Goal: Task Accomplishment & Management: Complete application form

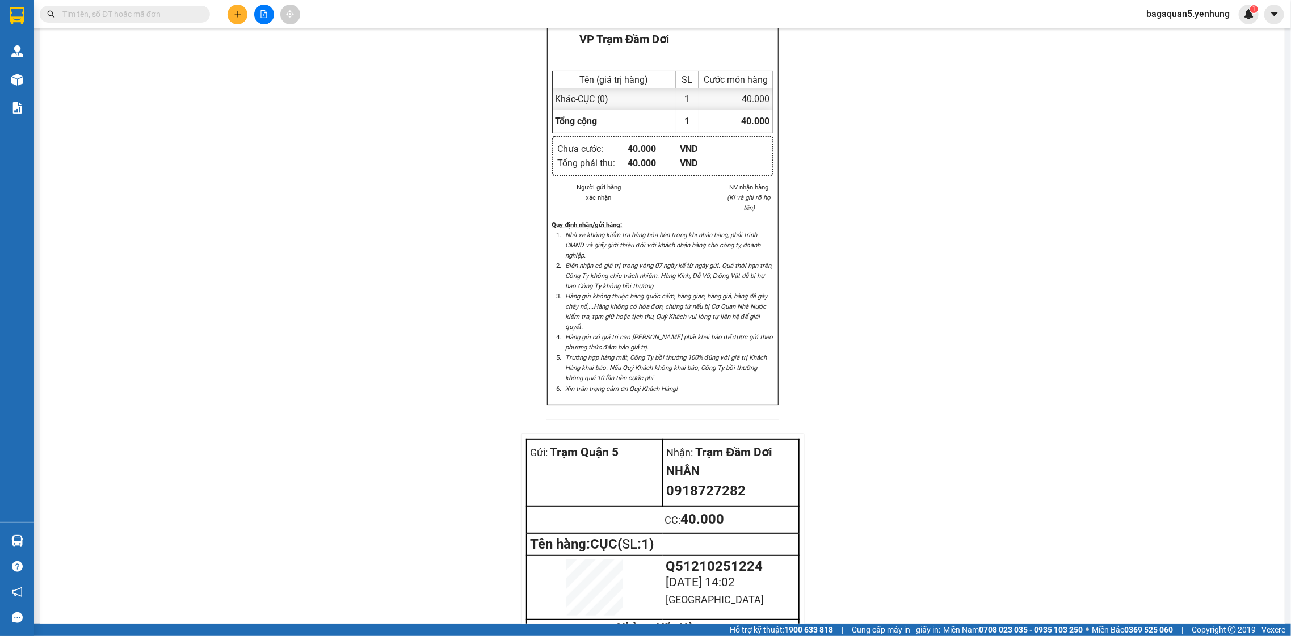
scroll to position [805, 0]
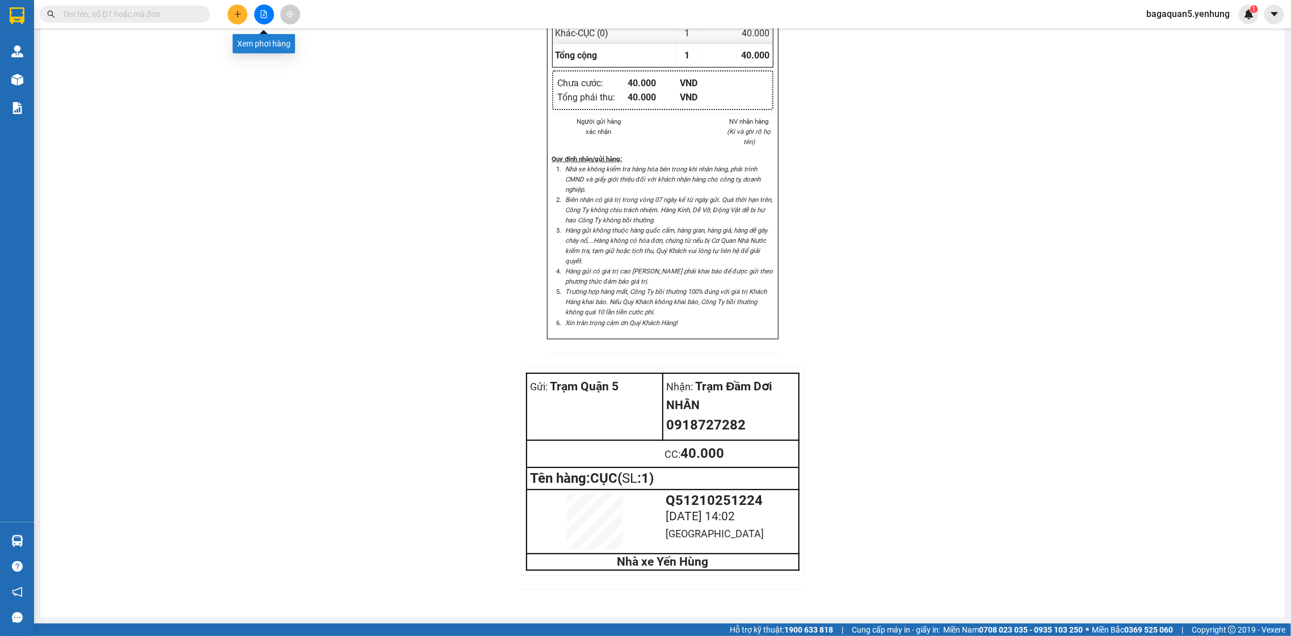
click at [260, 14] on icon "file-add" at bounding box center [264, 14] width 8 height 8
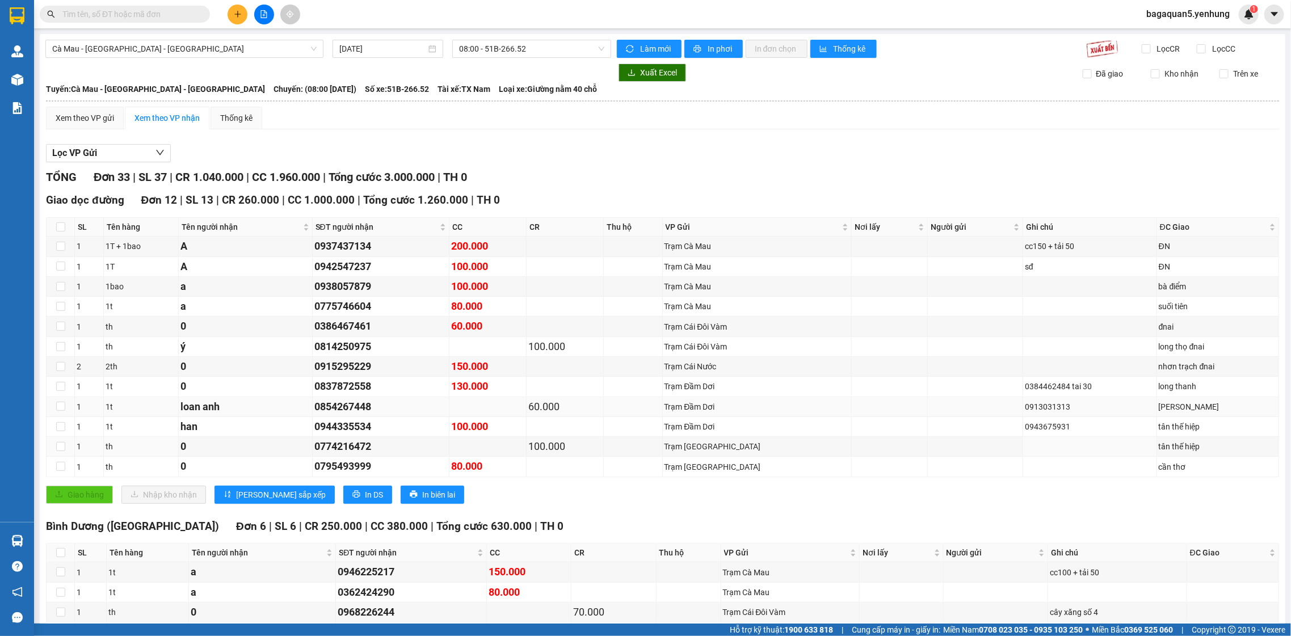
drag, startPoint x: 643, startPoint y: 477, endPoint x: 616, endPoint y: 399, distance: 82.9
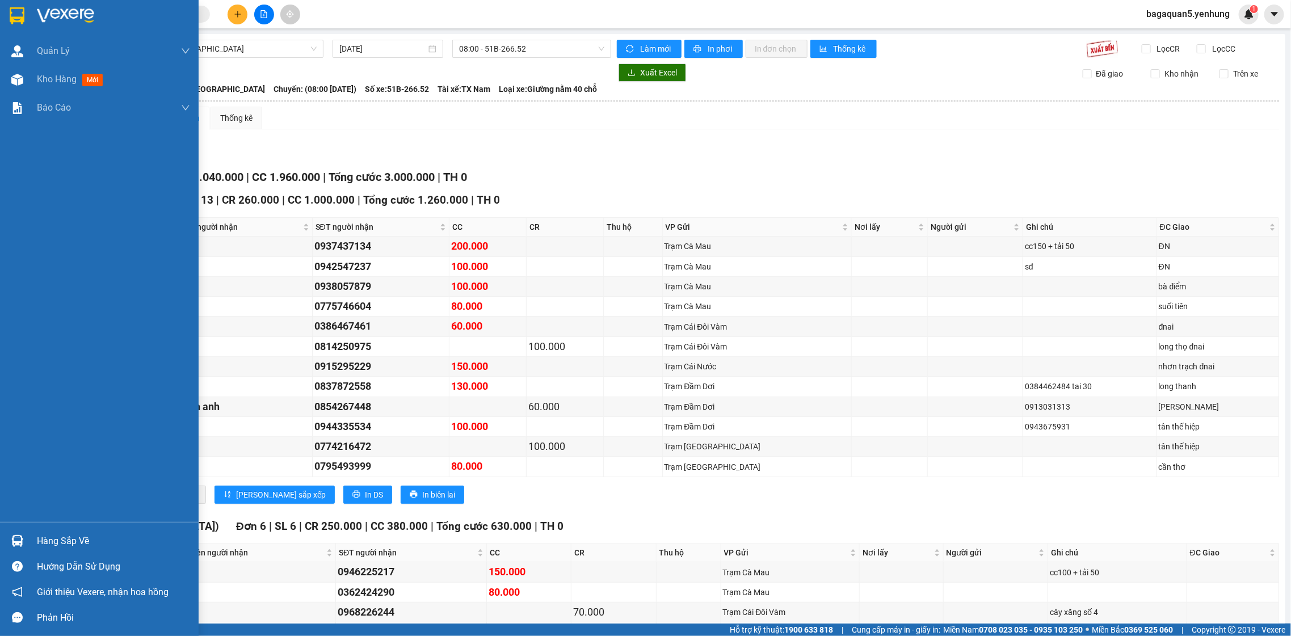
drag, startPoint x: 57, startPoint y: 164, endPoint x: 49, endPoint y: 156, distance: 11.6
click at [53, 158] on div "Quản Lý Quản lý khách hàng mới Kho hàng mới Báo cáo Báo cáo thống kê đơn huỷ Mẫ…" at bounding box center [99, 279] width 199 height 485
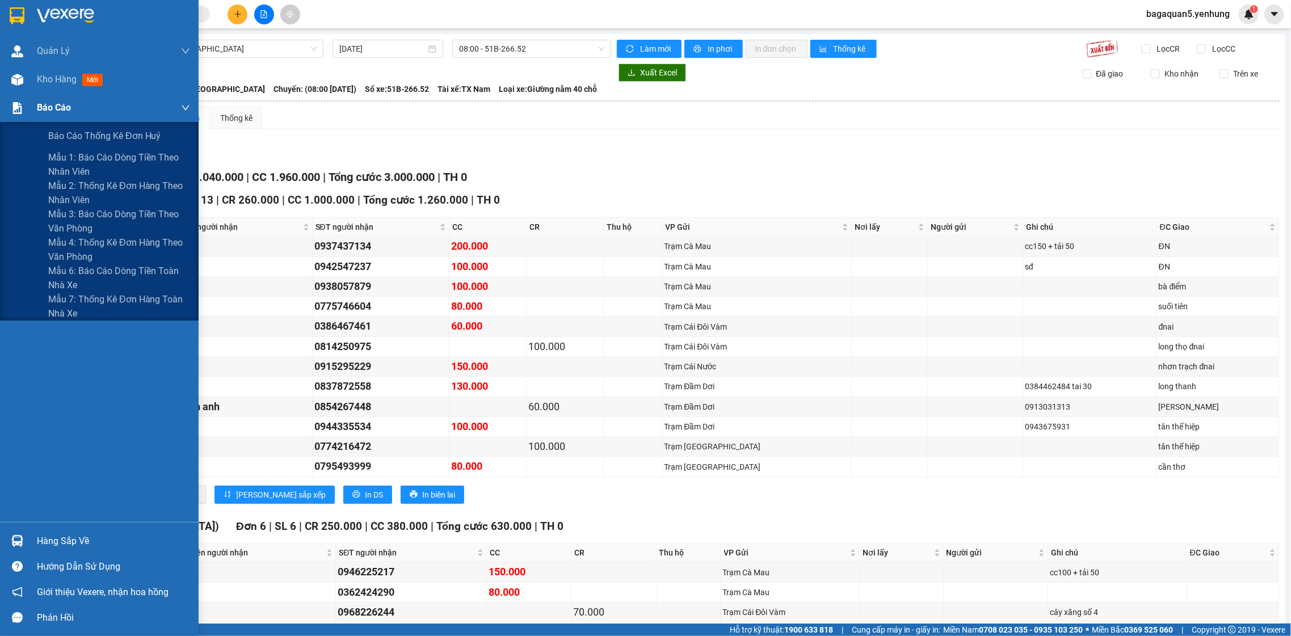
click at [9, 116] on div "Báo cáo" at bounding box center [99, 108] width 199 height 28
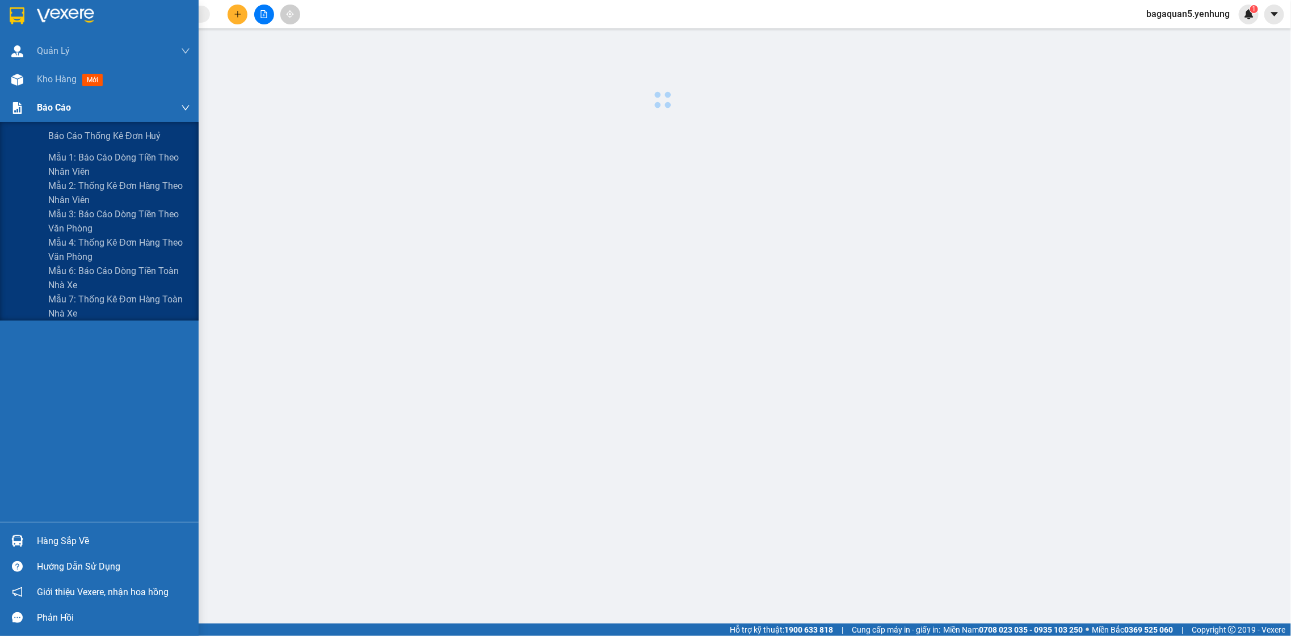
click at [3, 112] on div "Báo cáo" at bounding box center [99, 108] width 199 height 28
click at [2, 111] on div "Báo cáo" at bounding box center [99, 108] width 199 height 28
click at [66, 94] on div "Báo cáo" at bounding box center [113, 108] width 153 height 28
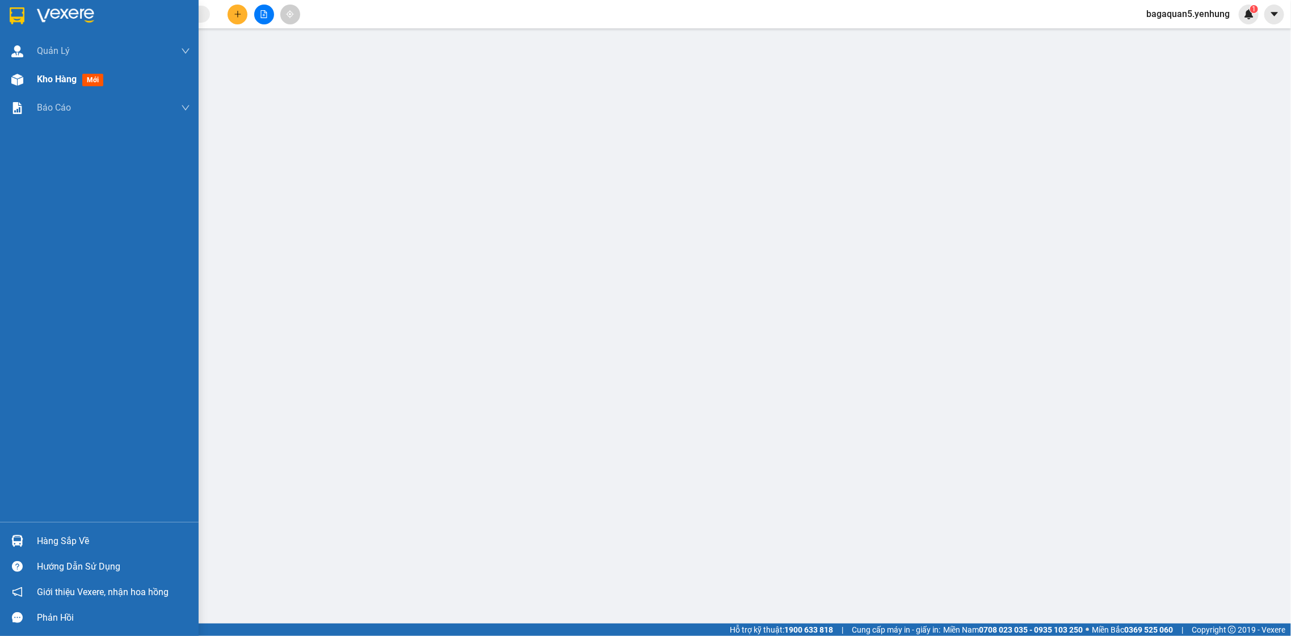
click at [66, 74] on span "Kho hàng" at bounding box center [57, 79] width 40 height 11
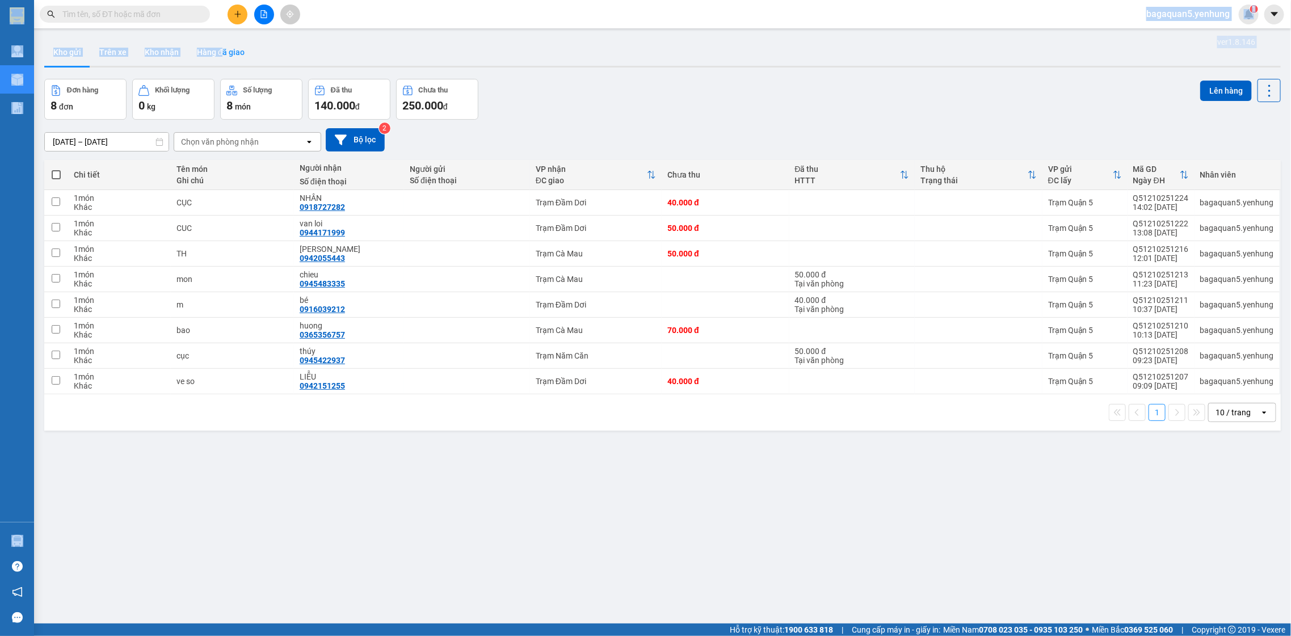
drag, startPoint x: 222, startPoint y: 21, endPoint x: 245, endPoint y: 45, distance: 33.7
click at [215, 14] on section "Kết quả tìm kiếm ( 0 ) Bộ lọc No Data bagaquan5.yenhung 1 Quản Lý Quản lý khách…" at bounding box center [645, 318] width 1291 height 636
drag, startPoint x: 245, startPoint y: 45, endPoint x: 379, endPoint y: 170, distance: 183.1
click at [373, 170] on main "ver 1.8.146 Kho gửi Trên xe Kho nhận Hàng đã giao Đơn hàng 8 đơn Khối lượng 0 k…" at bounding box center [645, 312] width 1291 height 624
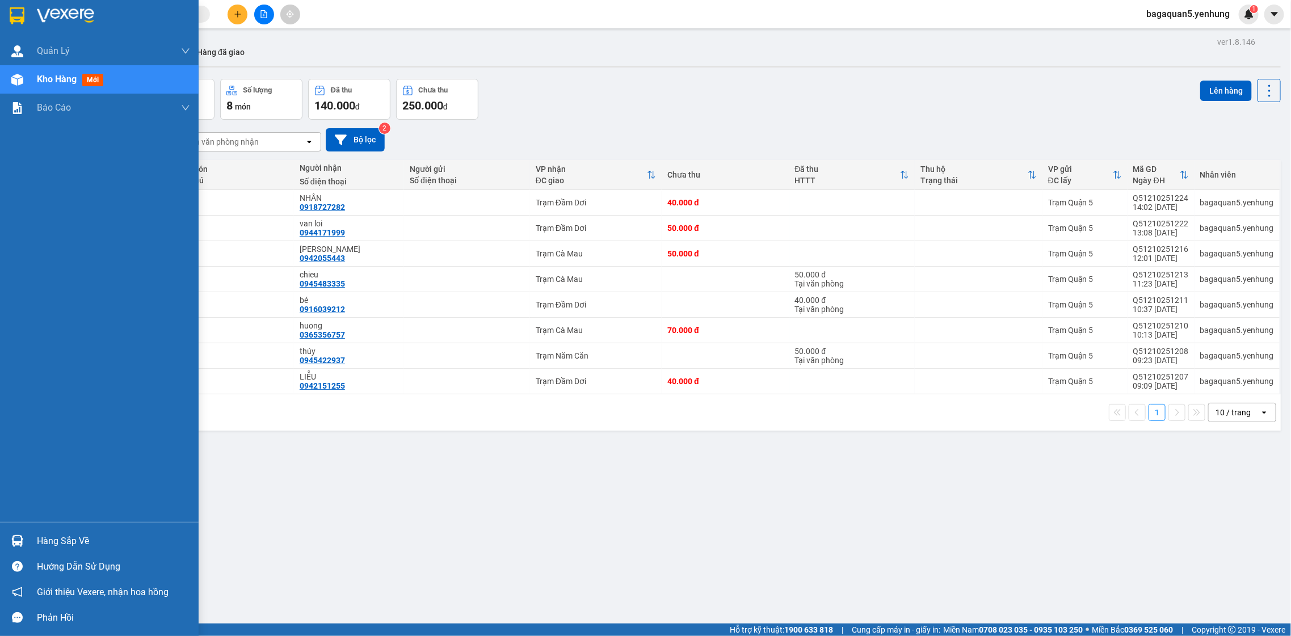
drag, startPoint x: 24, startPoint y: 77, endPoint x: 18, endPoint y: 76, distance: 6.3
click at [22, 76] on div at bounding box center [17, 80] width 20 height 20
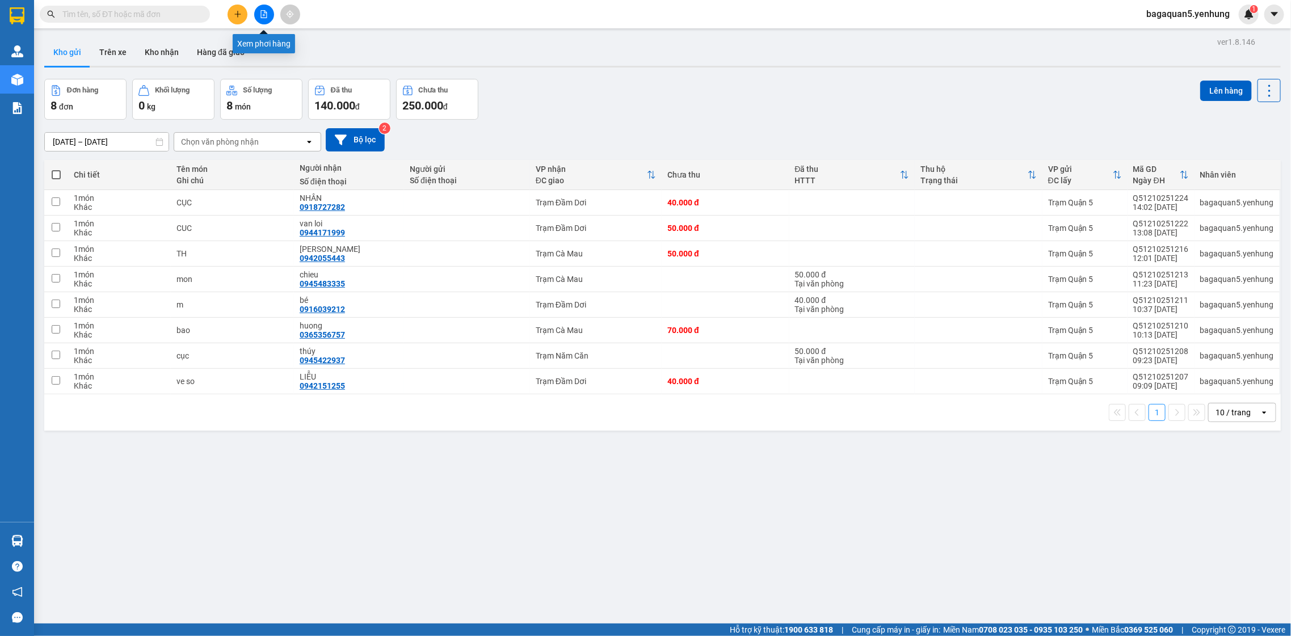
click at [266, 11] on icon "file-add" at bounding box center [264, 14] width 8 height 8
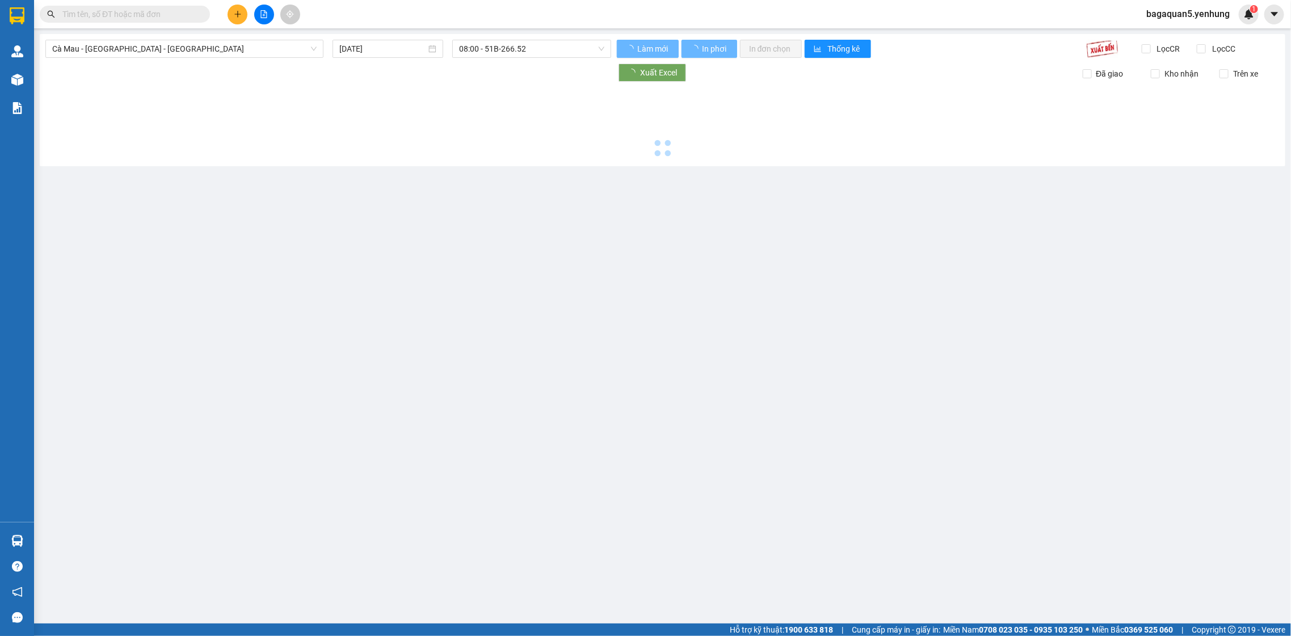
click at [260, 10] on icon "file-add" at bounding box center [264, 14] width 8 height 8
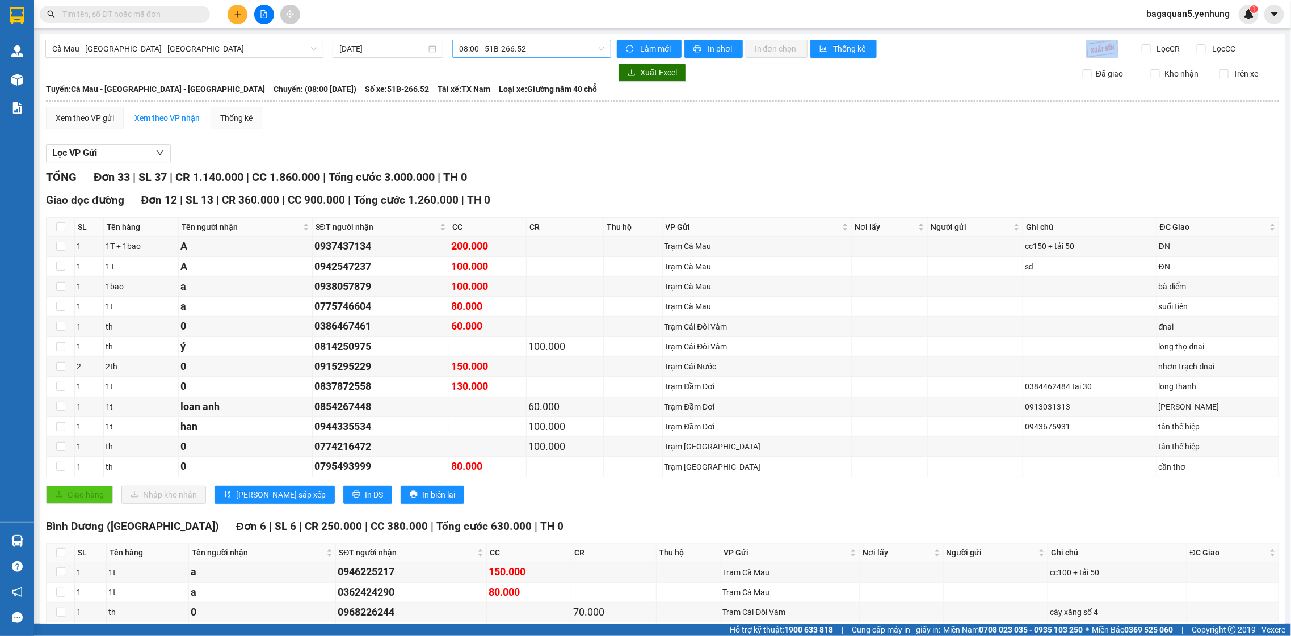
drag, startPoint x: 526, startPoint y: 36, endPoint x: 524, endPoint y: 45, distance: 9.4
click at [524, 45] on span "08:00 - 51B-266.52" at bounding box center [531, 48] width 145 height 17
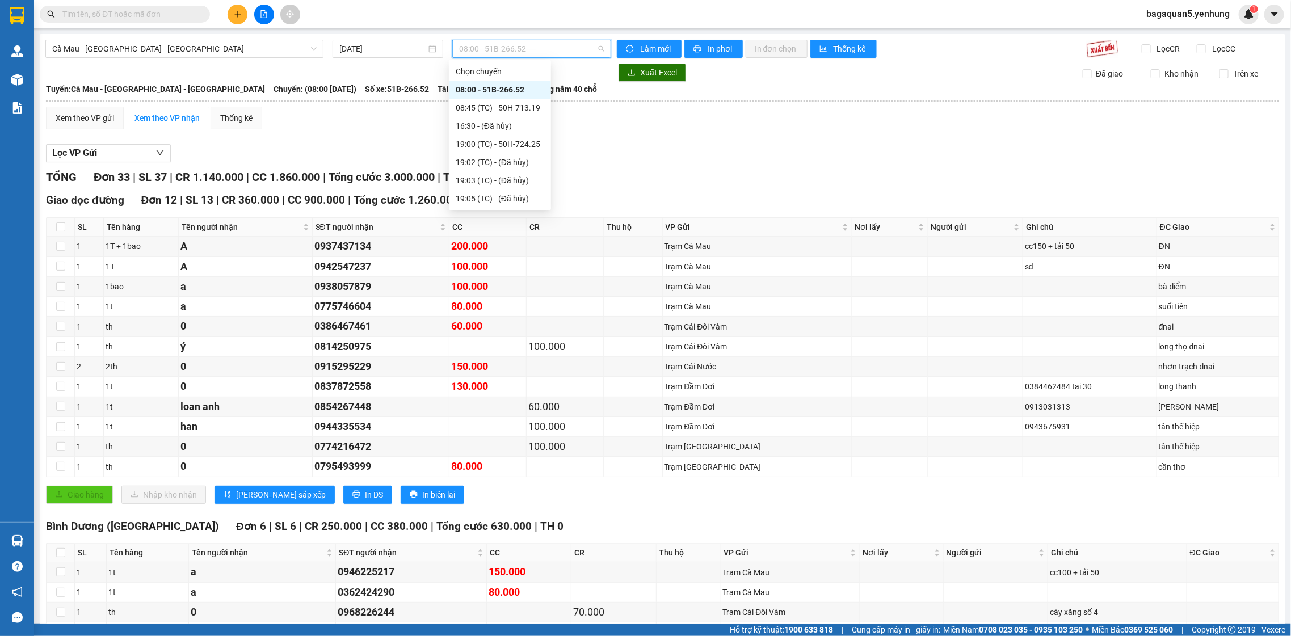
drag, startPoint x: 498, startPoint y: 207, endPoint x: 496, endPoint y: 200, distance: 7.0
click at [496, 200] on div "Chọn chuyến 08:00 - 51B-266.52 08:45 (TC) - 50H-713.19 16:30 - (Đã hủy) 19:00 (…" at bounding box center [500, 180] width 102 height 236
click at [473, 149] on div "19:00 (TC) - 50H-724.25" at bounding box center [500, 144] width 89 height 12
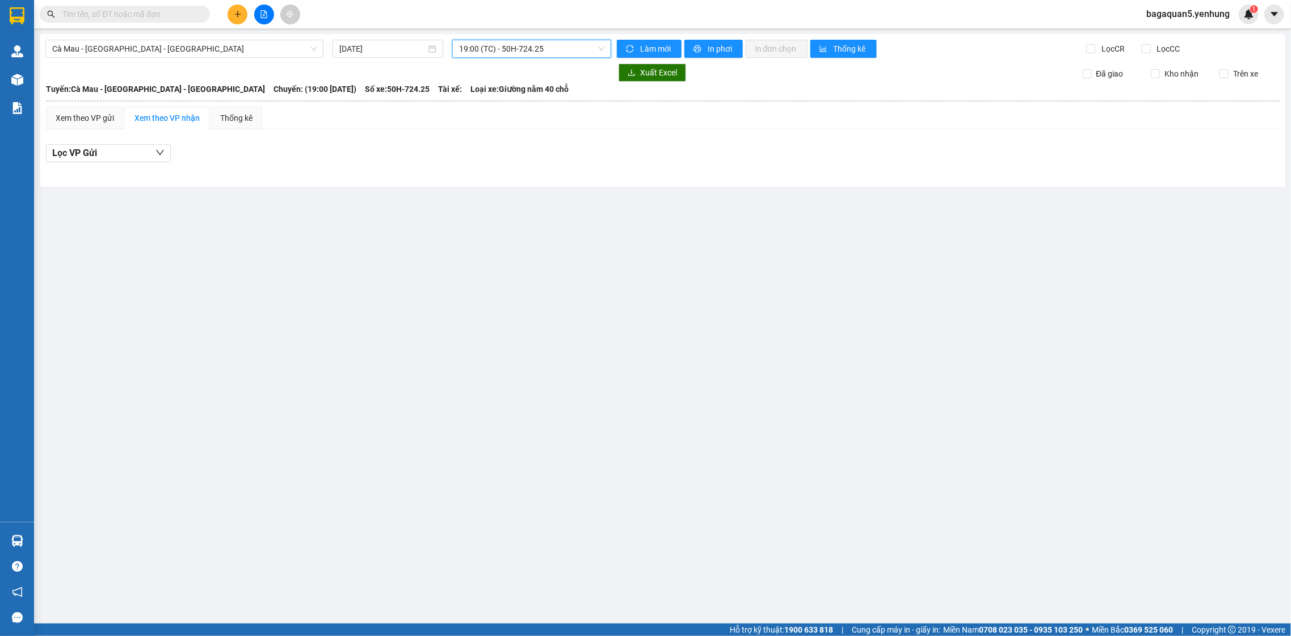
drag, startPoint x: 463, startPoint y: 74, endPoint x: 464, endPoint y: 52, distance: 21.6
click at [463, 68] on div at bounding box center [328, 73] width 566 height 18
click at [468, 62] on body "Kết quả tìm kiếm ( 0 ) Bộ lọc No Data bagaquan5.yenhung 1 Quản Lý Quản lý khách…" at bounding box center [645, 318] width 1291 height 636
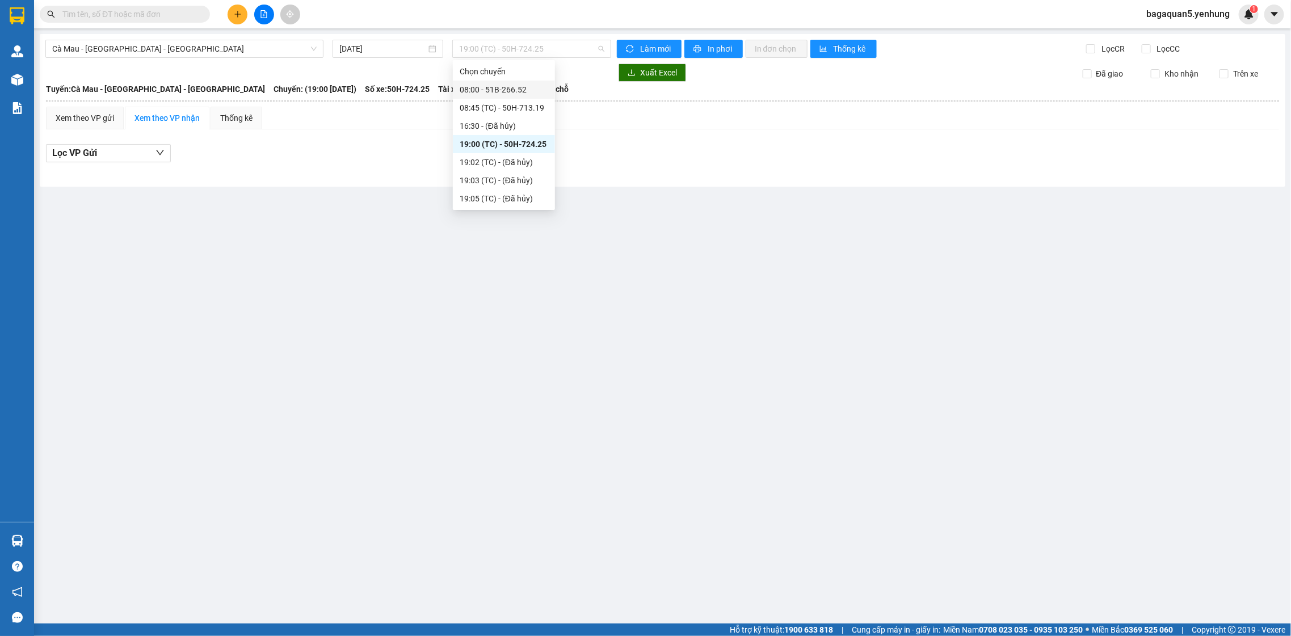
click at [516, 79] on div "Chọn chuyến 08:00 - 51B-266.52 08:45 (TC) - 50H-713.19 16:30 - (Đã hủy) 19:00 (…" at bounding box center [504, 180] width 102 height 236
drag, startPoint x: 512, startPoint y: 80, endPoint x: 505, endPoint y: 78, distance: 7.7
click at [510, 79] on div "Chọn chuyến 08:00 - 51B-266.52 08:45 (TC) - 50H-713.19 16:30 - (Đã hủy) 19:00 (…" at bounding box center [504, 180] width 102 height 236
click at [506, 79] on div "Chọn chuyến" at bounding box center [504, 71] width 102 height 18
click at [489, 54] on span "19:00 (TC) - 50H-724.25" at bounding box center [531, 48] width 145 height 17
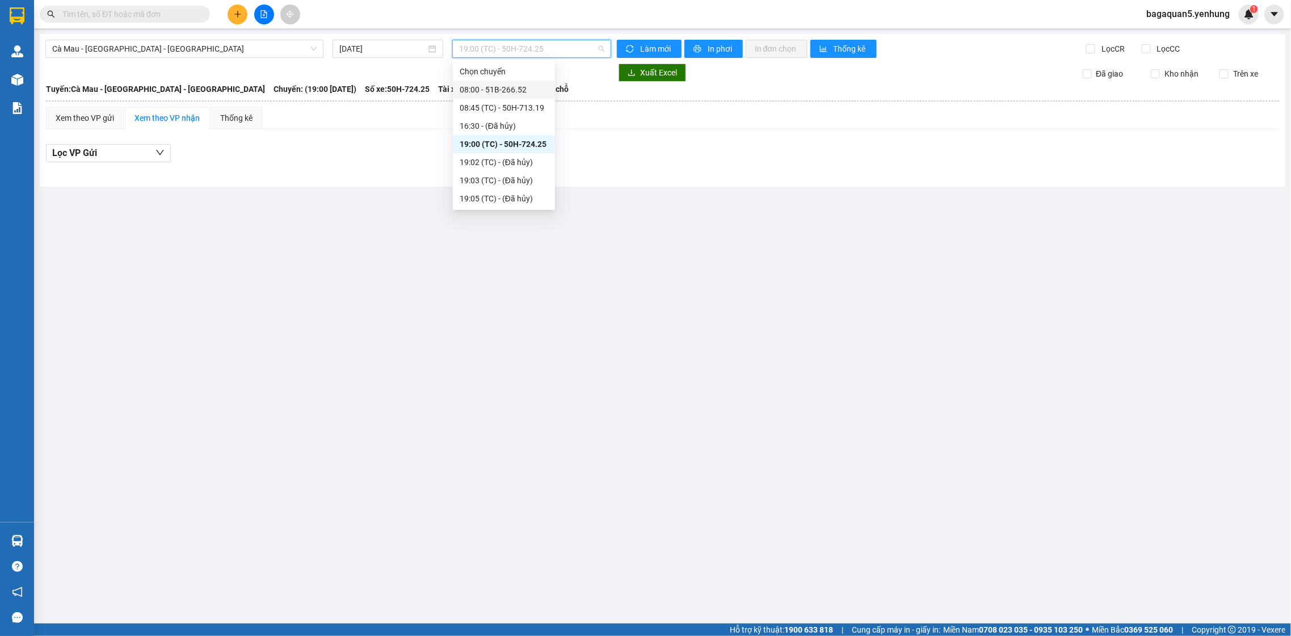
click at [502, 92] on div "08:00 - 51B-266.52" at bounding box center [504, 89] width 89 height 12
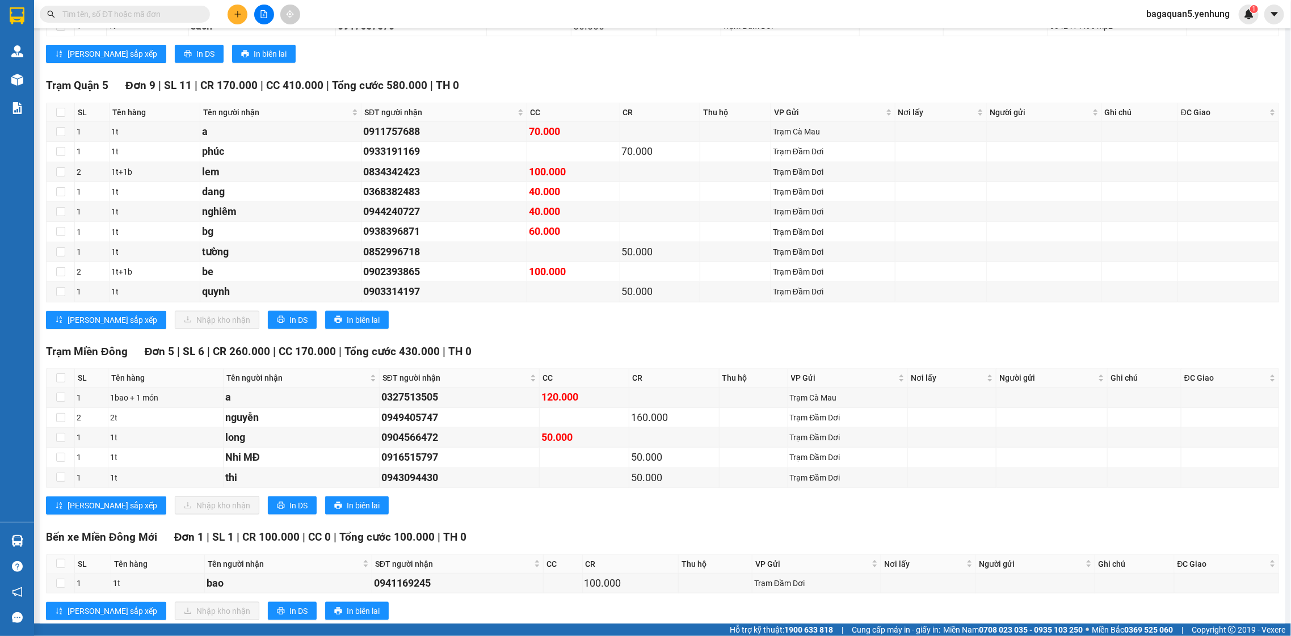
scroll to position [680, 0]
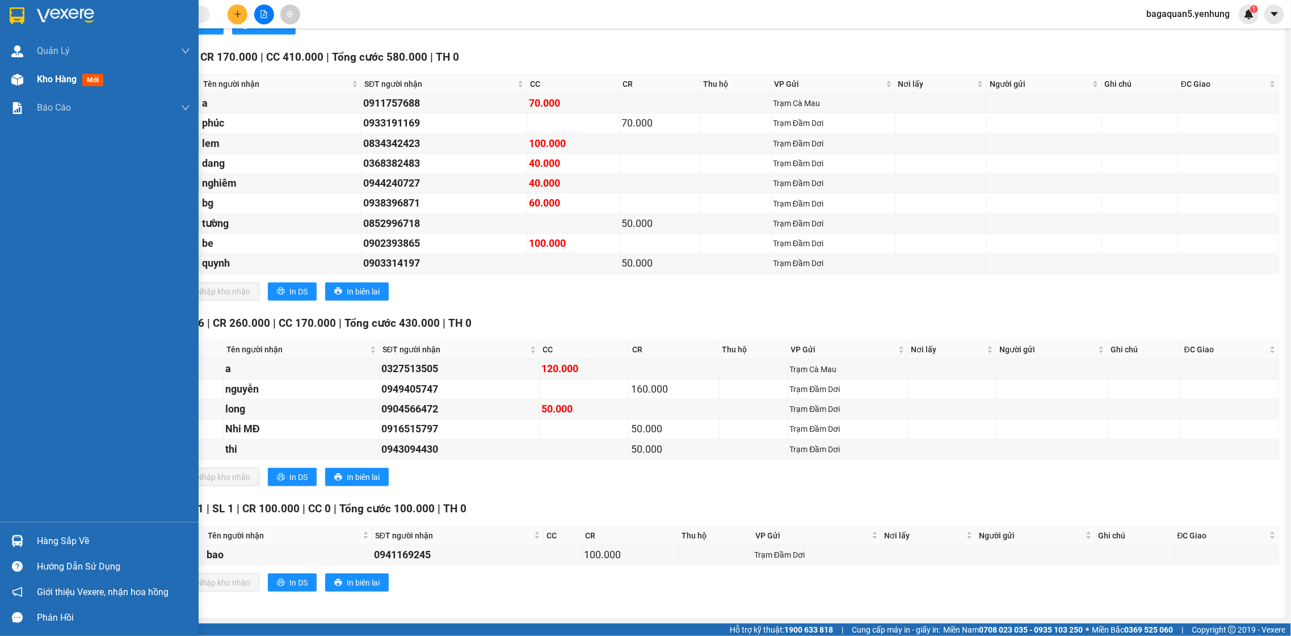
click at [70, 90] on div "Kho hàng mới" at bounding box center [113, 79] width 153 height 28
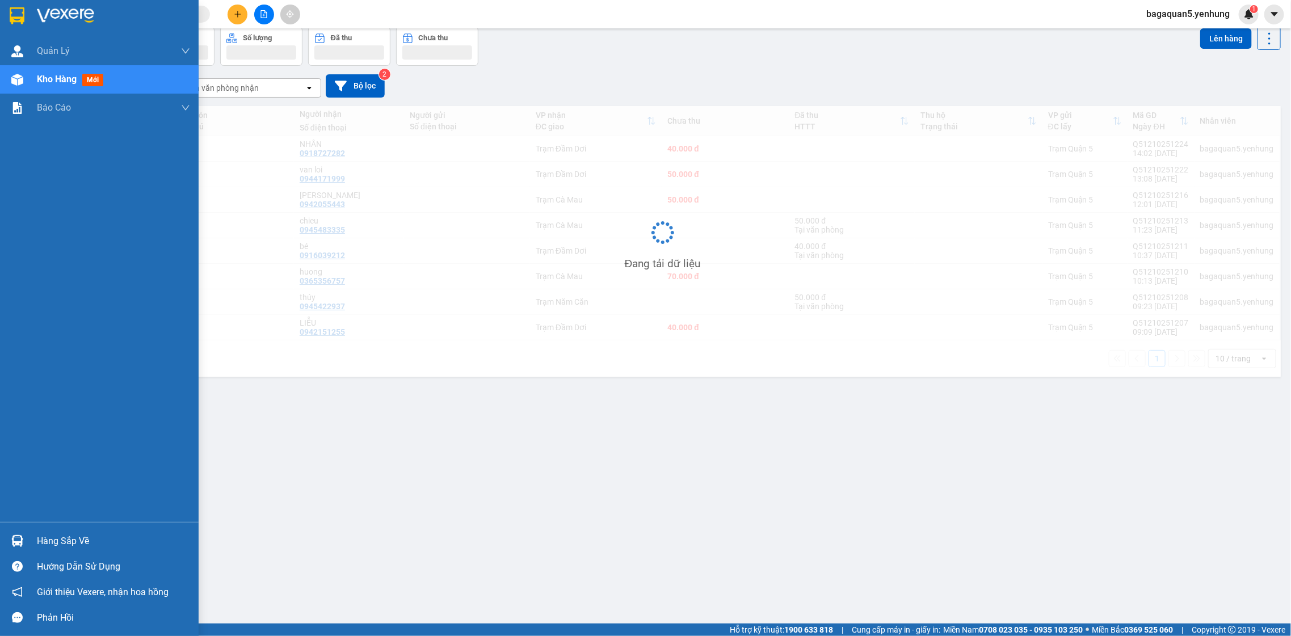
scroll to position [52, 0]
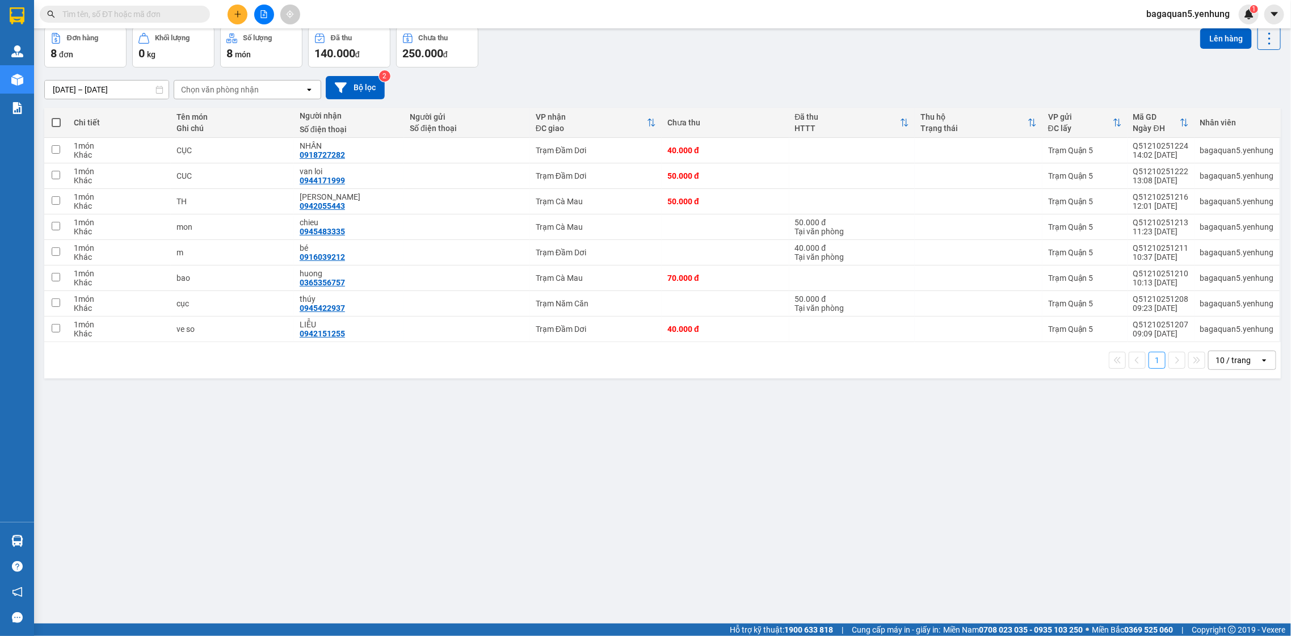
drag, startPoint x: 252, startPoint y: 10, endPoint x: 245, endPoint y: 11, distance: 7.5
click at [249, 10] on div at bounding box center [263, 15] width 85 height 20
click at [239, 12] on icon "plus" at bounding box center [238, 14] width 8 height 8
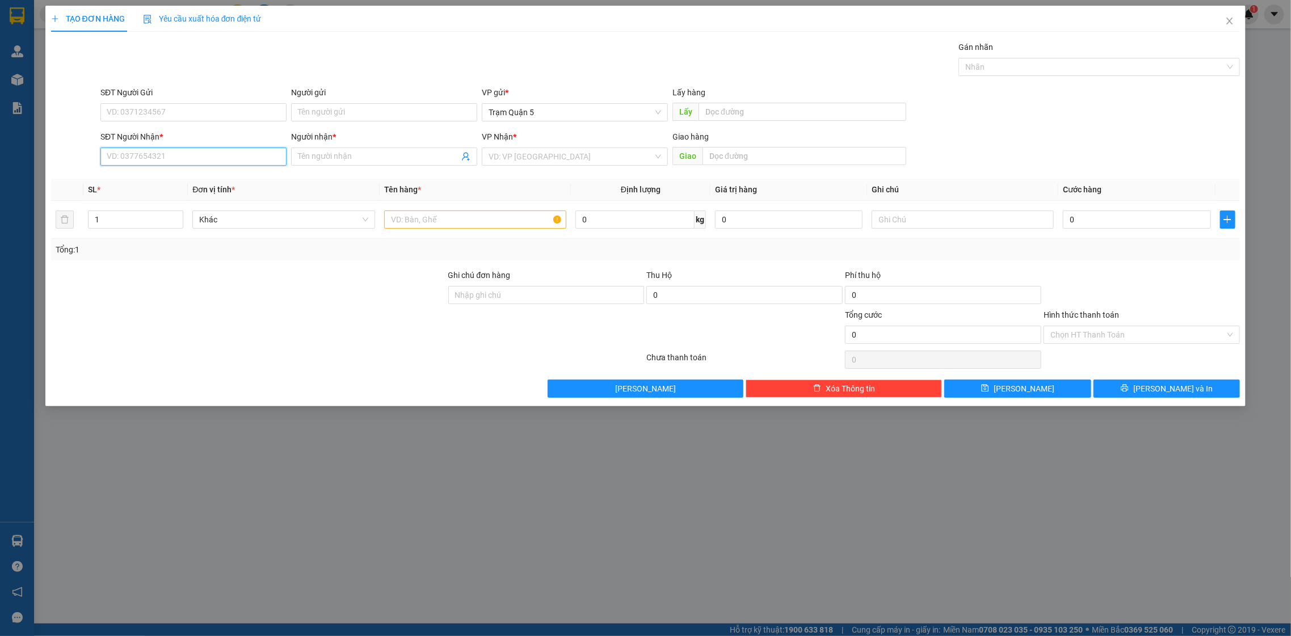
click at [234, 148] on input "SĐT Người Nhận *" at bounding box center [193, 157] width 186 height 18
click at [157, 154] on input "00000000000.000" at bounding box center [193, 157] width 186 height 18
drag, startPoint x: 187, startPoint y: 156, endPoint x: 200, endPoint y: 160, distance: 13.1
click at [195, 159] on input "00000000000000" at bounding box center [193, 157] width 186 height 18
type input "0000000000000"
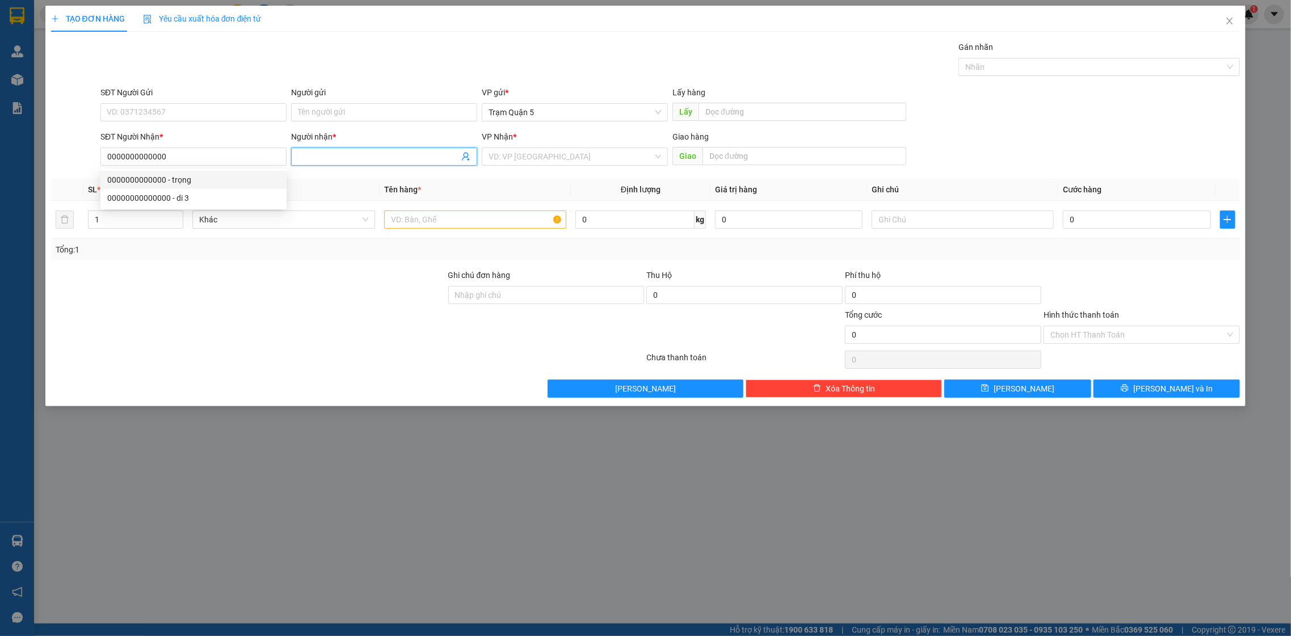
click at [340, 147] on div "Người nhận * Tên người nhận" at bounding box center [384, 151] width 186 height 40
click at [661, 162] on div "VD: VP [GEOGRAPHIC_DATA]" at bounding box center [575, 157] width 186 height 18
type input "TRIEU CÁ"
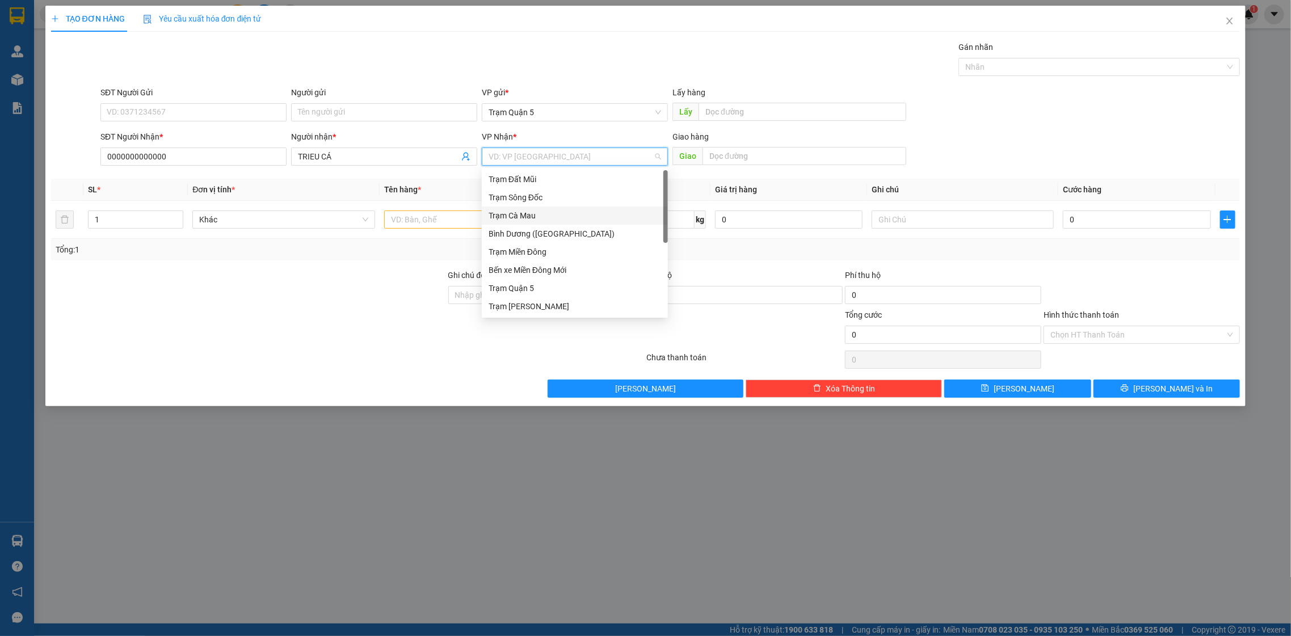
click at [564, 212] on div "Trạm Cà Mau" at bounding box center [575, 215] width 173 height 12
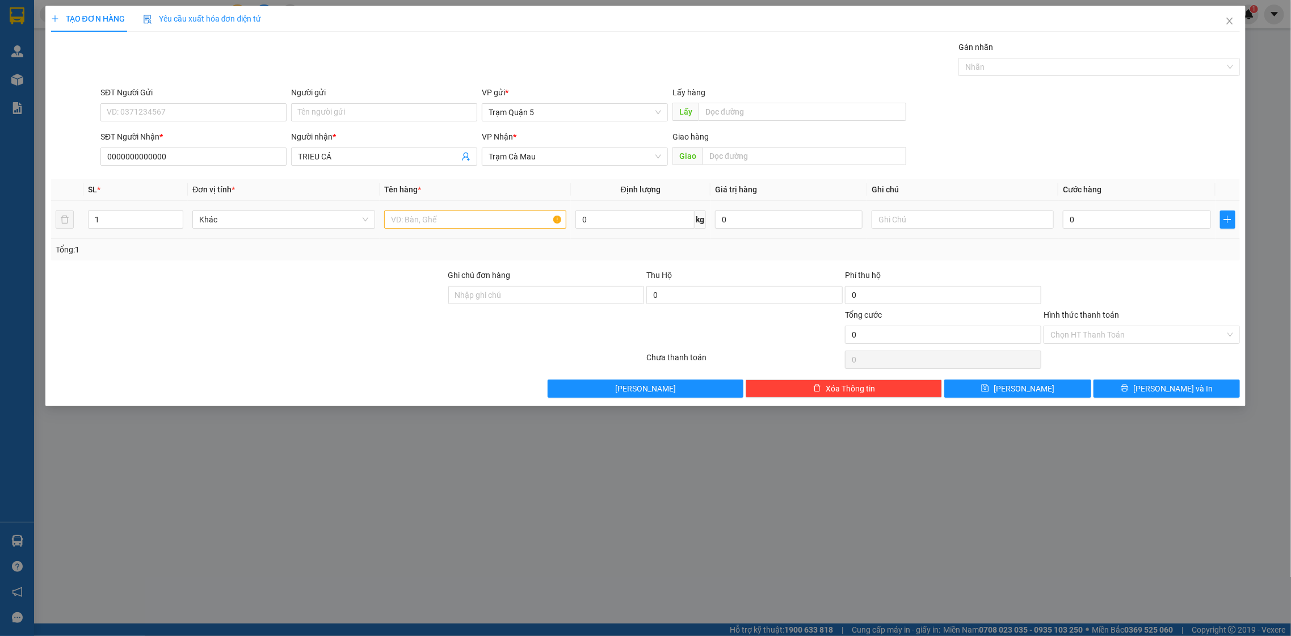
drag, startPoint x: 434, startPoint y: 234, endPoint x: 437, endPoint y: 219, distance: 15.7
click at [435, 225] on td at bounding box center [476, 220] width 192 height 38
click at [440, 219] on input "text" at bounding box center [475, 220] width 183 height 18
type input "TH"
drag, startPoint x: 1101, startPoint y: 216, endPoint x: 1289, endPoint y: 244, distance: 190.5
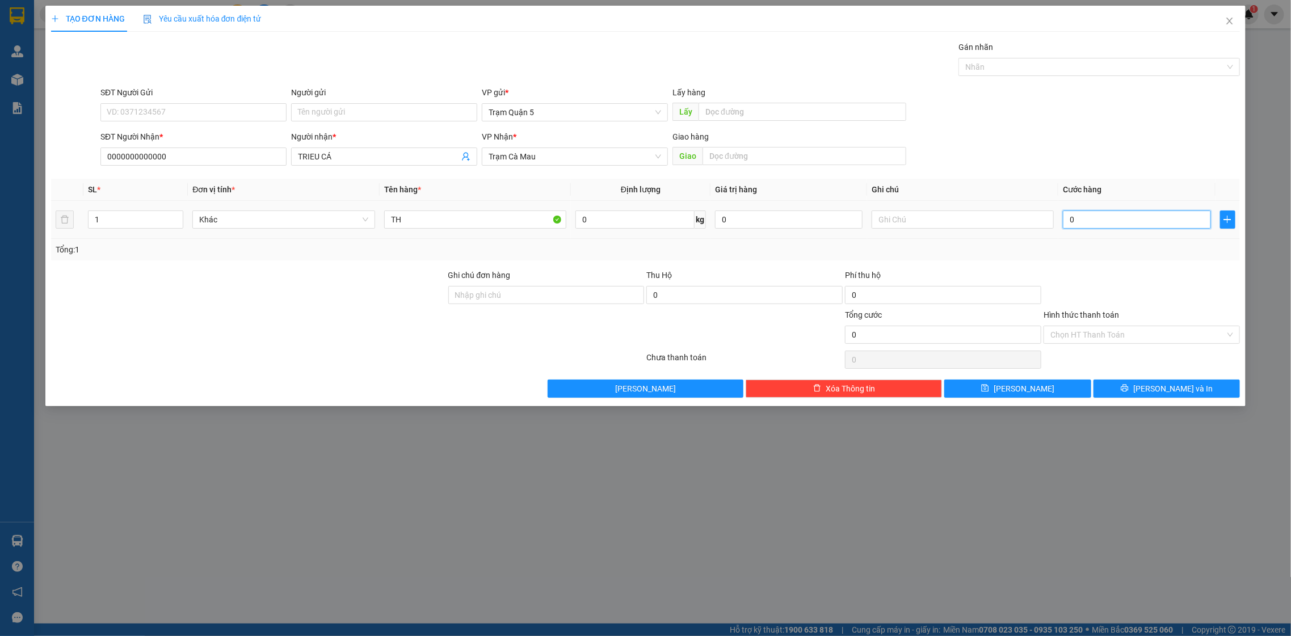
click at [1103, 216] on input "0" at bounding box center [1137, 220] width 148 height 18
click at [170, 218] on span "Increase Value" at bounding box center [176, 216] width 12 height 10
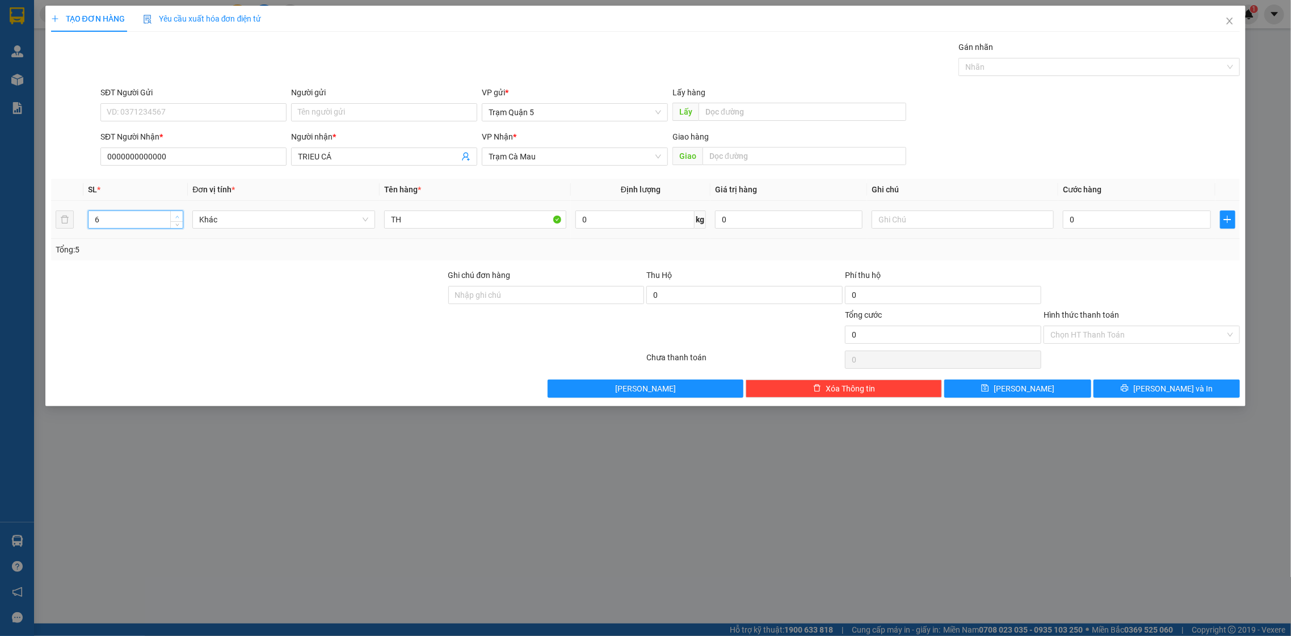
click at [170, 218] on span "Increase Value" at bounding box center [176, 216] width 12 height 10
type input "10"
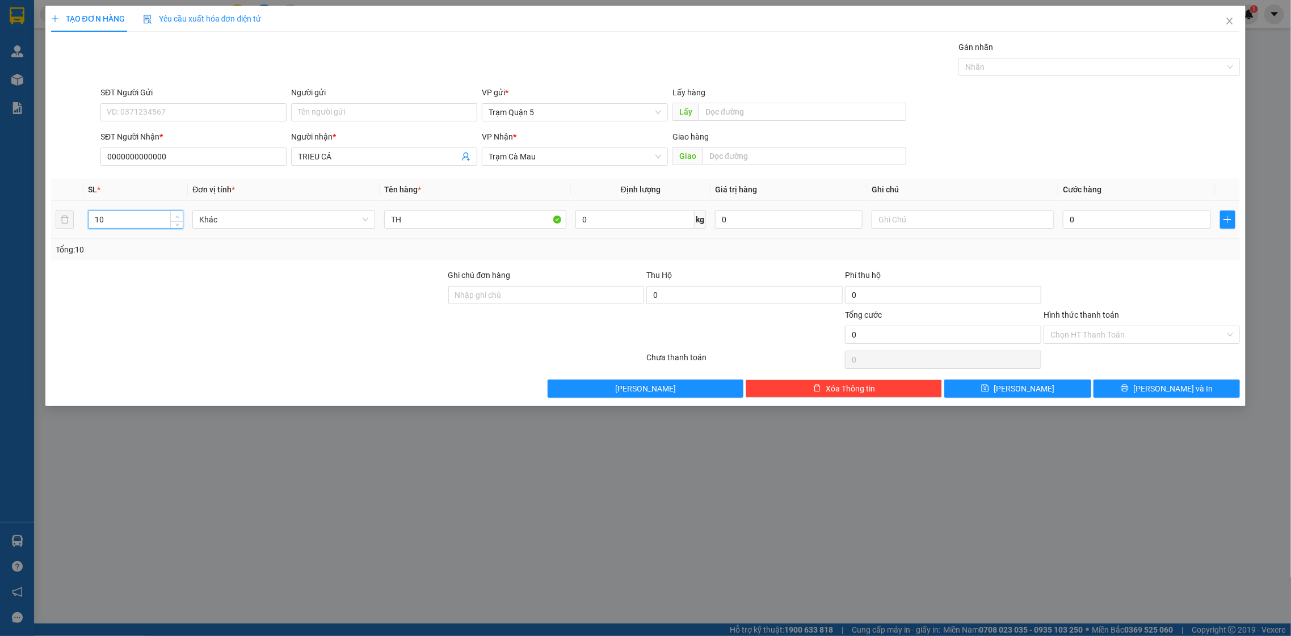
click at [170, 218] on span "Increase Value" at bounding box center [176, 216] width 12 height 10
click at [426, 215] on input "TH" at bounding box center [475, 220] width 183 height 18
type input "T"
type input "B"
drag, startPoint x: 1145, startPoint y: 228, endPoint x: 1137, endPoint y: 220, distance: 11.2
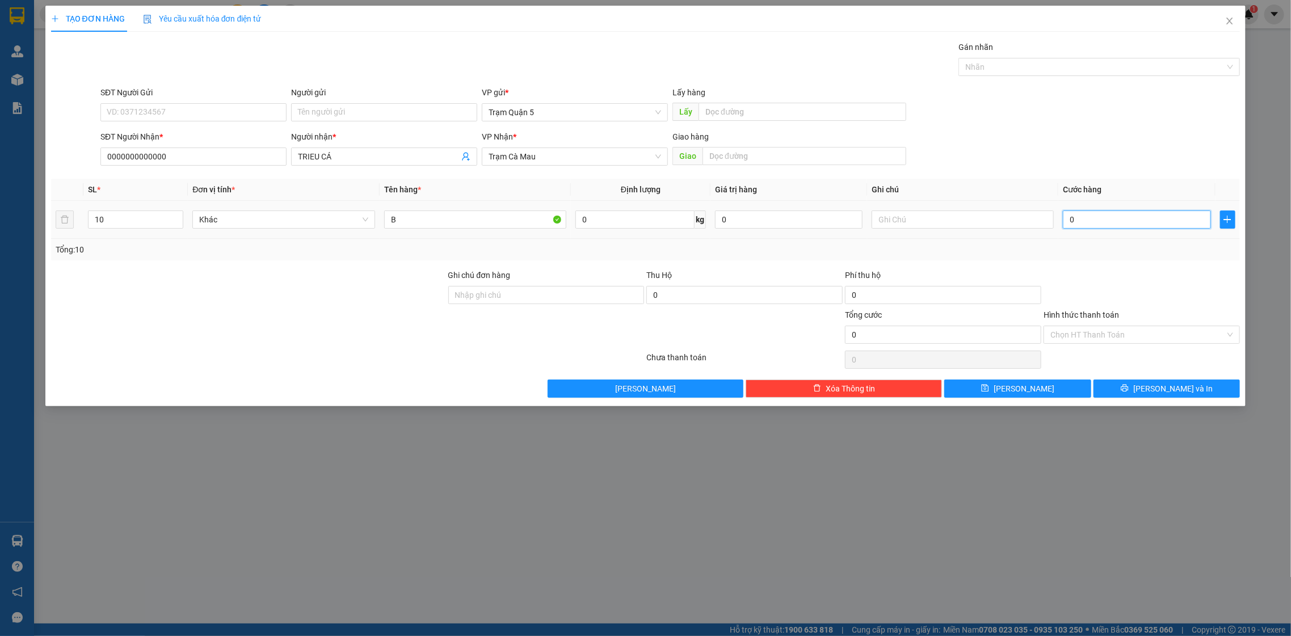
click at [1144, 225] on input "0" at bounding box center [1137, 220] width 148 height 18
type input "6"
type input "60"
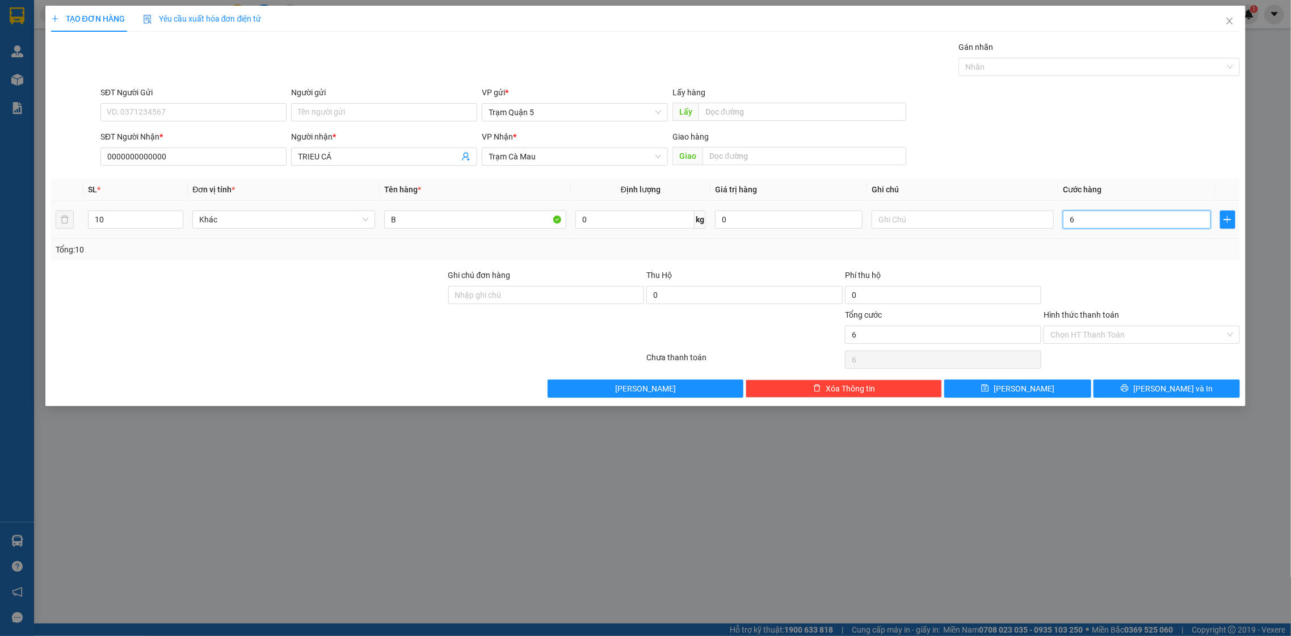
type input "60"
type input "600"
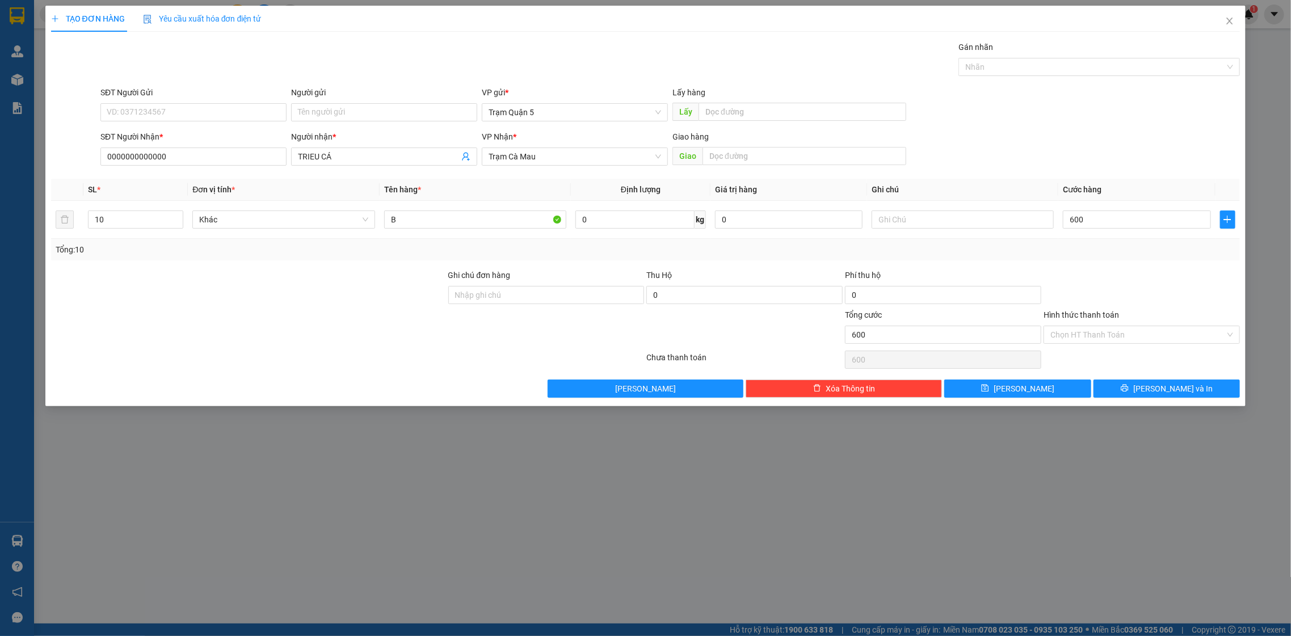
type input "600.000"
click at [1137, 306] on div at bounding box center [1142, 289] width 199 height 40
drag, startPoint x: 1155, startPoint y: 389, endPoint x: 1145, endPoint y: 390, distance: 9.7
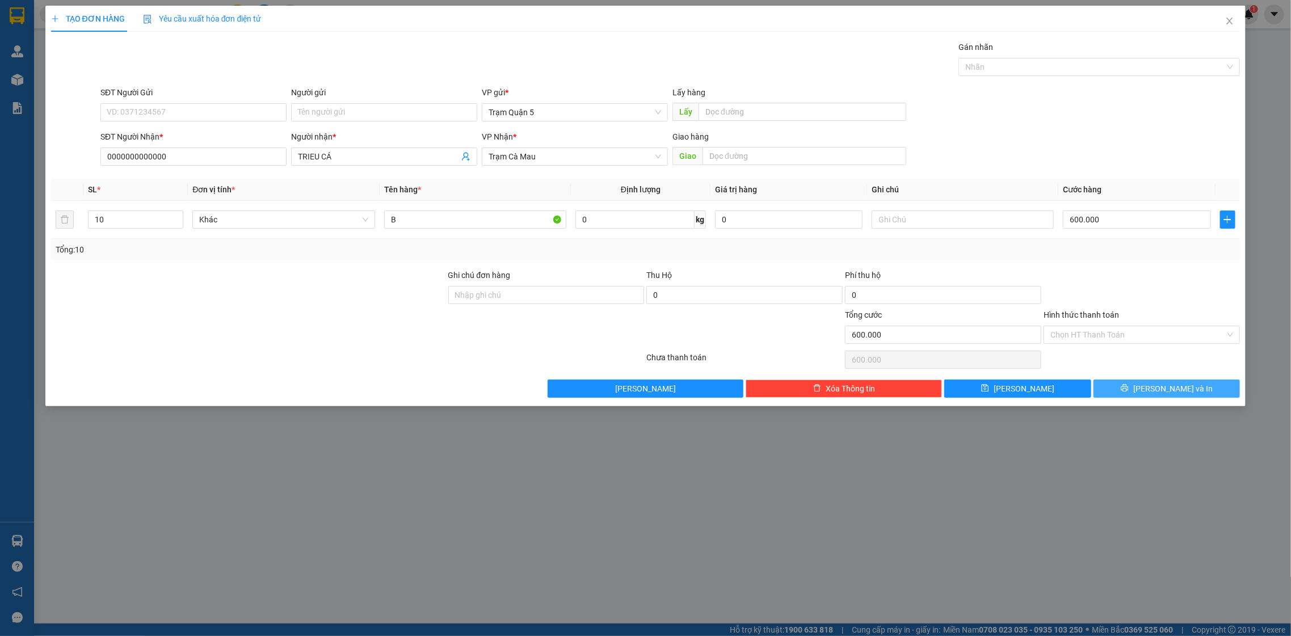
click at [1151, 389] on button "[PERSON_NAME] và In" at bounding box center [1167, 389] width 146 height 18
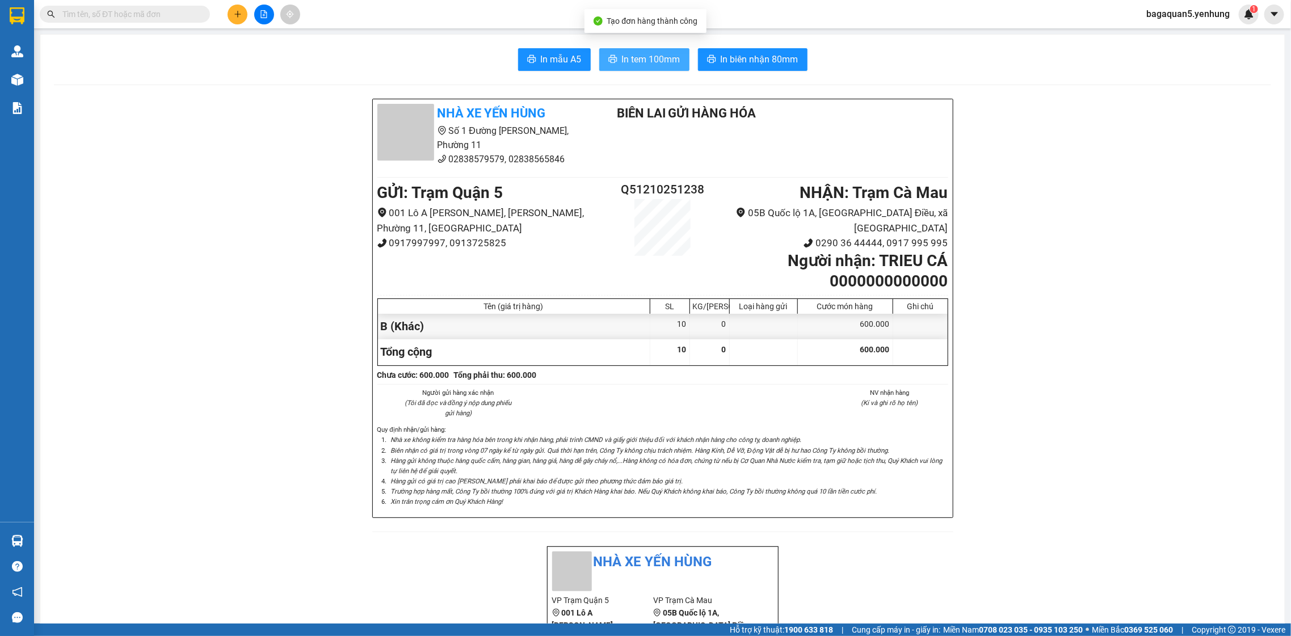
click at [663, 53] on span "In tem 100mm" at bounding box center [651, 59] width 58 height 14
click at [261, 10] on icon "file-add" at bounding box center [264, 14] width 6 height 8
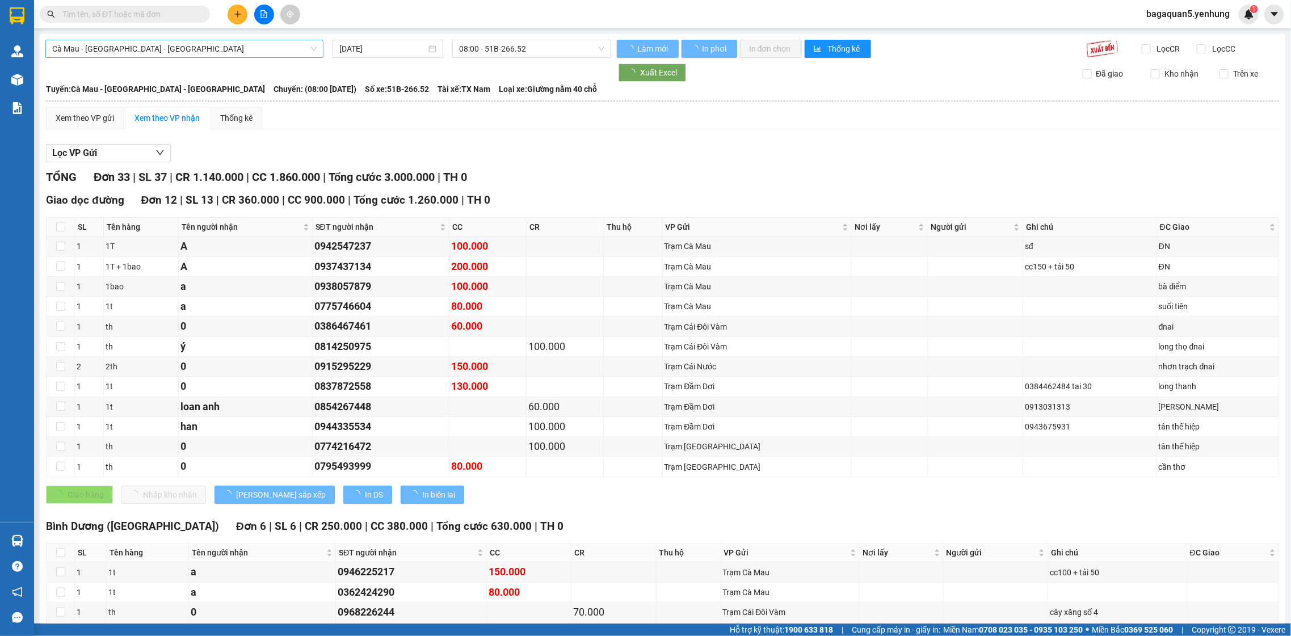
click at [229, 48] on span "Cà Mau - Sài Gòn - Đồng Nai" at bounding box center [184, 48] width 264 height 17
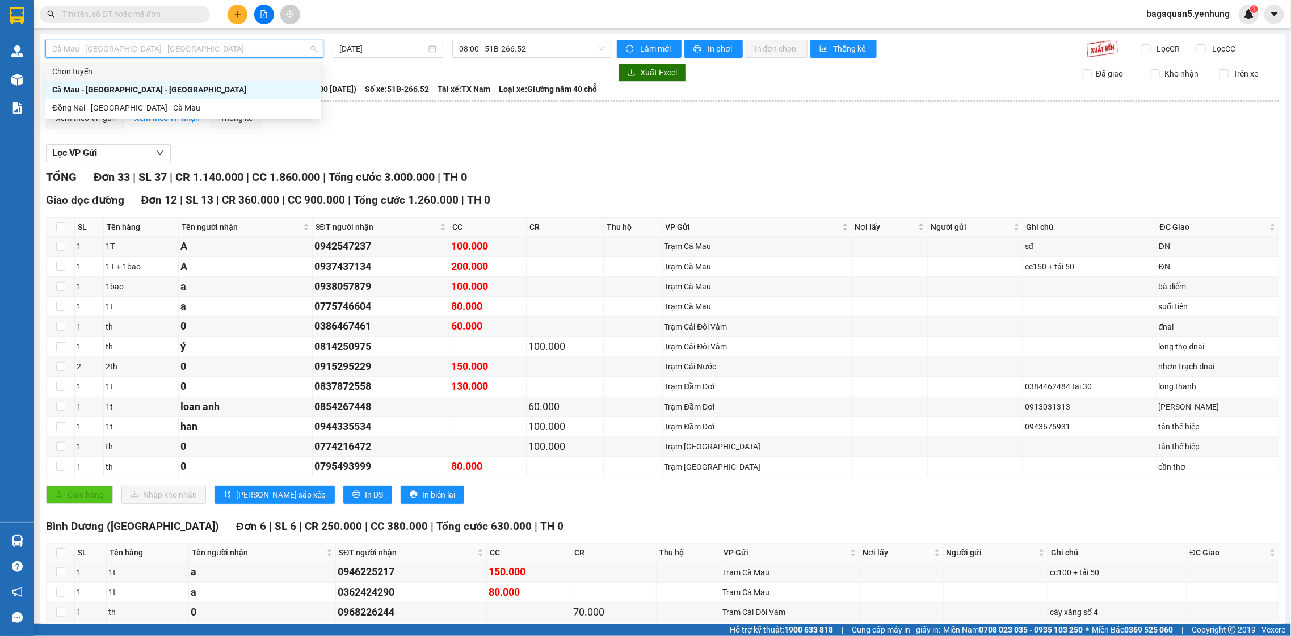
click at [604, 161] on div "Lọc VP Gửi" at bounding box center [662, 153] width 1233 height 19
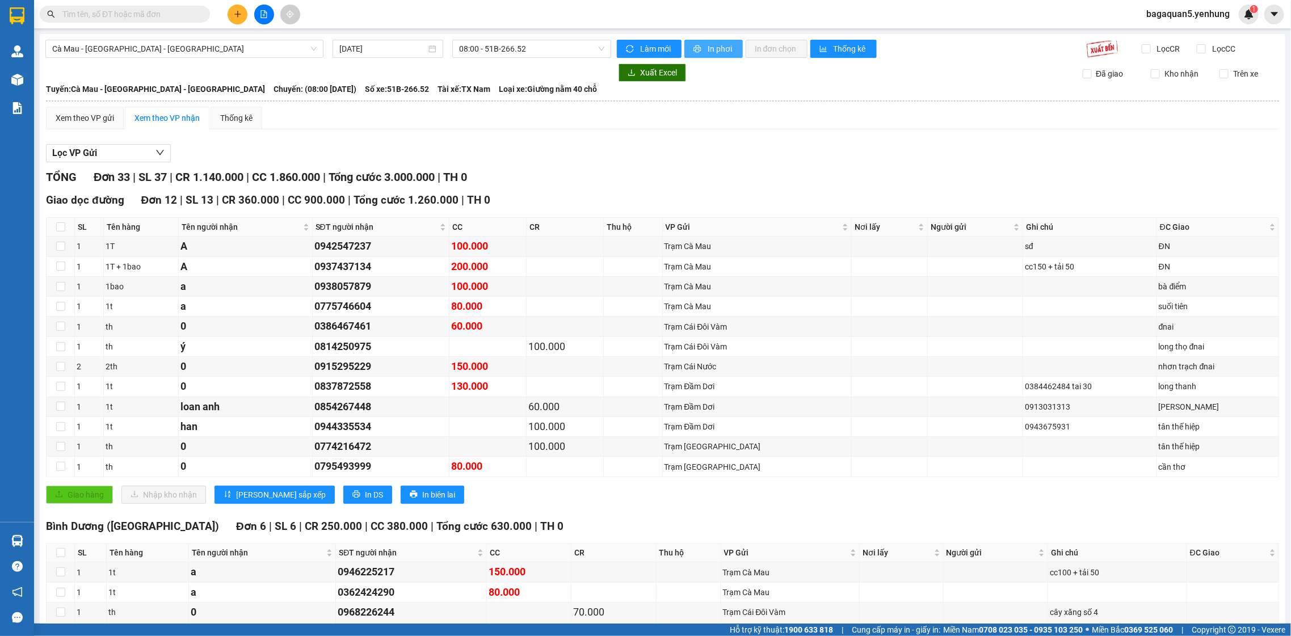
drag, startPoint x: 699, startPoint y: 52, endPoint x: 704, endPoint y: 37, distance: 15.6
click at [699, 50] on button "In phơi" at bounding box center [713, 49] width 58 height 18
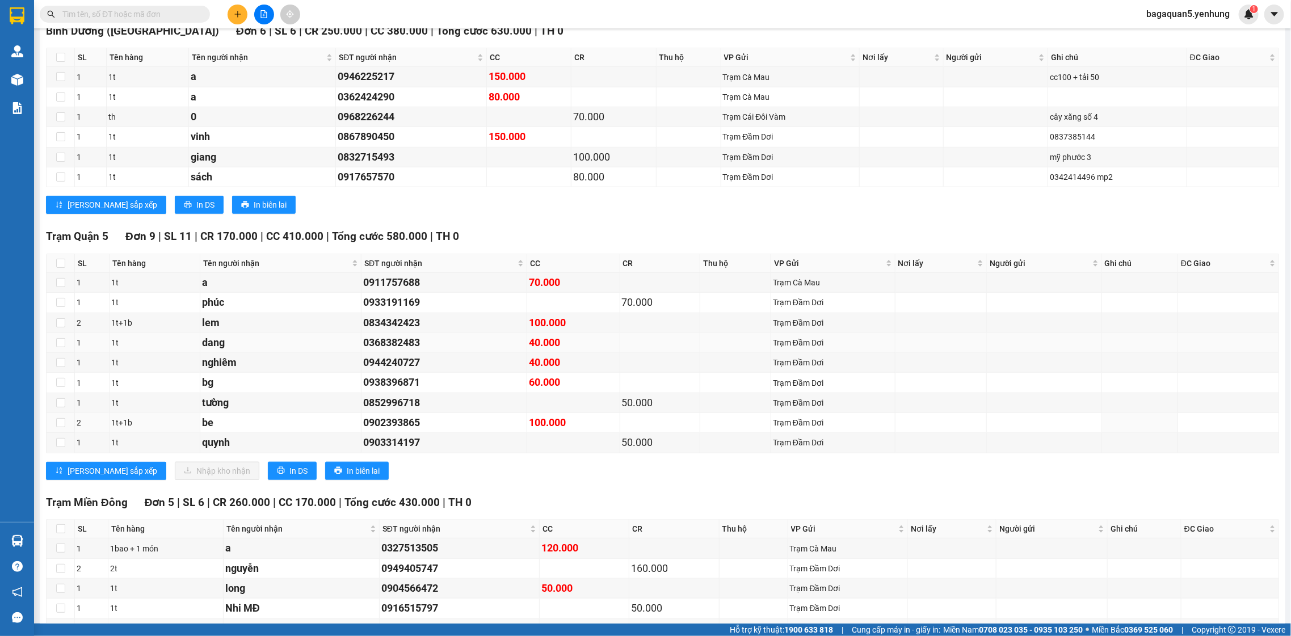
scroll to position [680, 0]
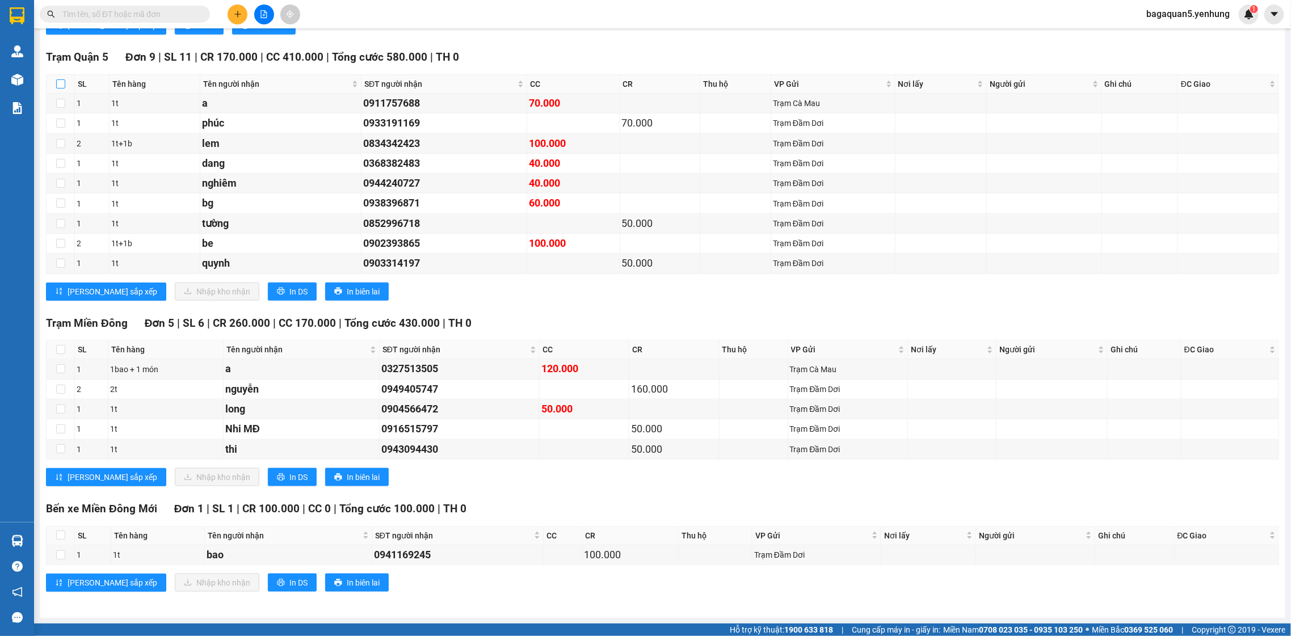
click at [57, 79] on input "checkbox" at bounding box center [60, 83] width 9 height 9
checkbox input "true"
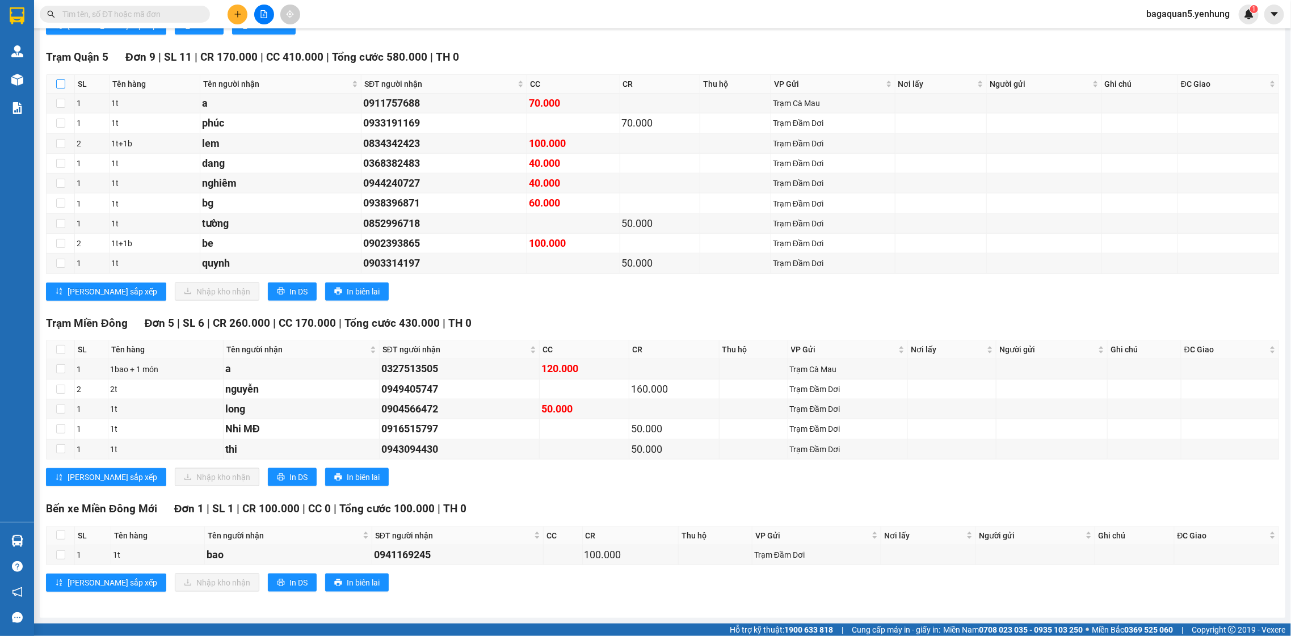
checkbox input "true"
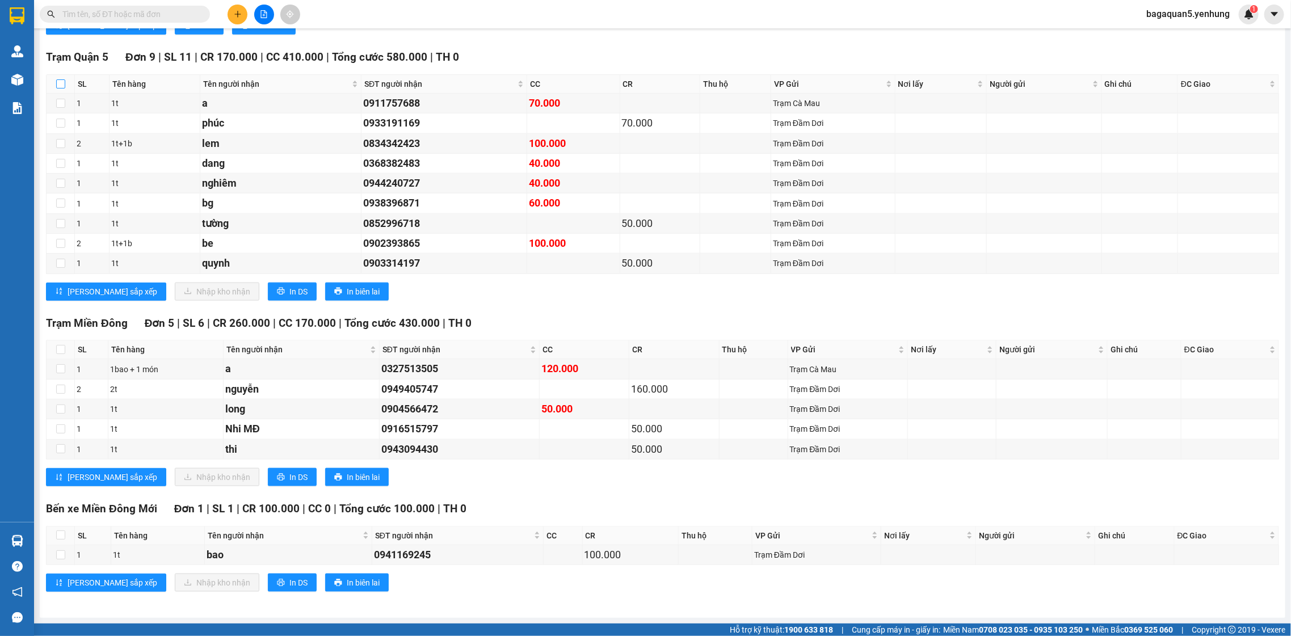
checkbox input "true"
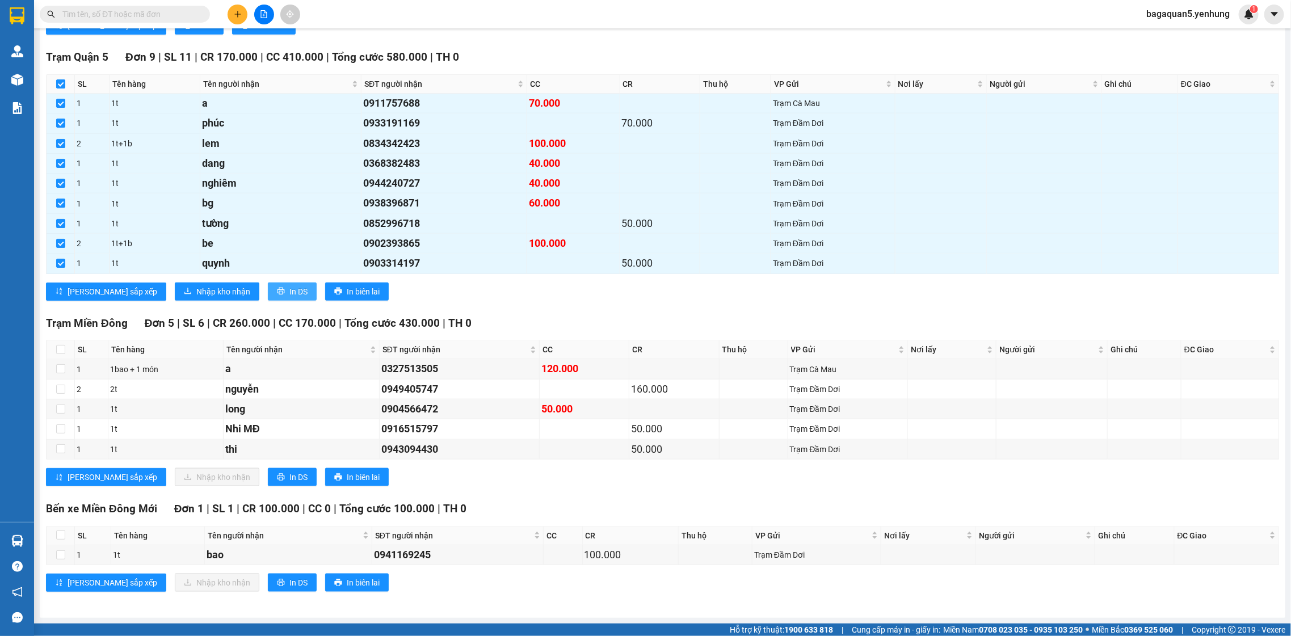
click at [268, 287] on button "In DS" at bounding box center [292, 292] width 49 height 18
click at [289, 289] on span "In DS" at bounding box center [298, 291] width 18 height 12
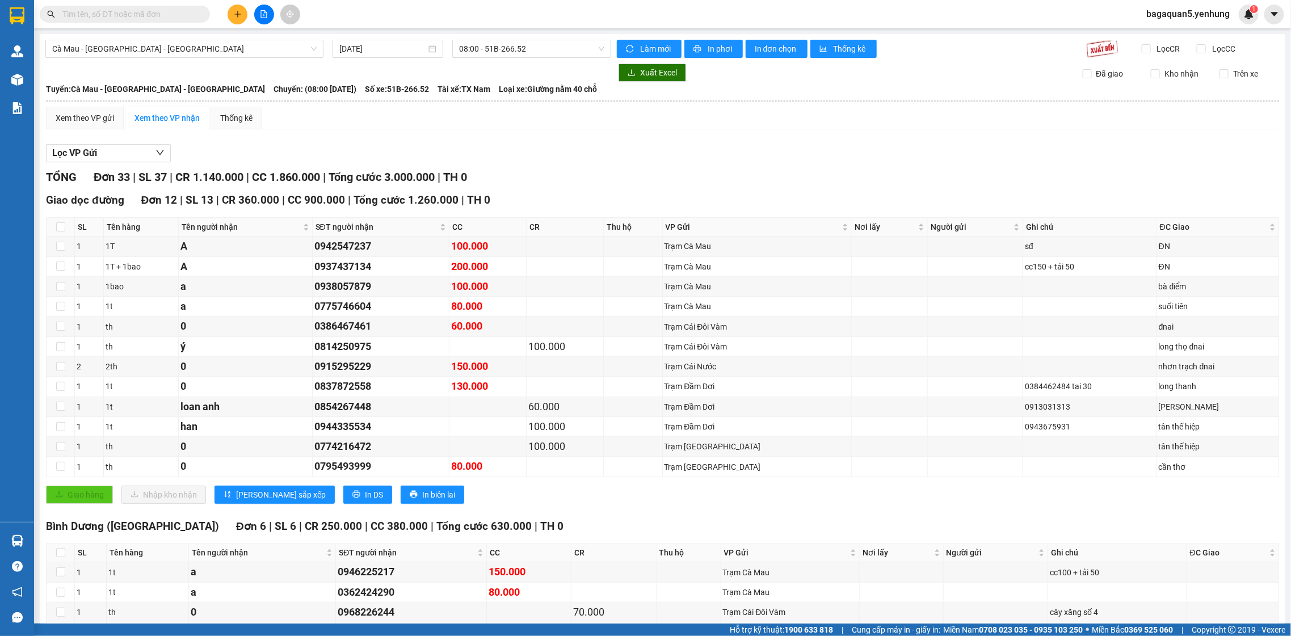
scroll to position [680, 0]
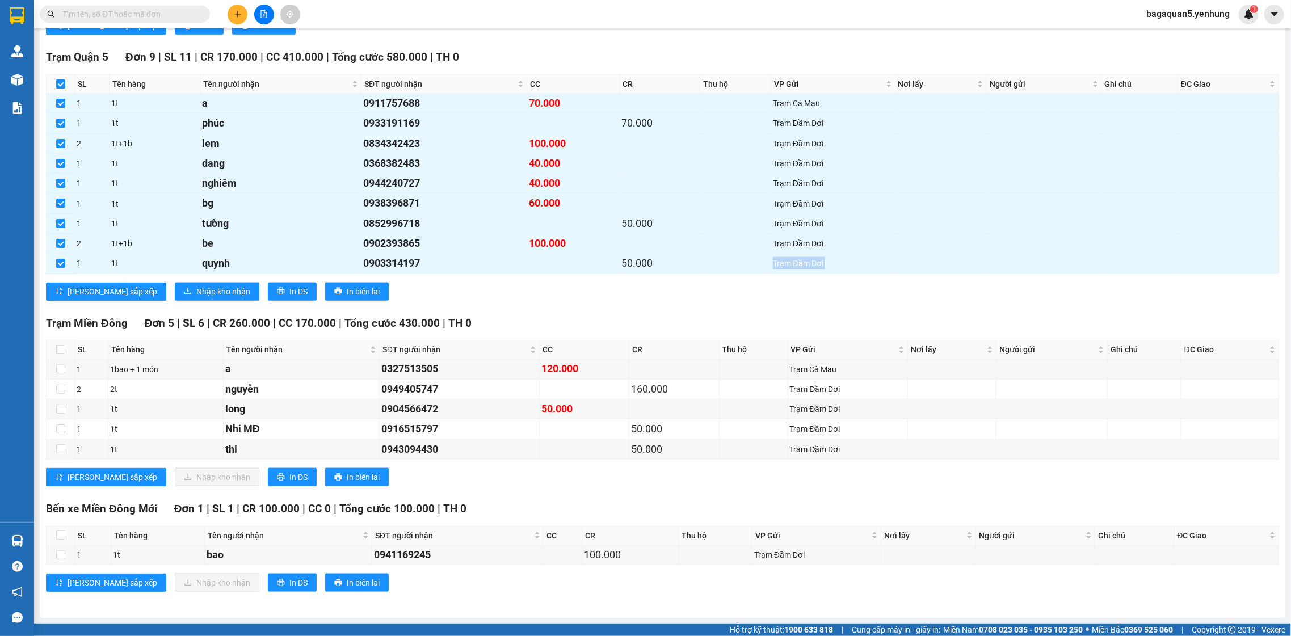
drag, startPoint x: 729, startPoint y: 267, endPoint x: 522, endPoint y: 278, distance: 208.0
click at [574, 290] on div "Trạm Quận 5 Đơn 9 | SL 11 | CR 170.000 | CC 410.000 | Tổng cước 580.000 | TH 0 …" at bounding box center [662, 179] width 1233 height 260
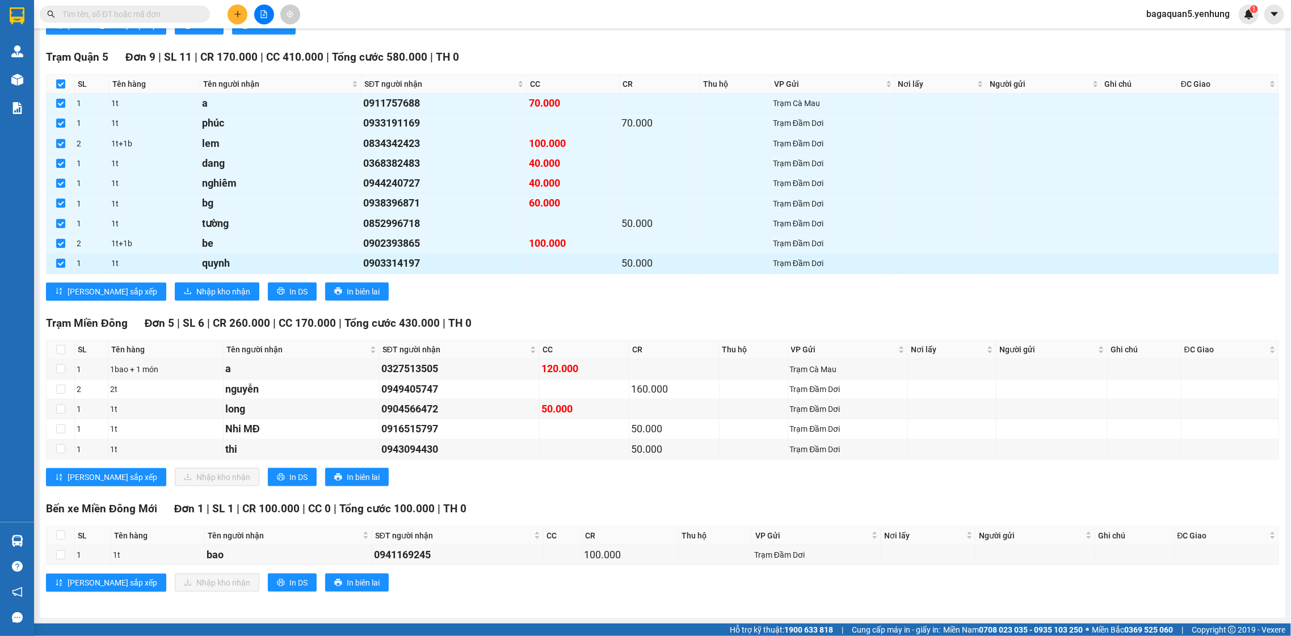
click at [650, 263] on div "50.000" at bounding box center [660, 263] width 76 height 16
click at [649, 262] on div "50.000" at bounding box center [660, 263] width 76 height 16
drag, startPoint x: 641, startPoint y: 260, endPoint x: 570, endPoint y: 268, distance: 71.3
click at [570, 268] on tr "1 1t quynh 0903314197 50.000 Trạm Đầm Dơi" at bounding box center [663, 264] width 1233 height 20
click at [642, 267] on div "50.000" at bounding box center [660, 263] width 76 height 16
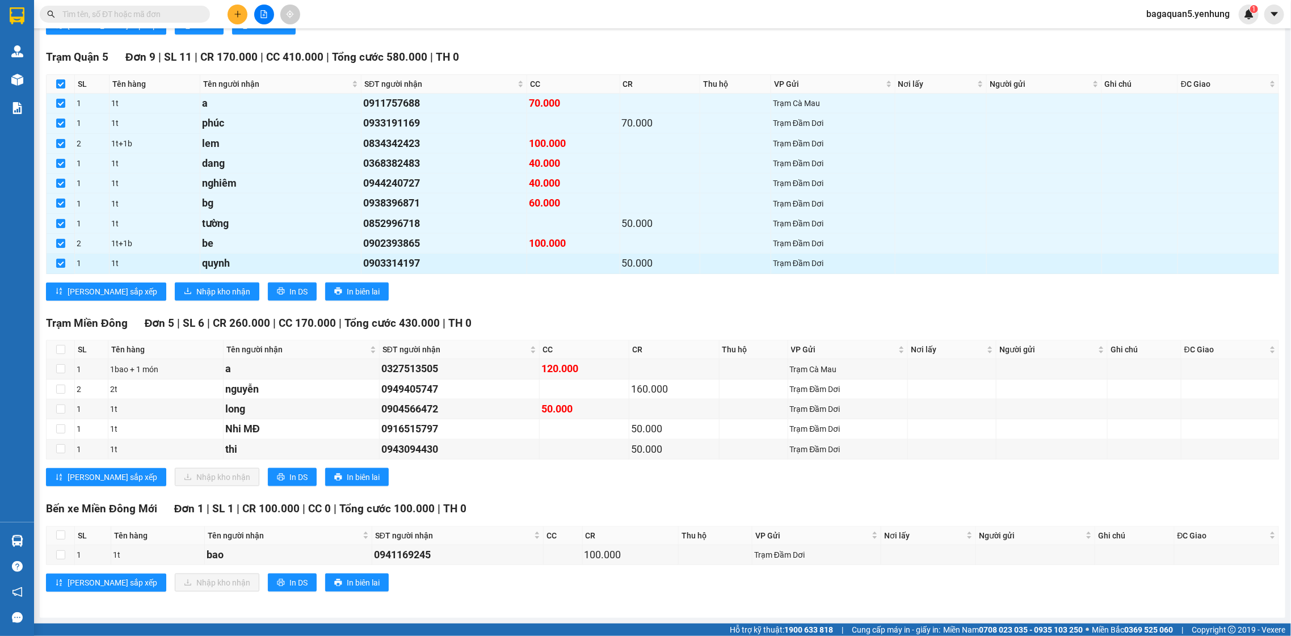
click at [642, 267] on div "50.000" at bounding box center [660, 263] width 76 height 16
drag, startPoint x: 611, startPoint y: 258, endPoint x: 661, endPoint y: 261, distance: 50.1
click at [661, 261] on tr "1 1t quynh 0903314197 50.000 Trạm Đầm Dơi" at bounding box center [663, 264] width 1233 height 20
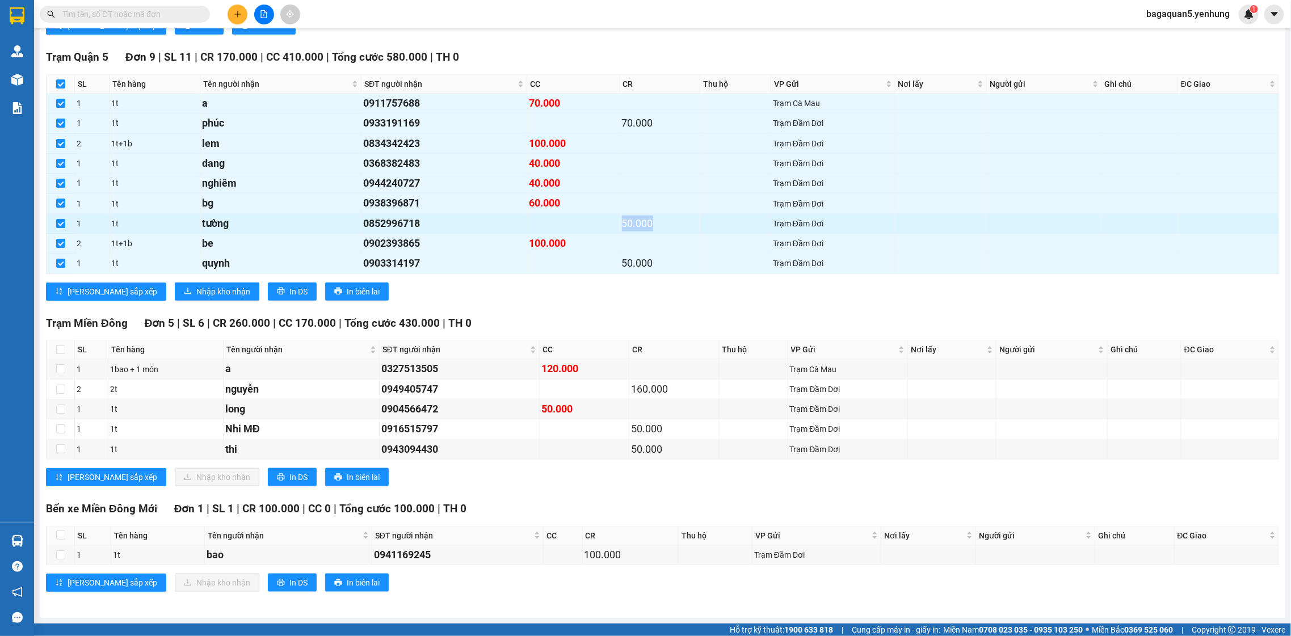
drag, startPoint x: 618, startPoint y: 222, endPoint x: 647, endPoint y: 226, distance: 29.1
click at [647, 226] on div "50.000" at bounding box center [660, 224] width 76 height 16
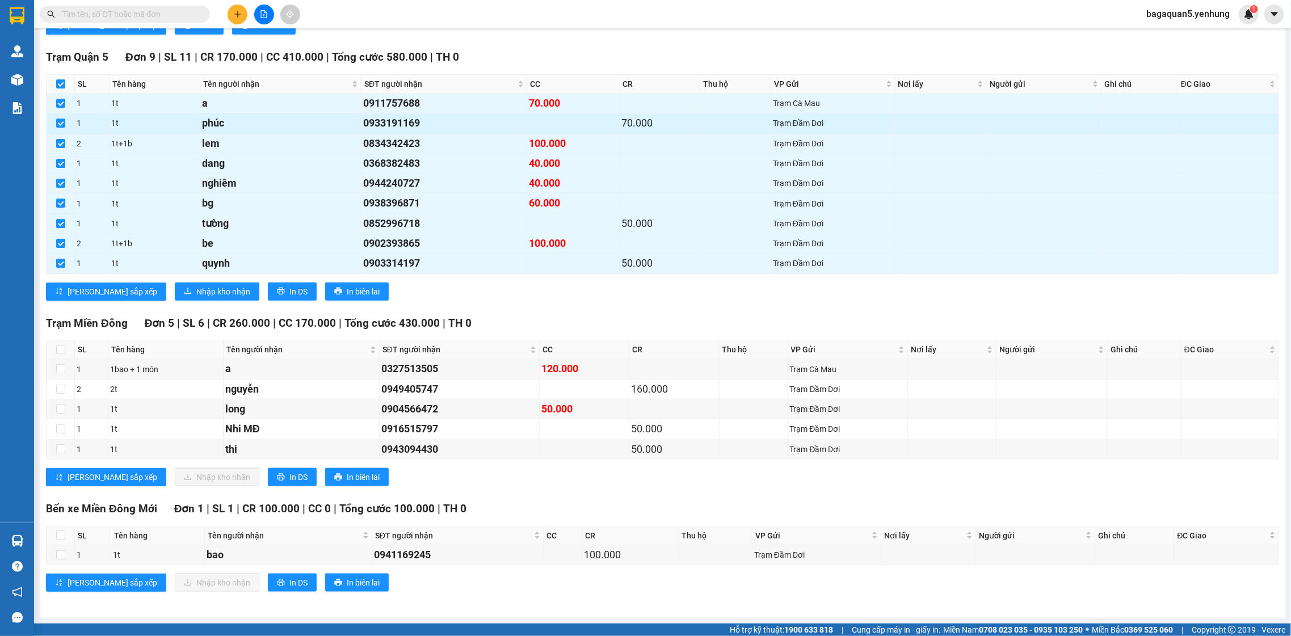
drag, startPoint x: 612, startPoint y: 111, endPoint x: 683, endPoint y: 128, distance: 73.5
click at [683, 128] on tr "1 1t phúc 0933191169 70.000 Trạm Đầm Dơi" at bounding box center [663, 124] width 1233 height 20
drag, startPoint x: 656, startPoint y: 120, endPoint x: 484, endPoint y: 142, distance: 174.0
click at [511, 123] on tr "1 1t phúc 0933191169 70.000 Trạm Đầm Dơi" at bounding box center [663, 124] width 1233 height 20
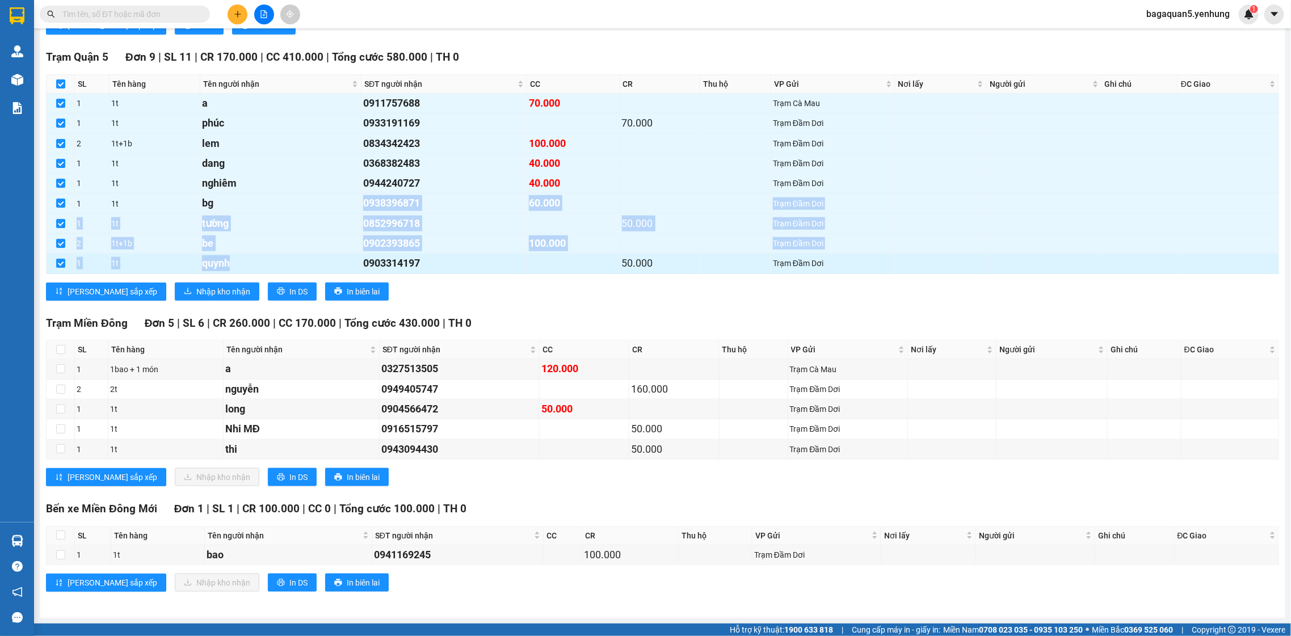
drag, startPoint x: 297, startPoint y: 204, endPoint x: 334, endPoint y: 264, distance: 71.3
click at [334, 264] on tbody "1 1t a 0911757688 70.000 Trạm Cà Mau 1 1t phúc 0933191169 70.000 Trạm Đầm Dơi 2…" at bounding box center [663, 184] width 1233 height 180
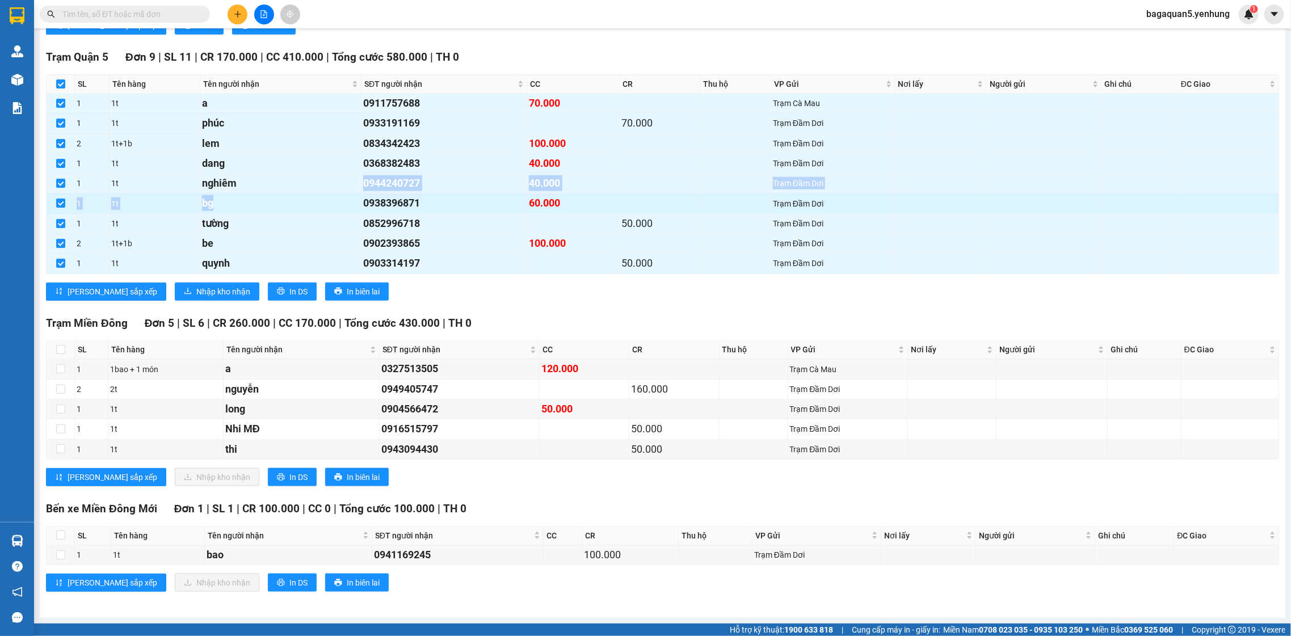
click at [263, 195] on tbody "1 1t a 0911757688 70.000 Trạm Cà Mau 1 1t phúc 0933191169 70.000 Trạm Đầm Dơi 2…" at bounding box center [663, 184] width 1233 height 180
click at [263, 195] on div "bg" at bounding box center [280, 203] width 157 height 16
drag, startPoint x: 167, startPoint y: 117, endPoint x: 183, endPoint y: 116, distance: 16.0
click at [176, 117] on div "1t" at bounding box center [154, 123] width 86 height 12
click at [247, 15] on div at bounding box center [263, 15] width 85 height 20
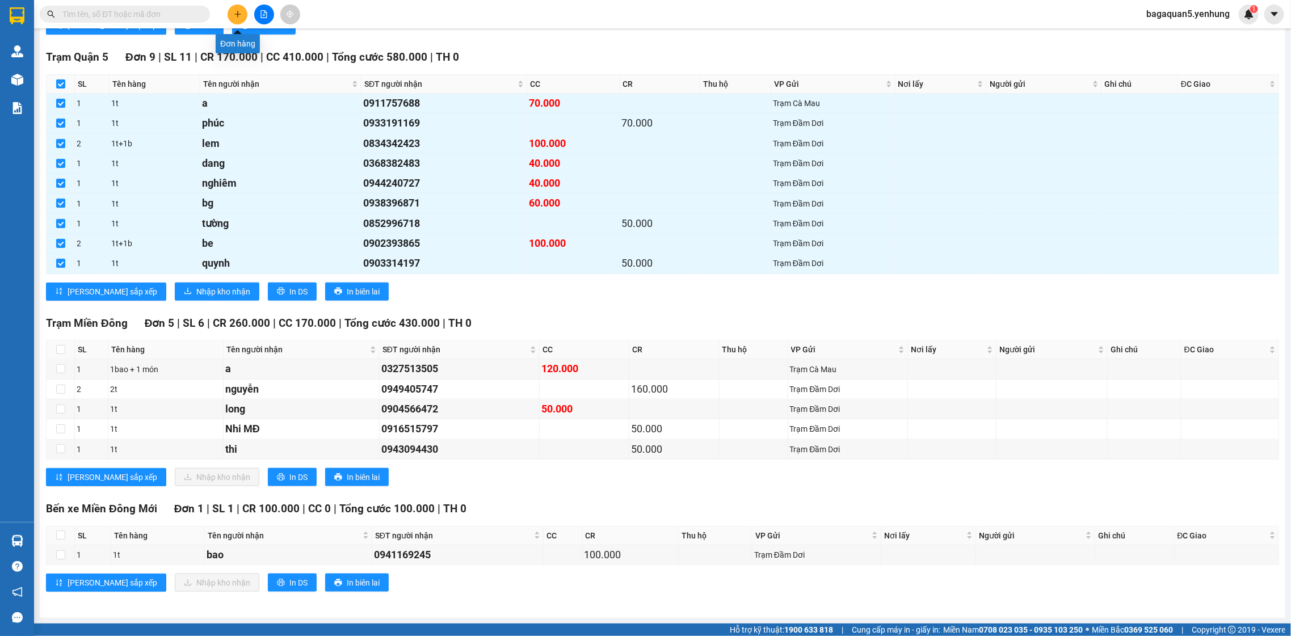
click at [242, 19] on button at bounding box center [238, 15] width 20 height 20
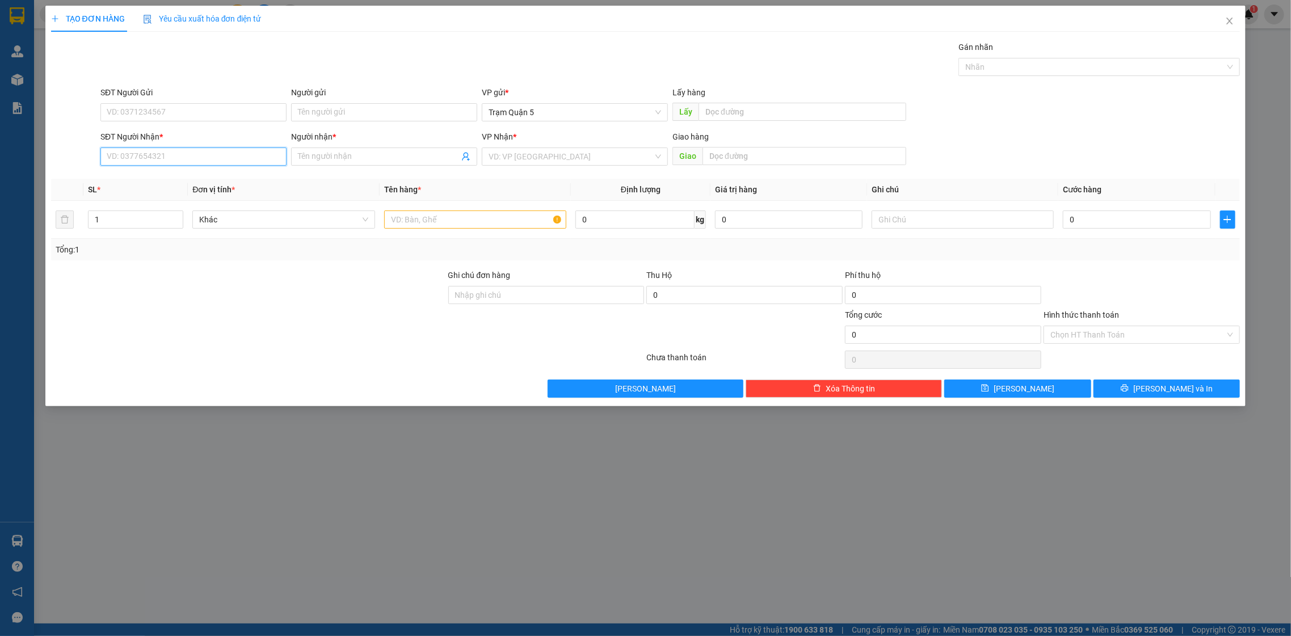
click at [247, 154] on input "SĐT Người Nhận *" at bounding box center [193, 157] width 186 height 18
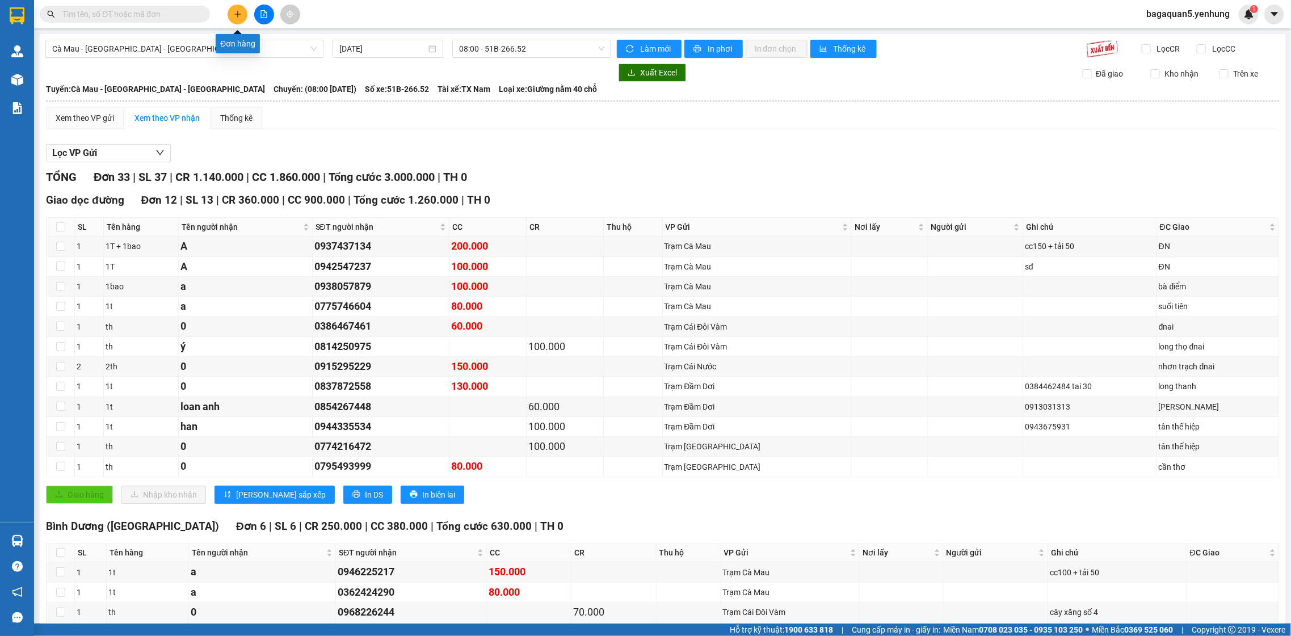
drag, startPoint x: 238, startPoint y: 18, endPoint x: 229, endPoint y: 22, distance: 9.9
click at [229, 22] on div at bounding box center [263, 15] width 85 height 20
click at [232, 20] on button at bounding box center [238, 15] width 20 height 20
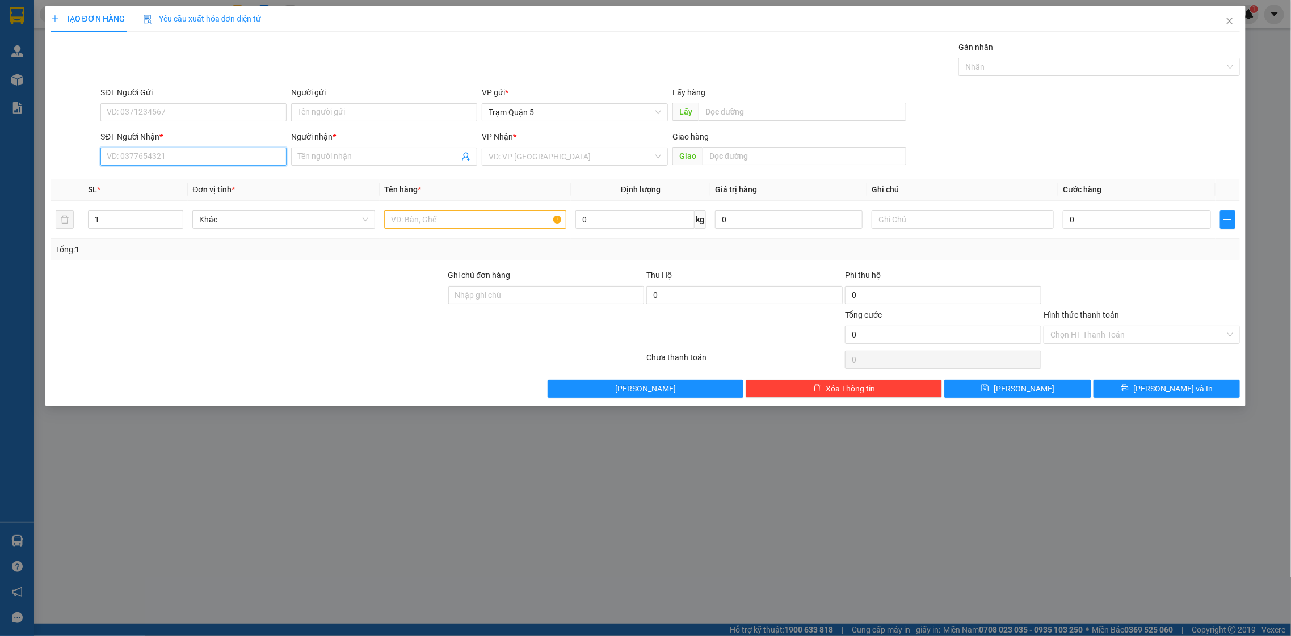
click at [157, 163] on input "SĐT Người Nhận *" at bounding box center [193, 157] width 186 height 18
type input "1"
drag, startPoint x: 237, startPoint y: 170, endPoint x: 212, endPoint y: 199, distance: 37.8
click at [212, 199] on div "0919552410 - QUÁN HƯƠNG QUÊ 0917251410 - tham 0942088410 - MY" at bounding box center [193, 198] width 186 height 54
click at [204, 200] on div "0917251410 - tham" at bounding box center [193, 198] width 173 height 12
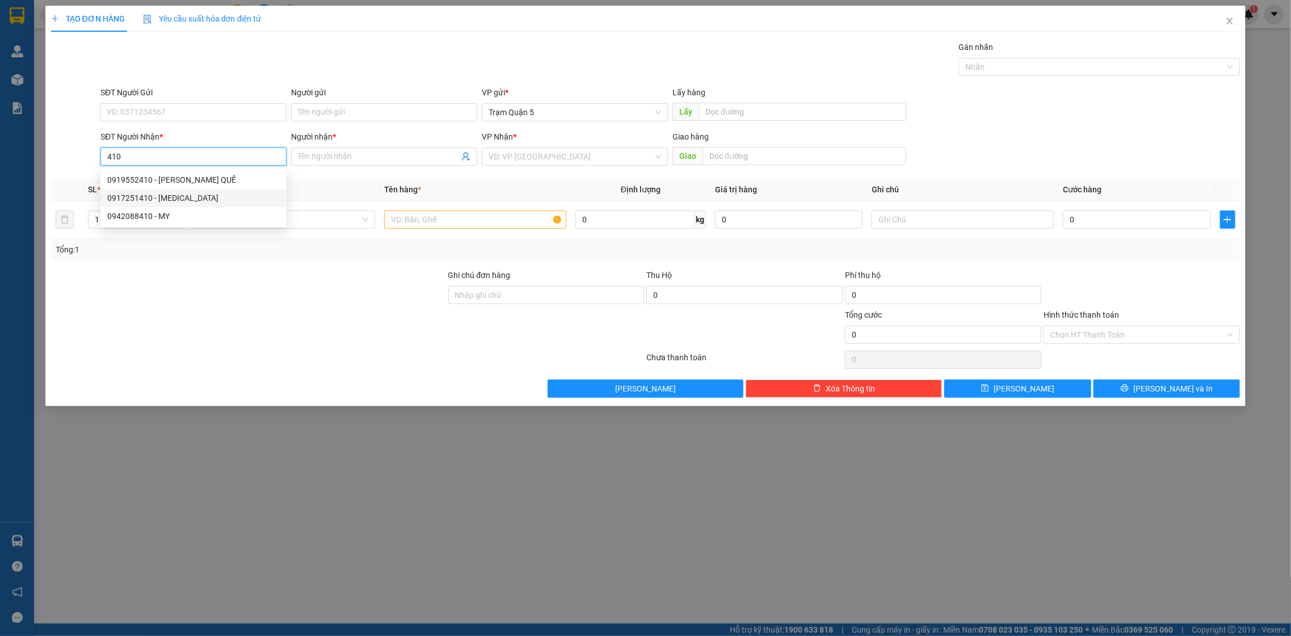
type input "0917251410"
type input "tham"
type input "60.000"
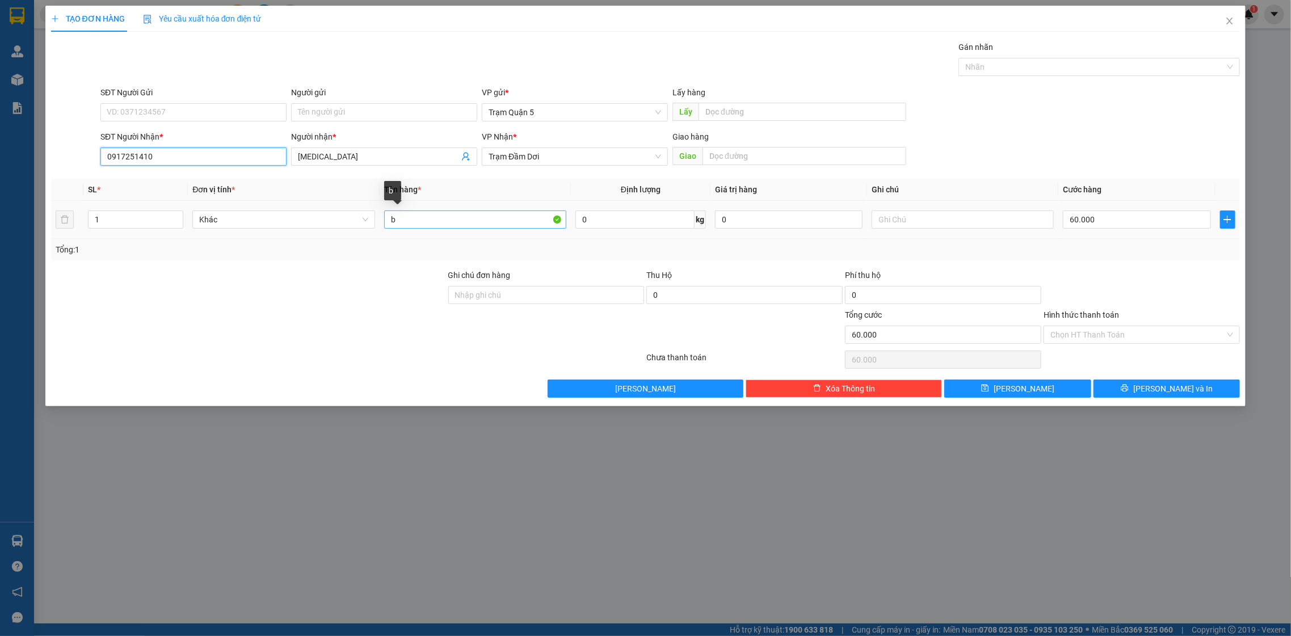
type input "0917251410"
click at [448, 221] on input "b" at bounding box center [475, 220] width 183 height 18
type input "TH"
click at [1171, 222] on input "60.000" at bounding box center [1137, 220] width 148 height 18
type input "0"
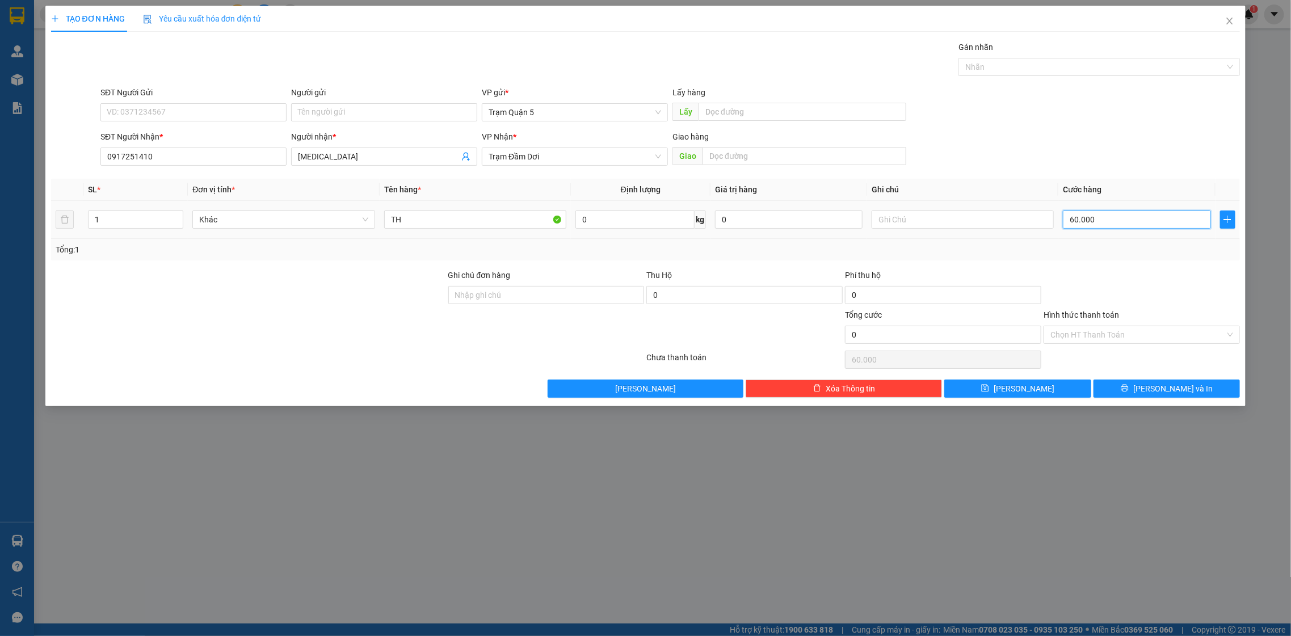
type input "0"
type input "5"
type input "05"
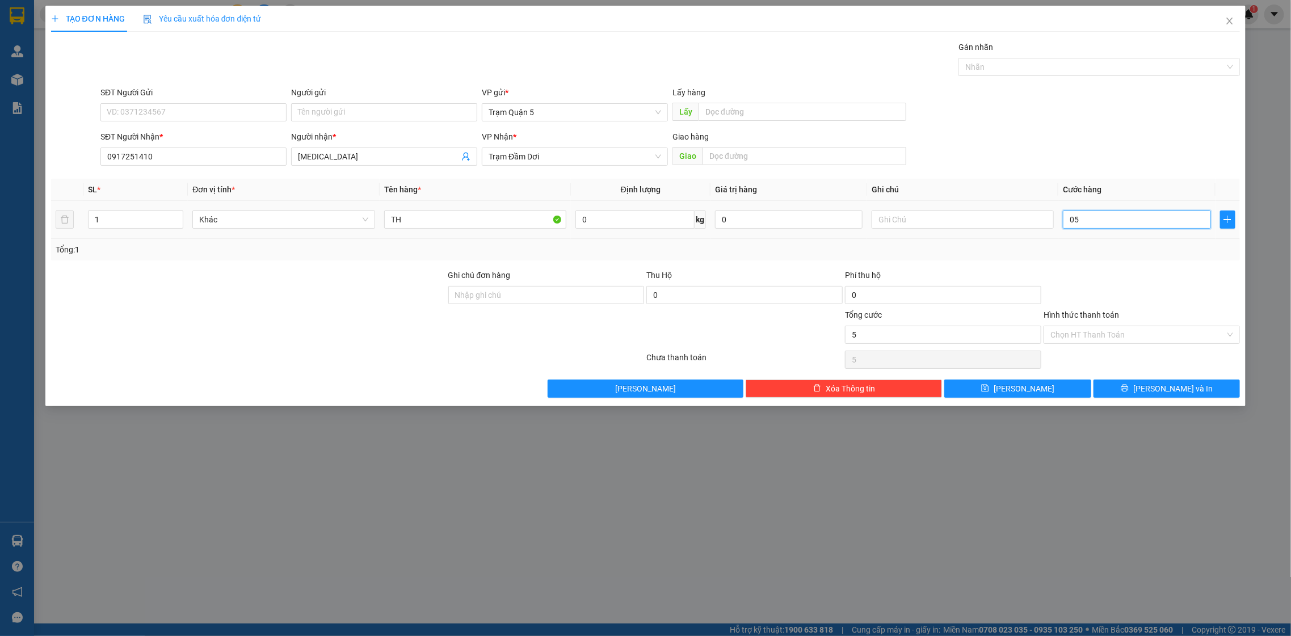
type input "50"
type input "050"
type input "50.000"
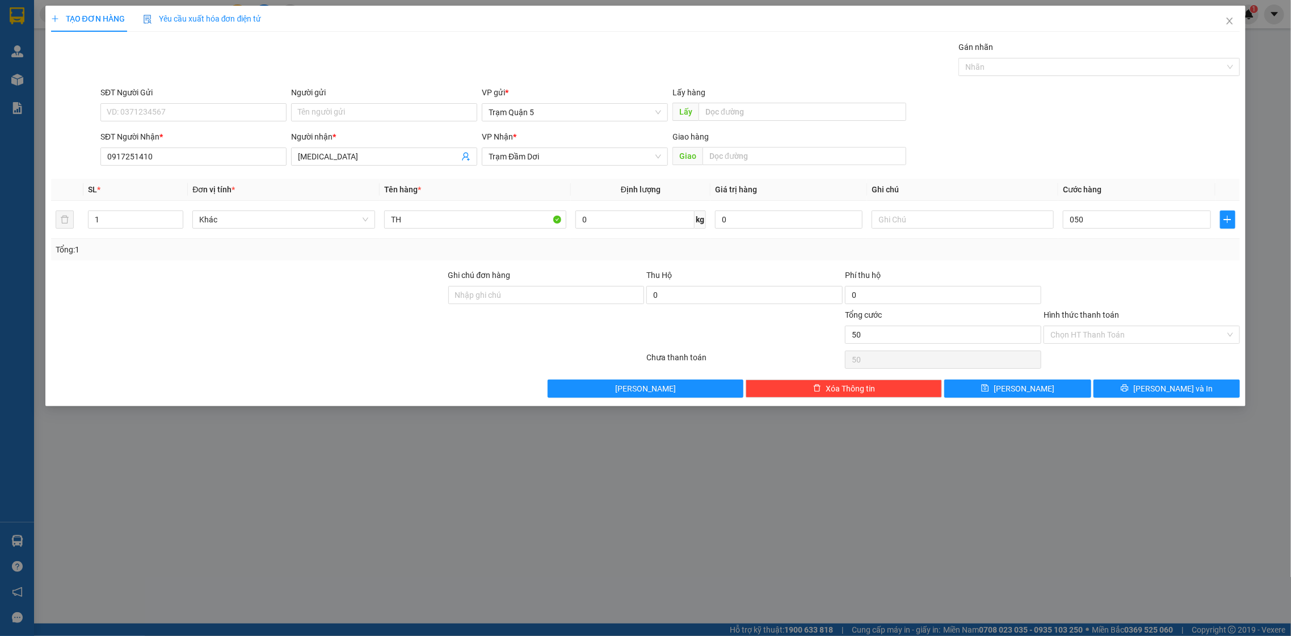
type input "50.000"
click at [1069, 283] on div at bounding box center [1142, 289] width 199 height 40
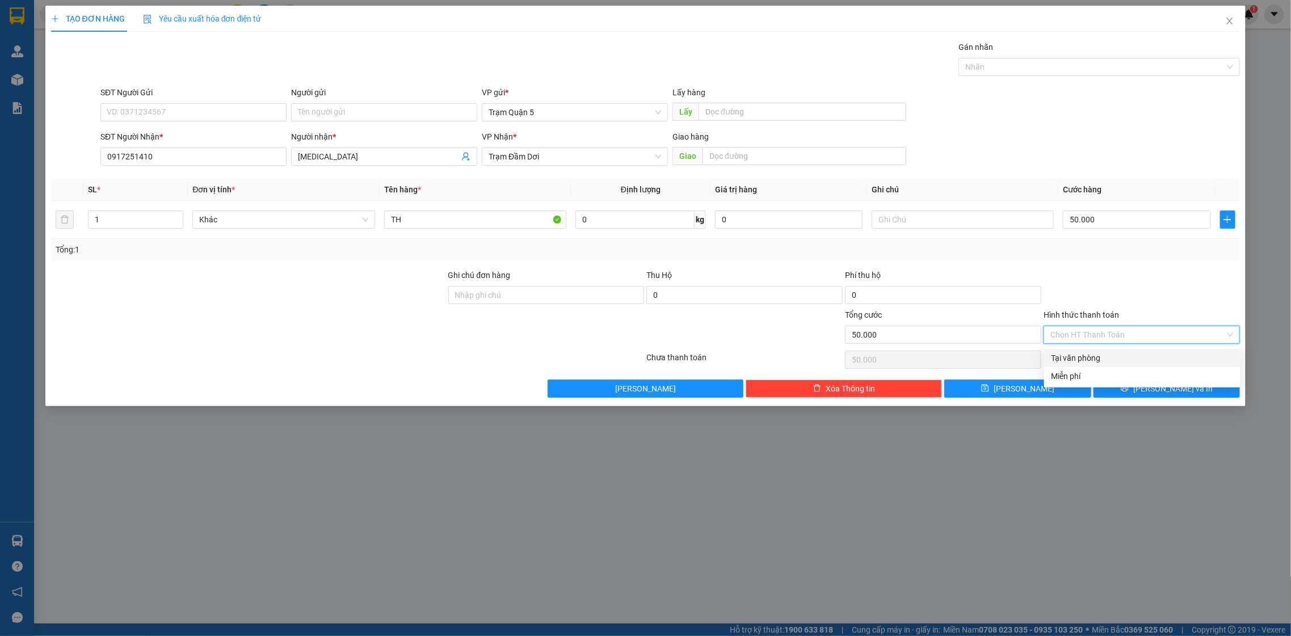
click at [1099, 336] on input "Hình thức thanh toán" at bounding box center [1138, 334] width 175 height 17
click at [1092, 356] on div "Tại văn phòng" at bounding box center [1142, 358] width 183 height 12
type input "0"
click at [1106, 393] on button "[PERSON_NAME] và In" at bounding box center [1167, 389] width 146 height 18
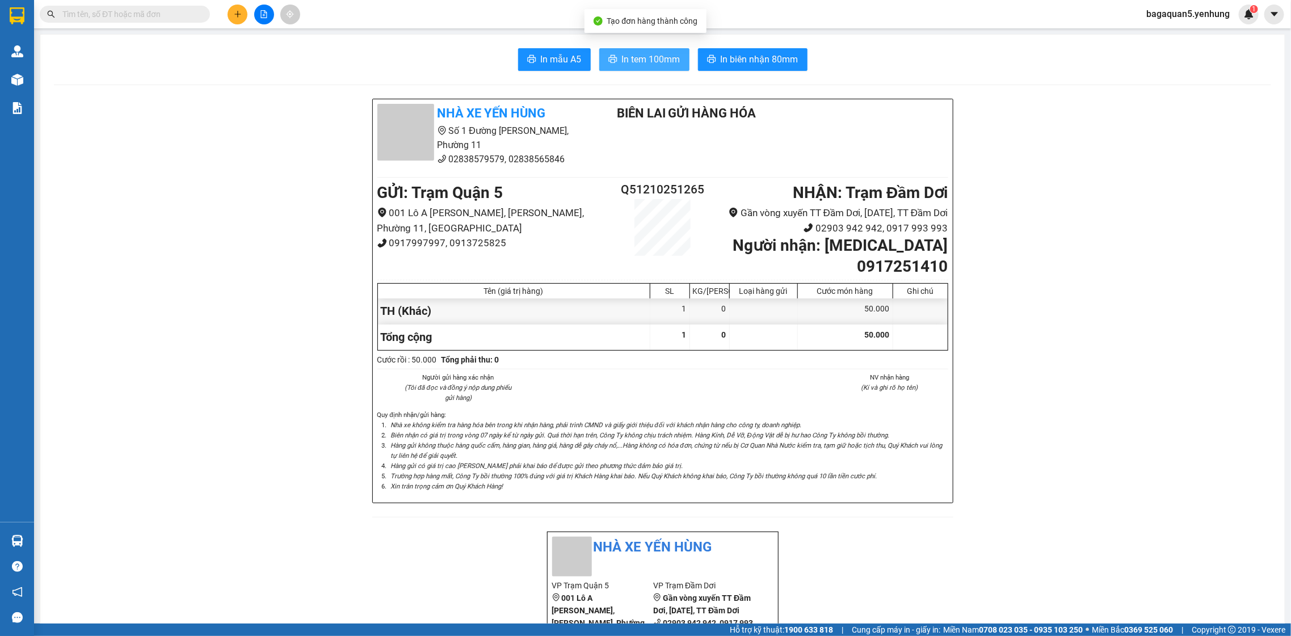
click at [608, 60] on icon "printer" at bounding box center [612, 58] width 9 height 9
click at [241, 20] on button at bounding box center [238, 15] width 20 height 20
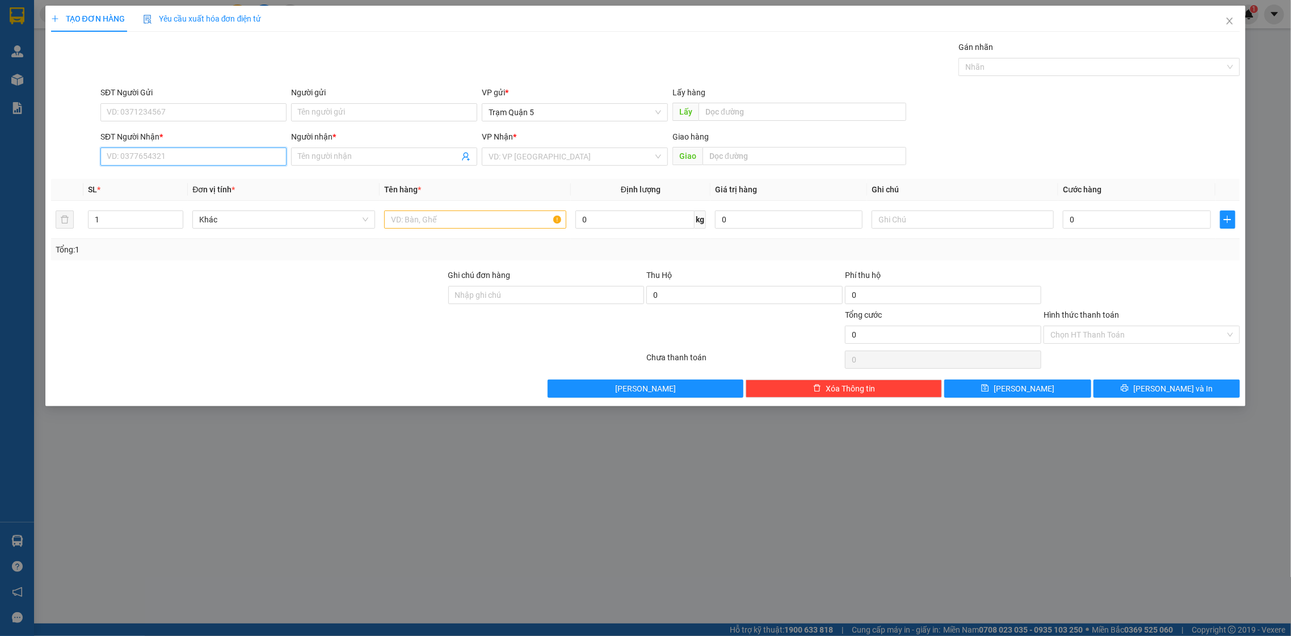
click at [232, 158] on input "SĐT Người Nhận *" at bounding box center [193, 157] width 186 height 18
click at [211, 181] on div "0917084884 - A VẸN" at bounding box center [193, 180] width 173 height 12
type input "0917084884"
type input "A VẸN"
type input "40.000"
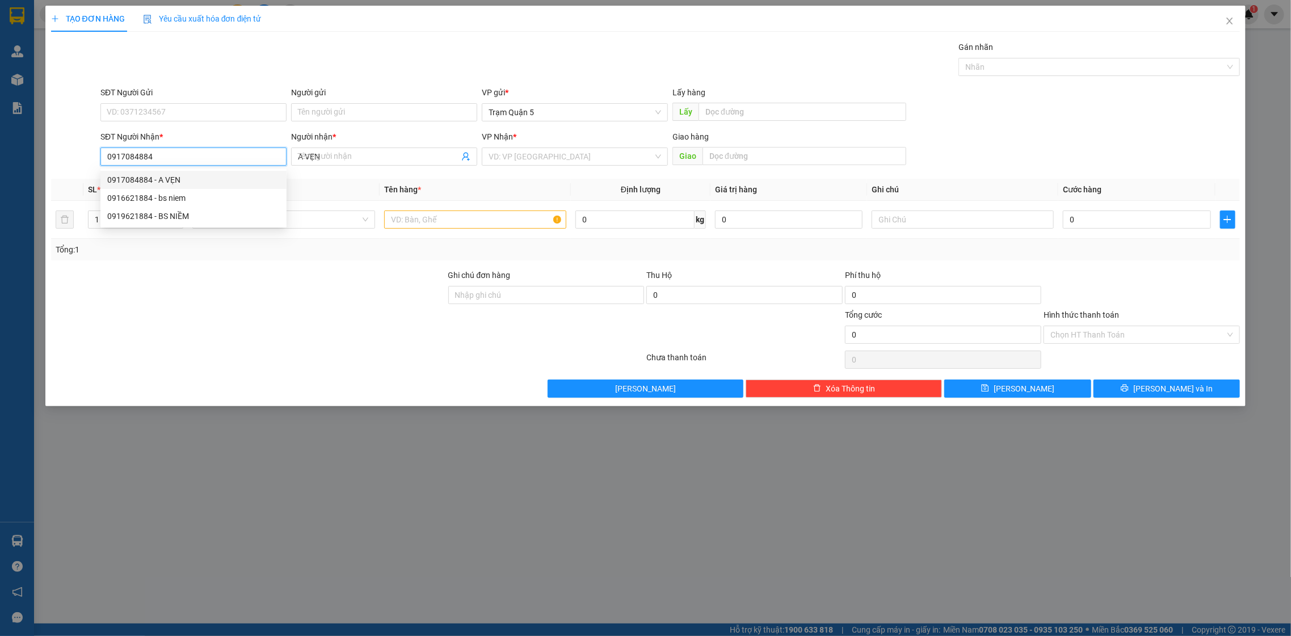
type input "40.000"
type input "0917084884"
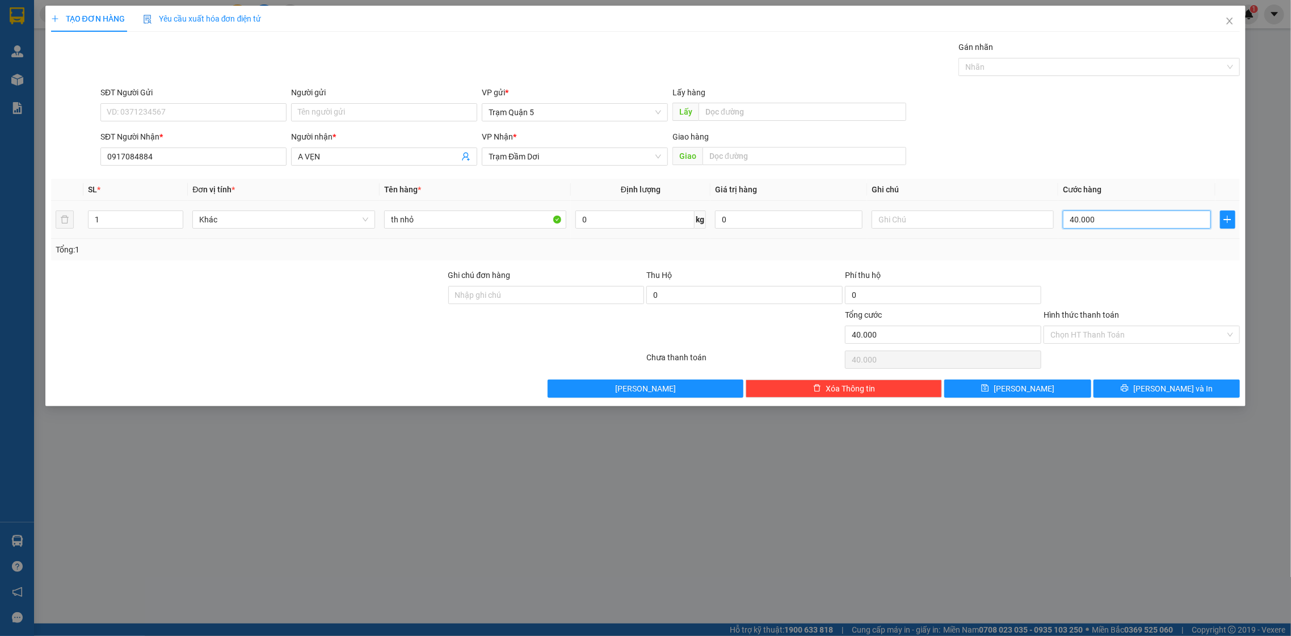
click at [1134, 227] on input "40.000" at bounding box center [1137, 220] width 148 height 18
type input "0"
type input "7"
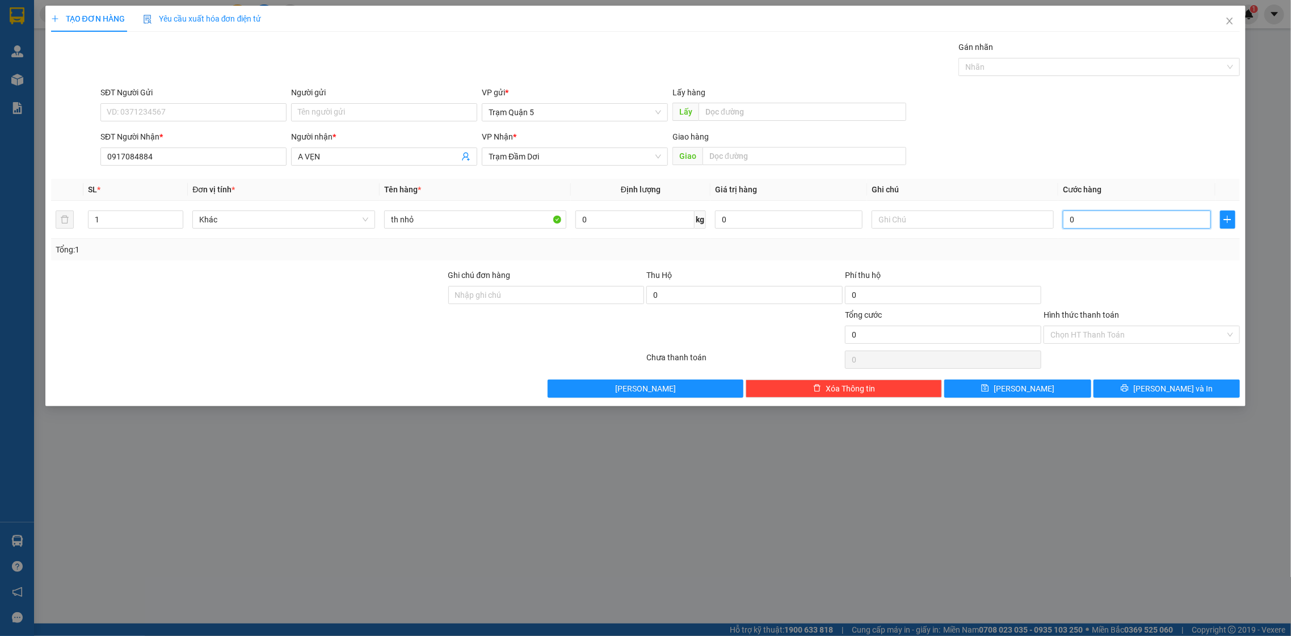
type input "7"
type input "07"
type input "70"
type input "070"
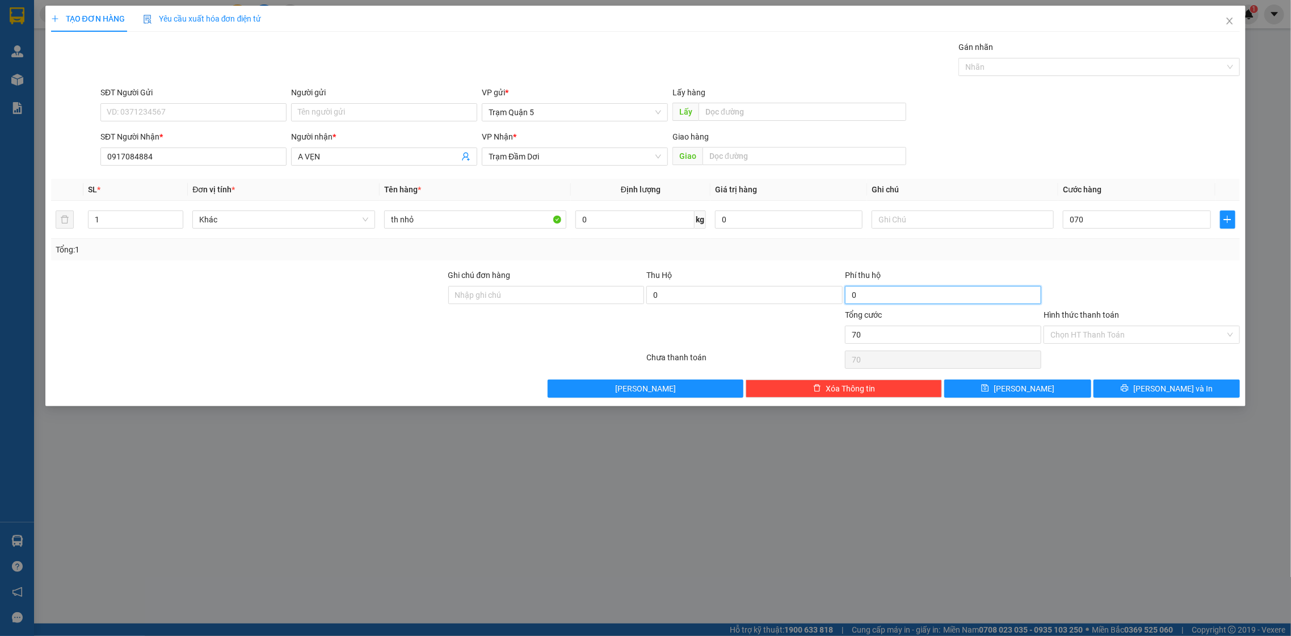
type input "70.000"
drag, startPoint x: 1145, startPoint y: 395, endPoint x: 1093, endPoint y: 358, distance: 63.9
click at [1145, 394] on button "[PERSON_NAME] và In" at bounding box center [1167, 389] width 146 height 18
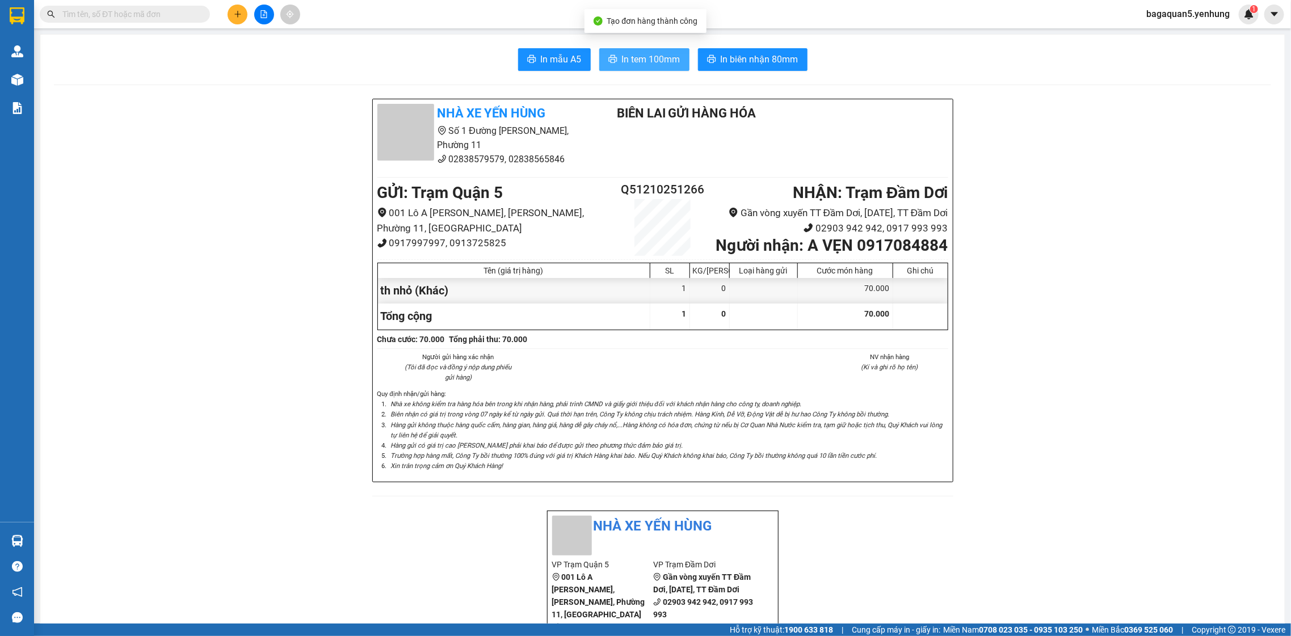
click at [622, 57] on span "In tem 100mm" at bounding box center [651, 59] width 58 height 14
click at [648, 64] on span "In tem 100mm" at bounding box center [651, 59] width 58 height 14
click at [632, 68] on button "In tem 100mm" at bounding box center [644, 59] width 90 height 23
drag, startPoint x: 640, startPoint y: 62, endPoint x: 967, endPoint y: 528, distance: 569.2
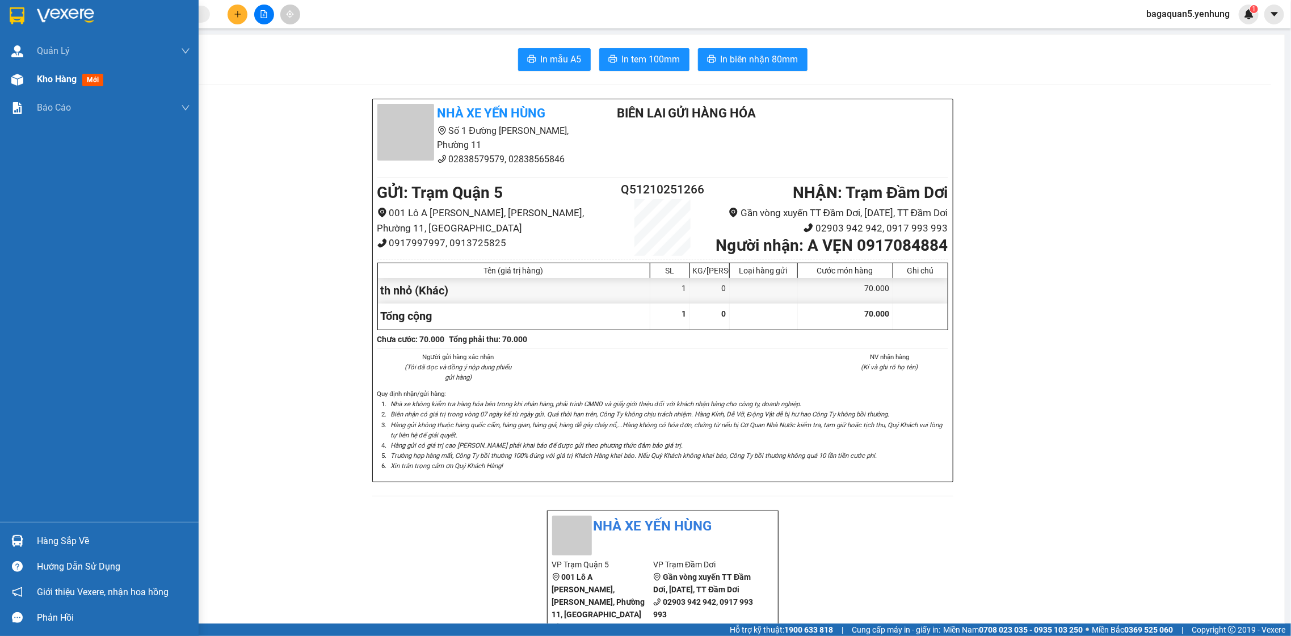
click at [19, 77] on img at bounding box center [17, 80] width 12 height 12
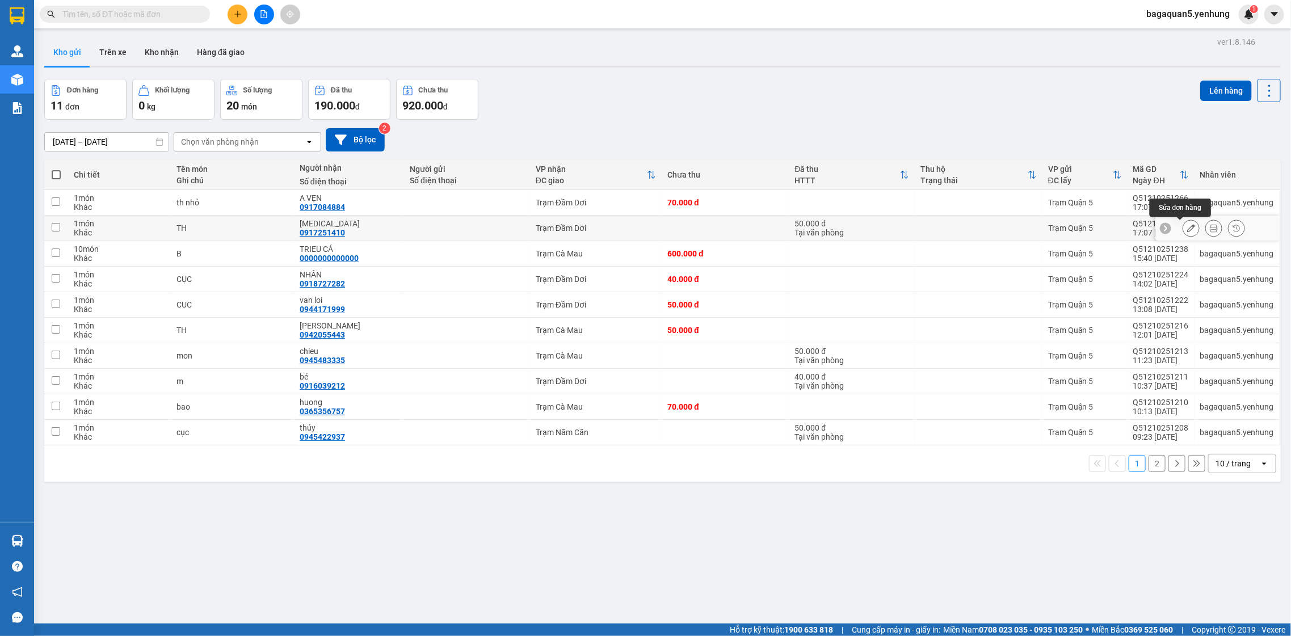
click at [1183, 231] on button at bounding box center [1191, 229] width 16 height 20
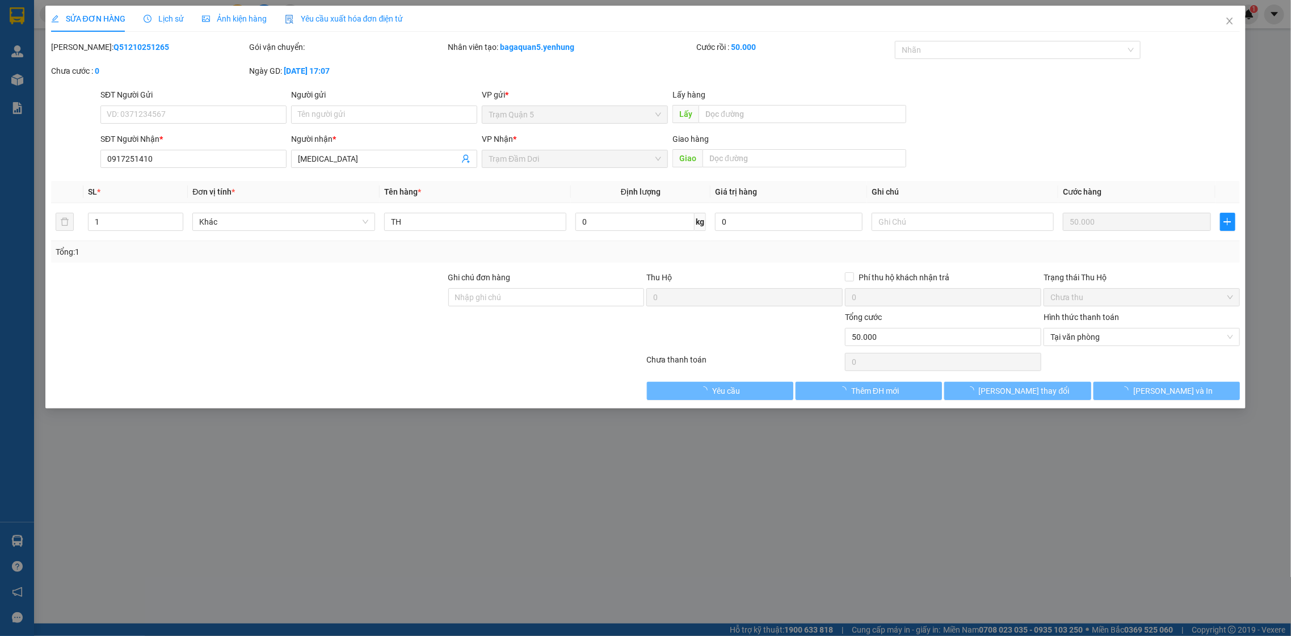
type input "0917251410"
type input "tham"
type input "0"
type input "50.000"
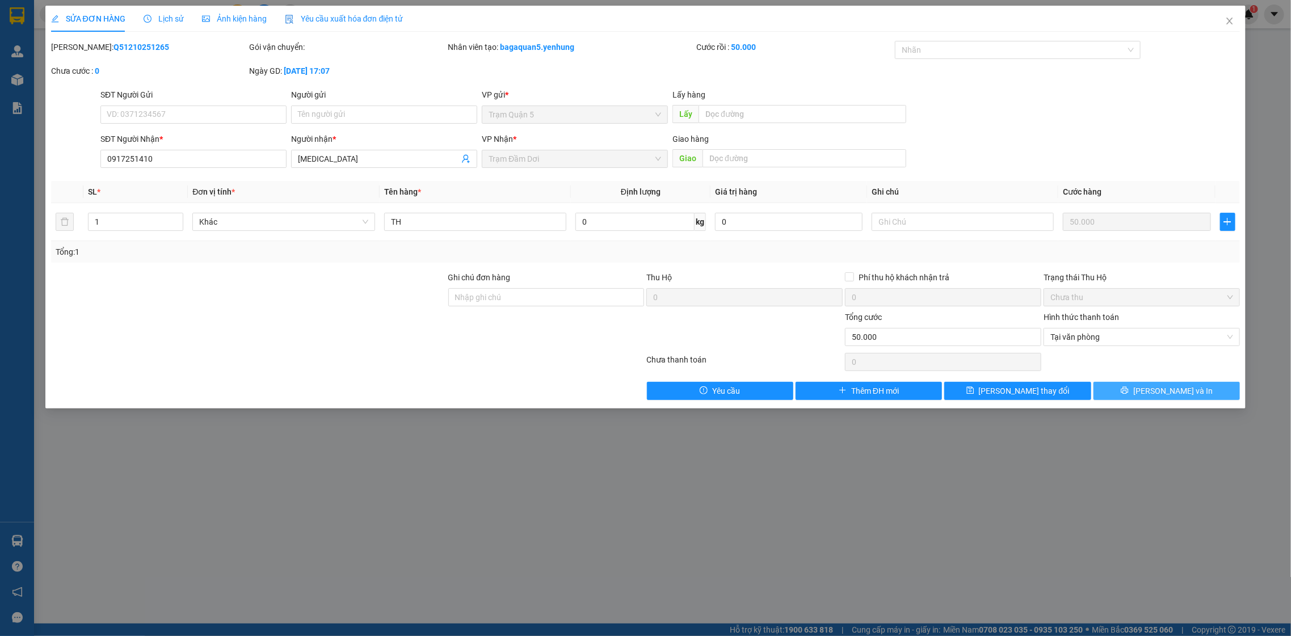
drag, startPoint x: 1180, startPoint y: 399, endPoint x: 1153, endPoint y: 390, distance: 28.2
click at [1172, 396] on button "[PERSON_NAME] và In" at bounding box center [1167, 391] width 146 height 18
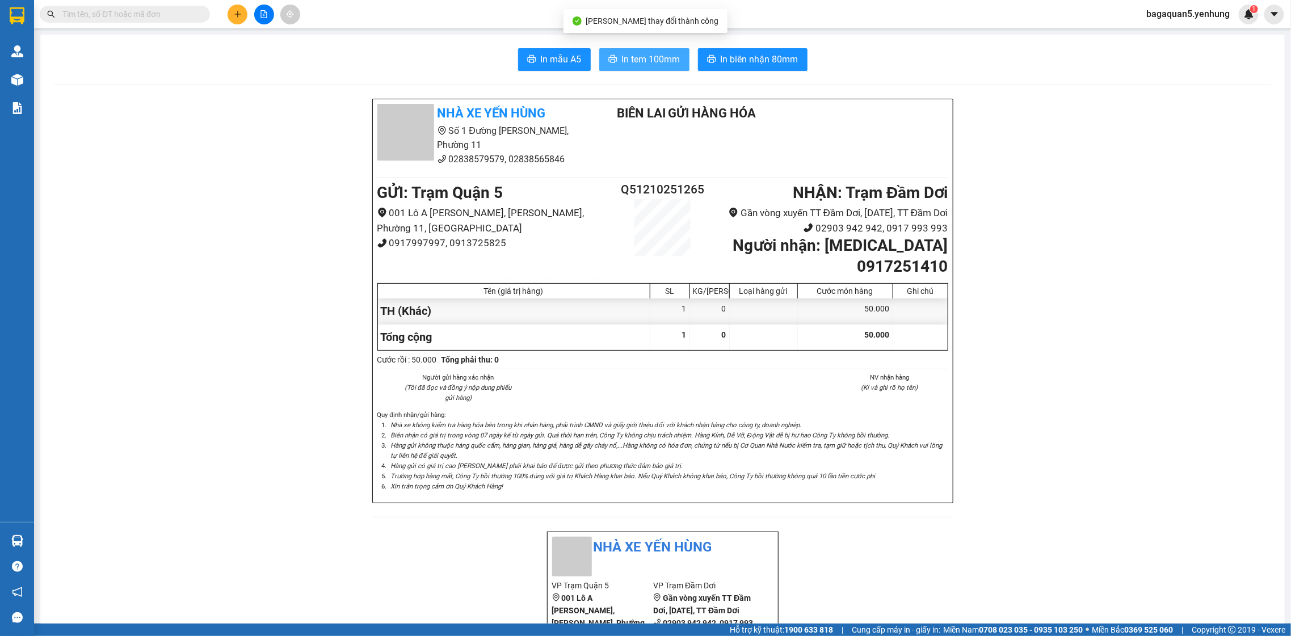
click at [609, 61] on icon "printer" at bounding box center [612, 59] width 9 height 8
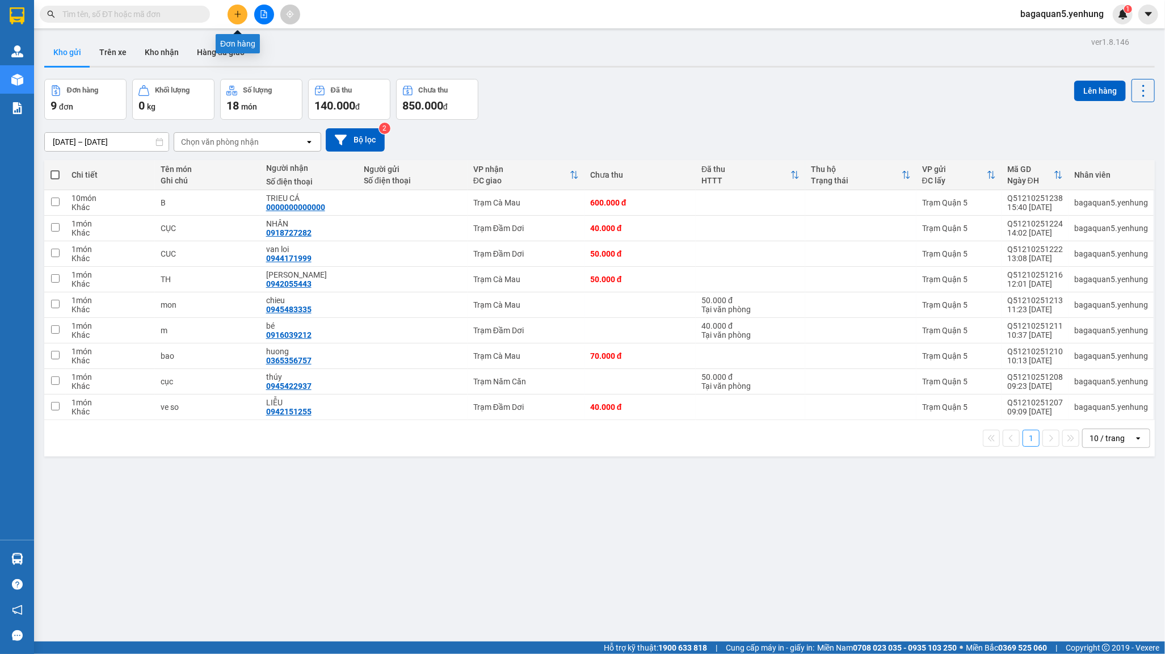
click at [238, 15] on icon "plus" at bounding box center [238, 14] width 8 height 8
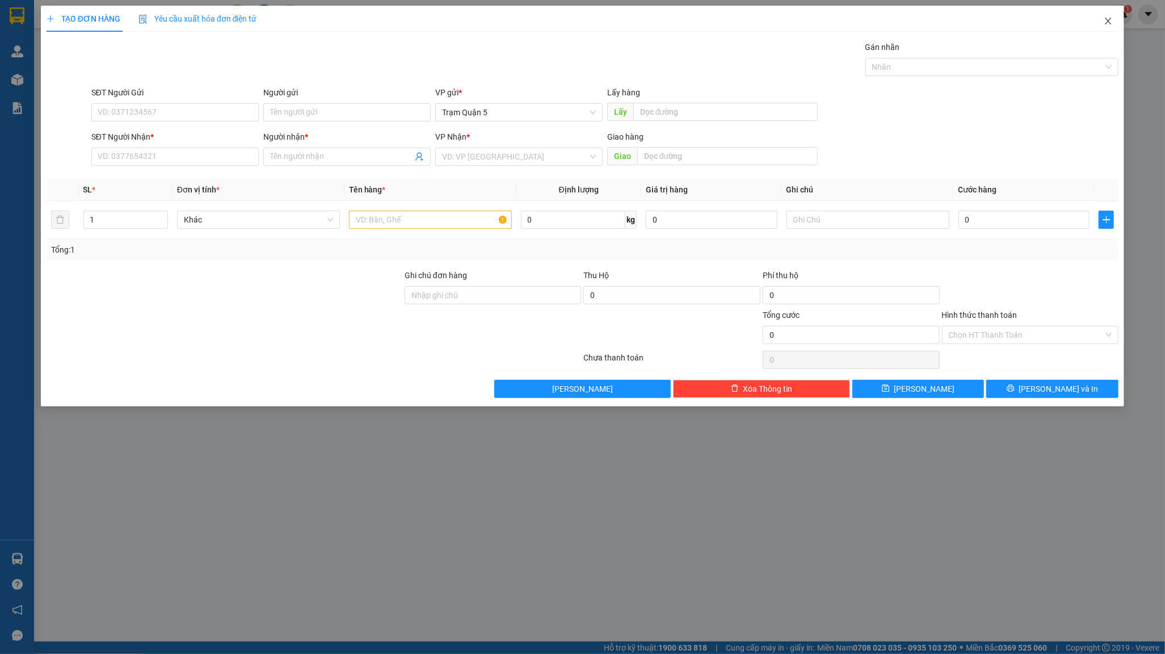
drag, startPoint x: 1102, startPoint y: 25, endPoint x: 918, endPoint y: 8, distance: 184.1
click at [1099, 25] on span "Close" at bounding box center [1109, 22] width 32 height 32
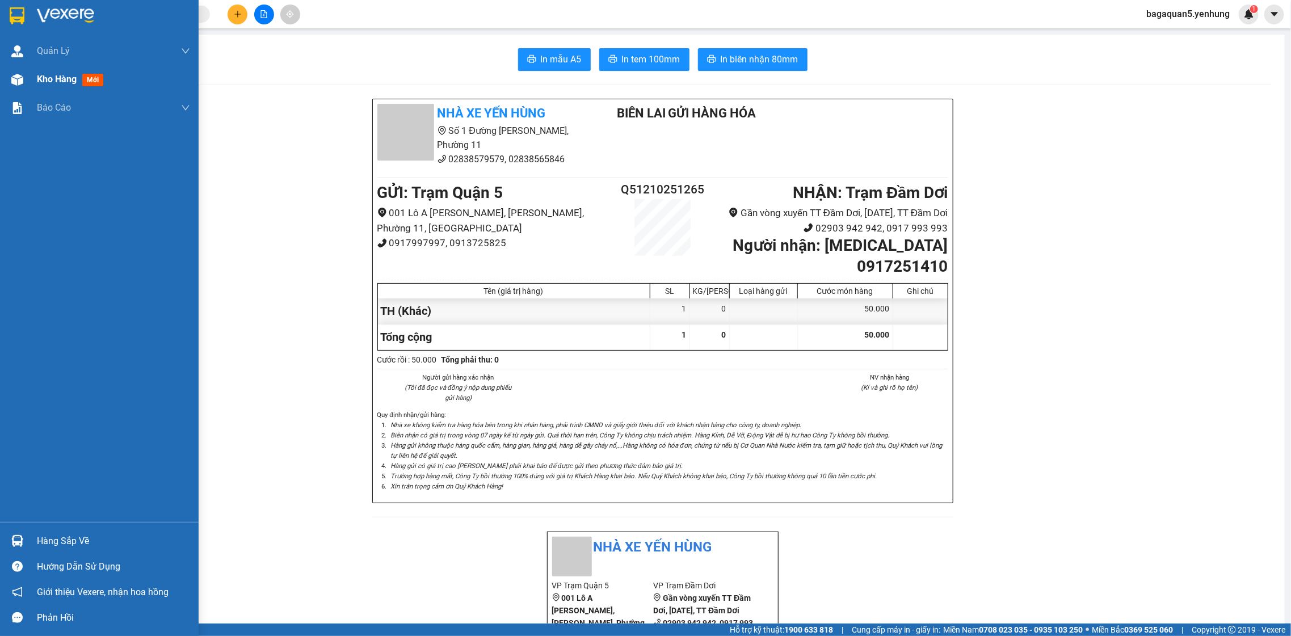
click at [24, 79] on div at bounding box center [17, 80] width 20 height 20
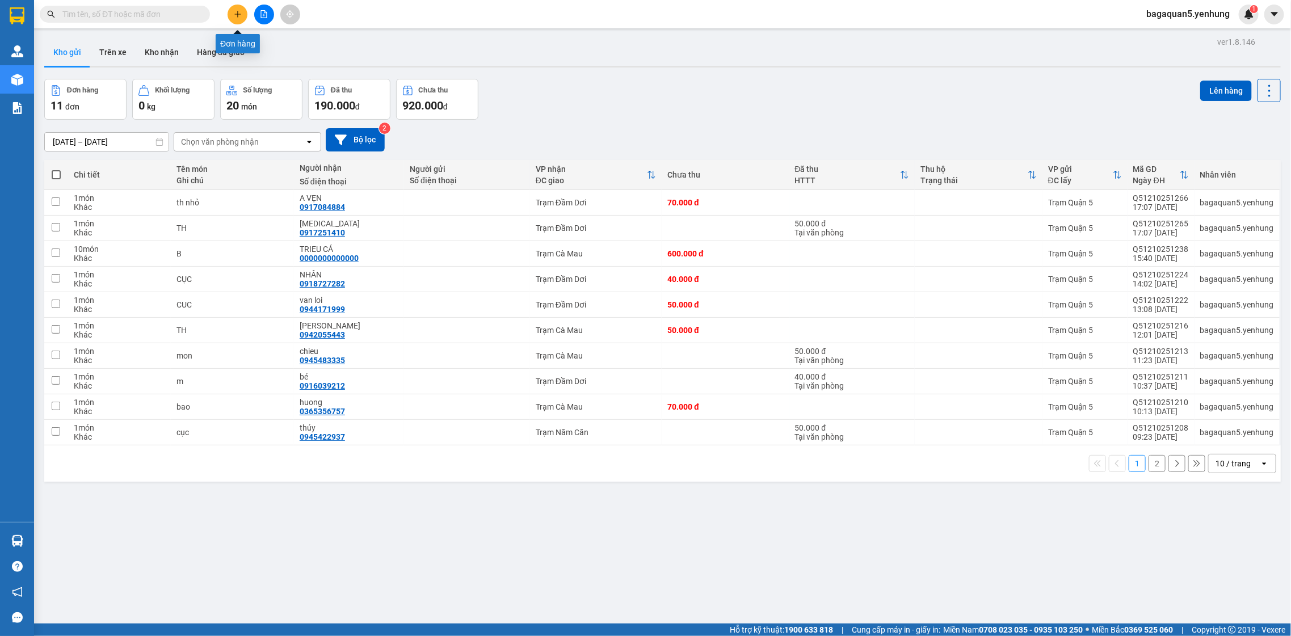
click at [234, 15] on icon "plus" at bounding box center [238, 14] width 8 height 8
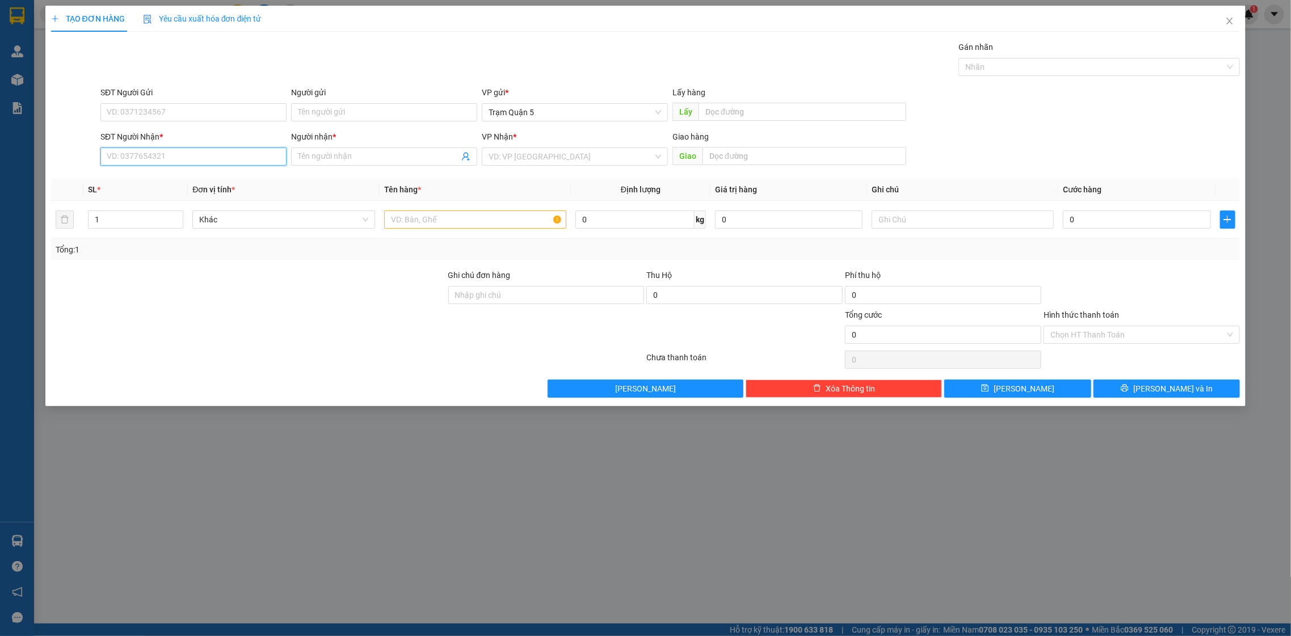
drag, startPoint x: 206, startPoint y: 164, endPoint x: 199, endPoint y: 141, distance: 24.2
click at [206, 163] on input "SĐT Người Nhận *" at bounding box center [193, 157] width 186 height 18
type input "8"
click at [211, 200] on div "0916621884 - bs niem" at bounding box center [193, 198] width 173 height 12
type input "0916621884"
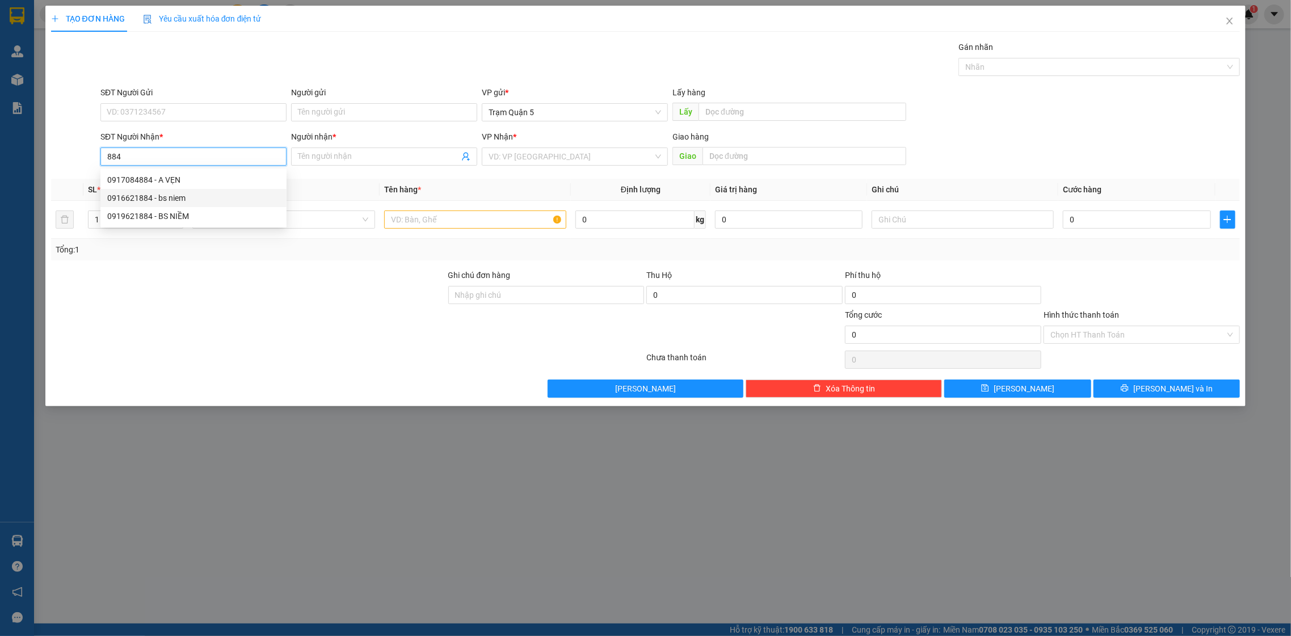
type input "bs niem"
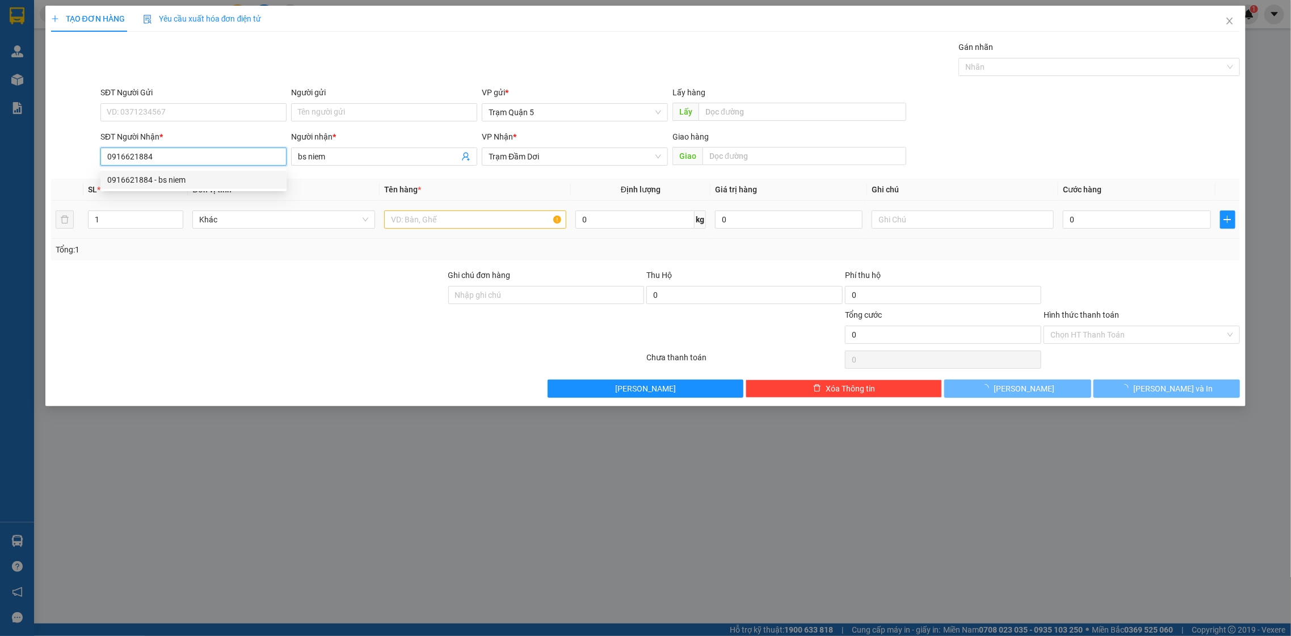
type input "30.000"
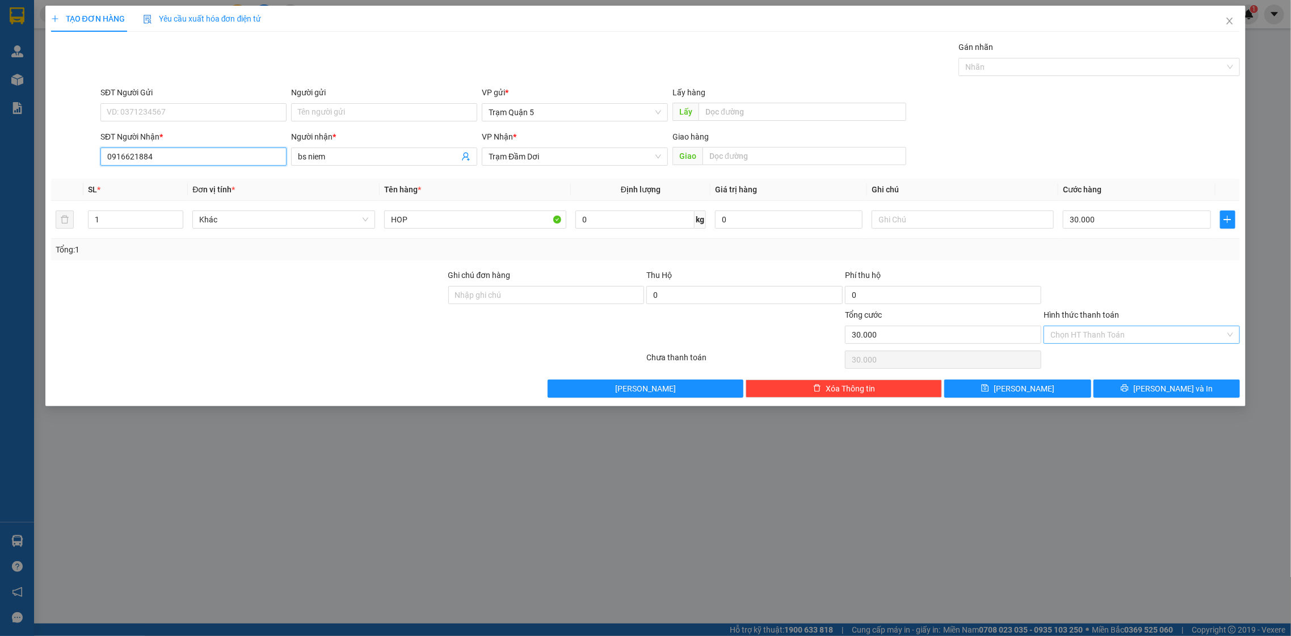
type input "0916621884"
click at [1154, 341] on input "Hình thức thanh toán" at bounding box center [1138, 334] width 175 height 17
click at [1150, 362] on div "Tại văn phòng" at bounding box center [1142, 358] width 183 height 12
type input "0"
click at [1137, 401] on div "TẠO ĐƠN HÀNG Yêu cầu xuất hóa đơn điện tử Transit Pickup Surcharge Ids Transit …" at bounding box center [645, 206] width 1201 height 401
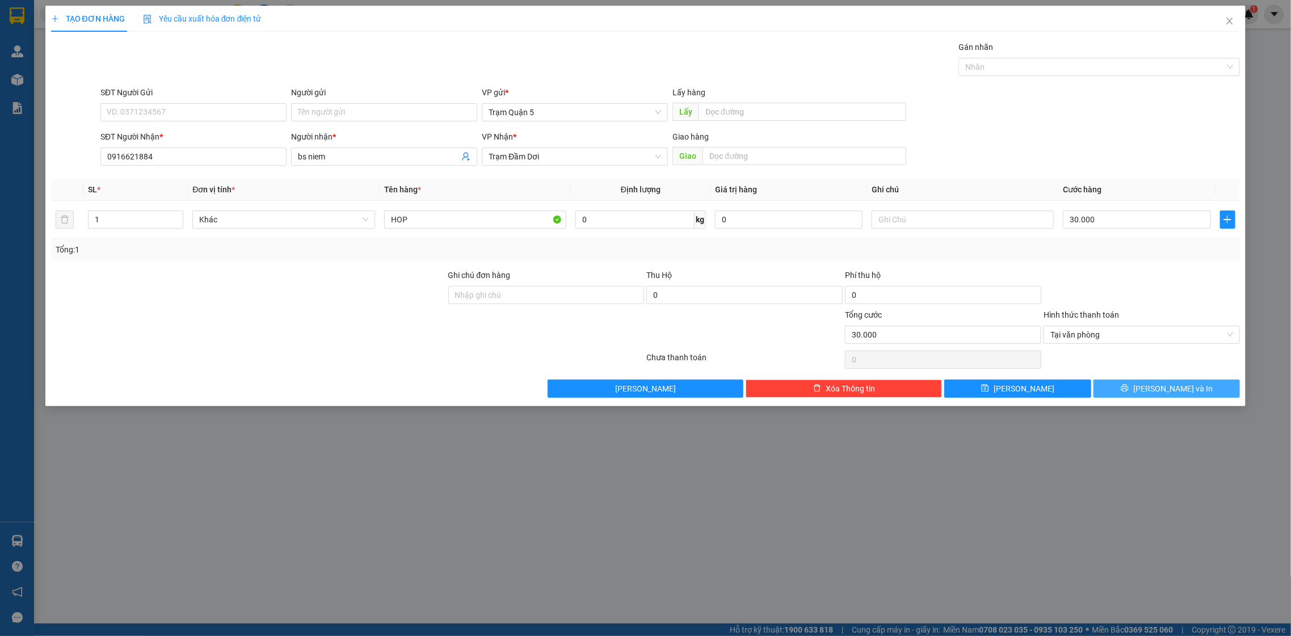
drag, startPoint x: 1221, startPoint y: 388, endPoint x: 1211, endPoint y: 381, distance: 12.3
click at [1218, 387] on button "[PERSON_NAME] và In" at bounding box center [1167, 389] width 146 height 18
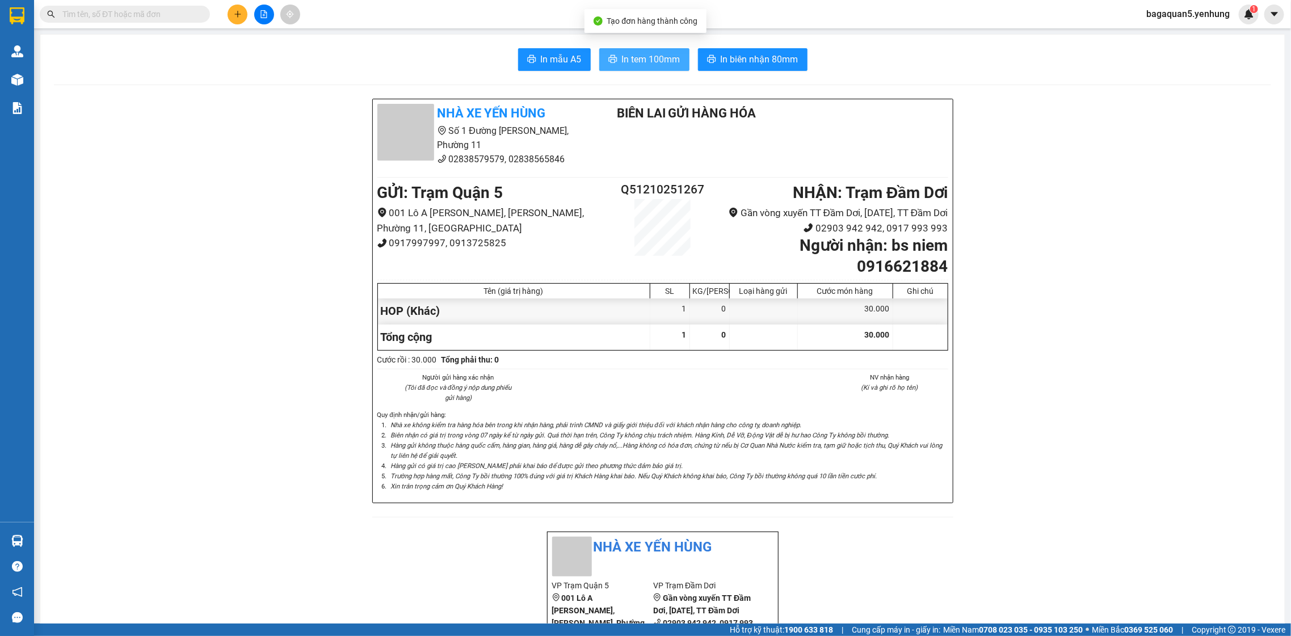
click at [650, 66] on span "In tem 100mm" at bounding box center [651, 59] width 58 height 14
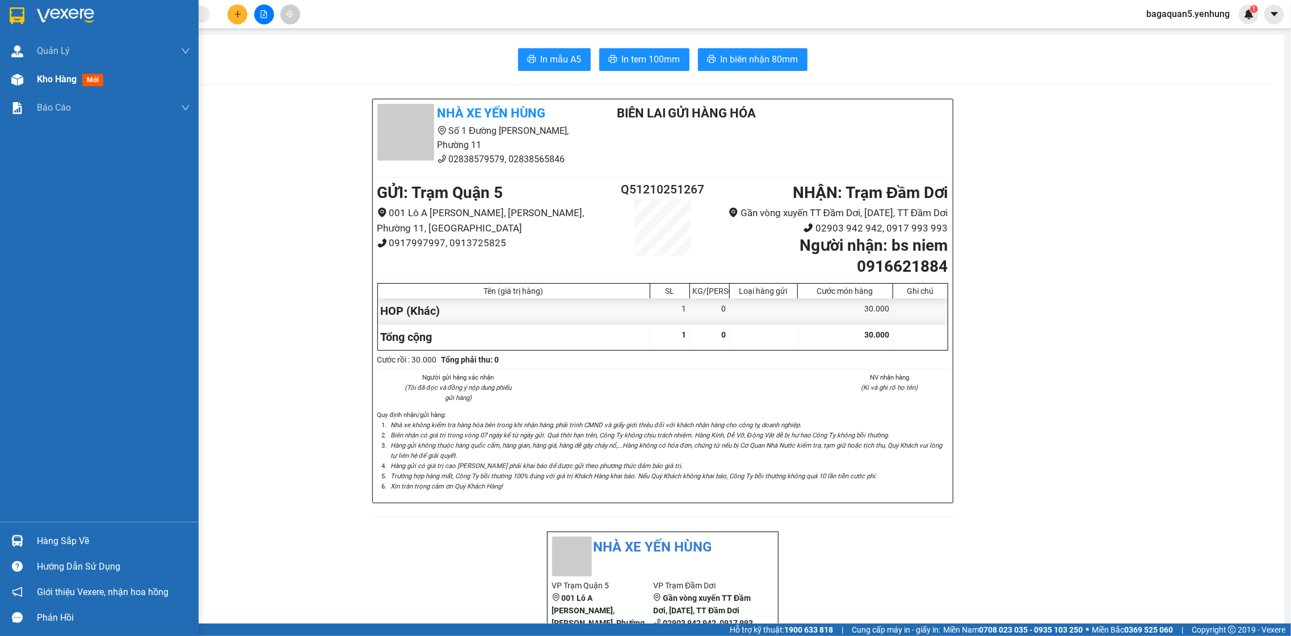
click at [15, 87] on div at bounding box center [17, 80] width 20 height 20
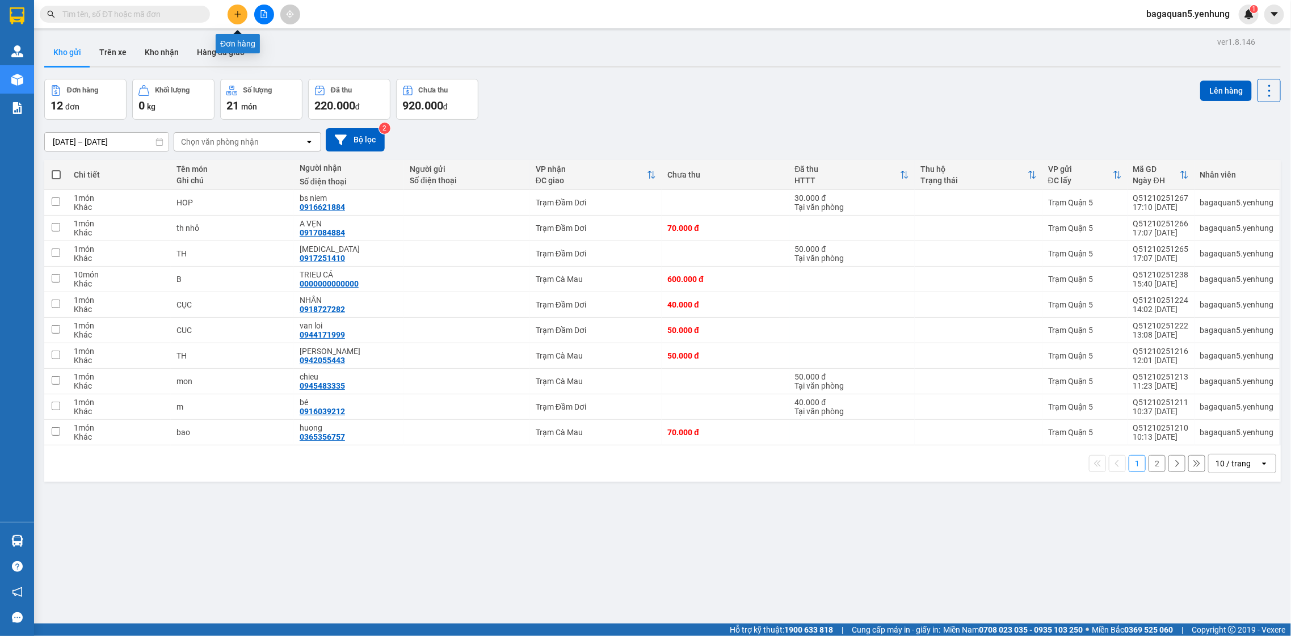
click at [232, 20] on button at bounding box center [238, 15] width 20 height 20
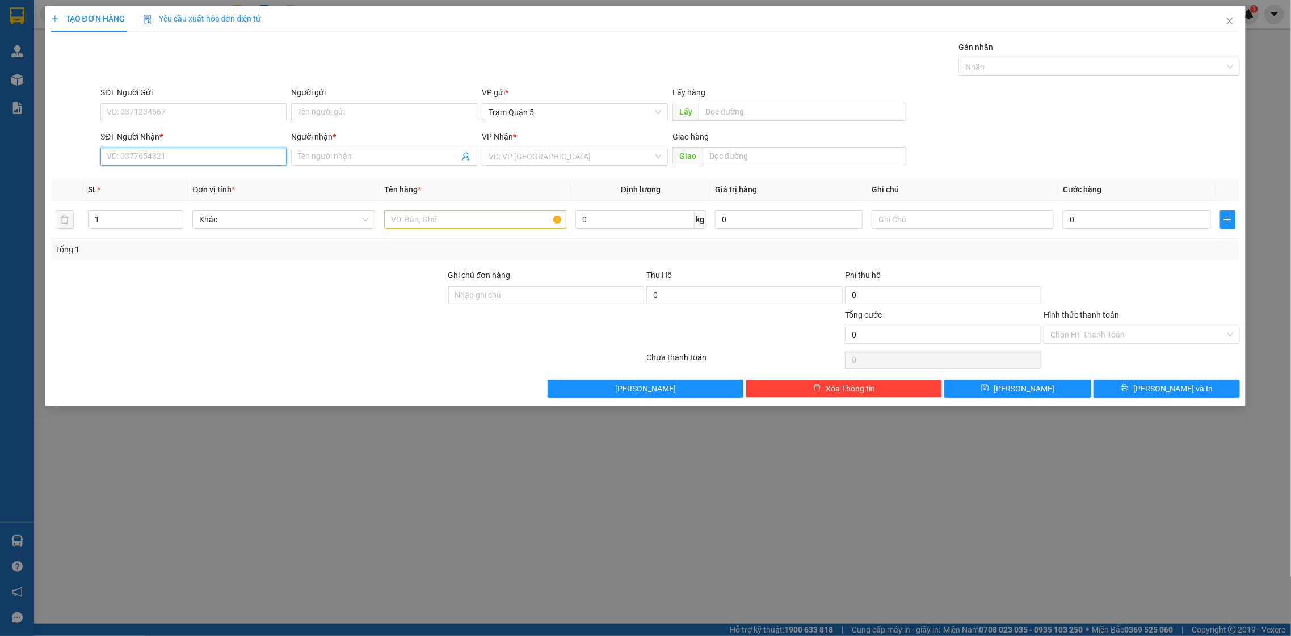
click at [180, 154] on input "SĐT Người Nhận *" at bounding box center [193, 157] width 186 height 18
click at [132, 152] on input "00000.0000000" at bounding box center [193, 157] width 186 height 18
type input "000000000000"
click at [402, 158] on input "Người nhận *" at bounding box center [378, 156] width 161 height 12
type input "CHÚ HẦU TRẠM CDV"
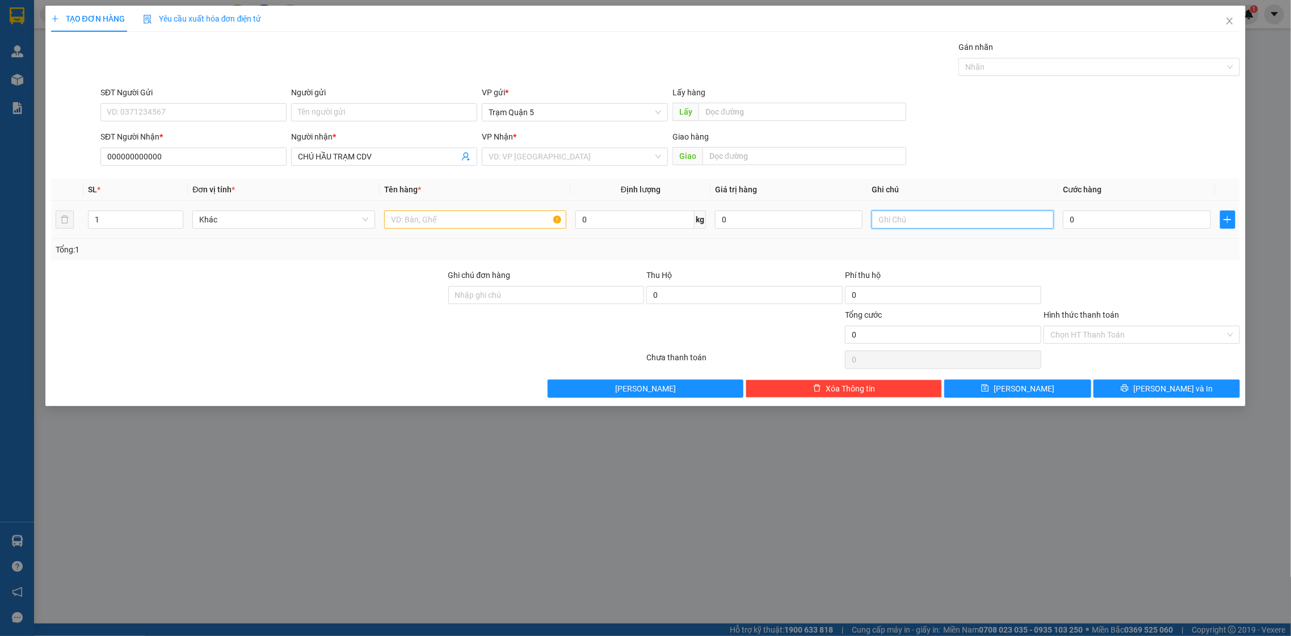
drag, startPoint x: 944, startPoint y: 216, endPoint x: 1019, endPoint y: 247, distance: 81.9
click at [946, 219] on input "text" at bounding box center [963, 220] width 183 height 18
type input "XXXXXXLXLX"
drag, startPoint x: 1161, startPoint y: 331, endPoint x: 1159, endPoint y: 344, distance: 13.1
click at [1161, 332] on input "Hình thức thanh toán" at bounding box center [1138, 334] width 175 height 17
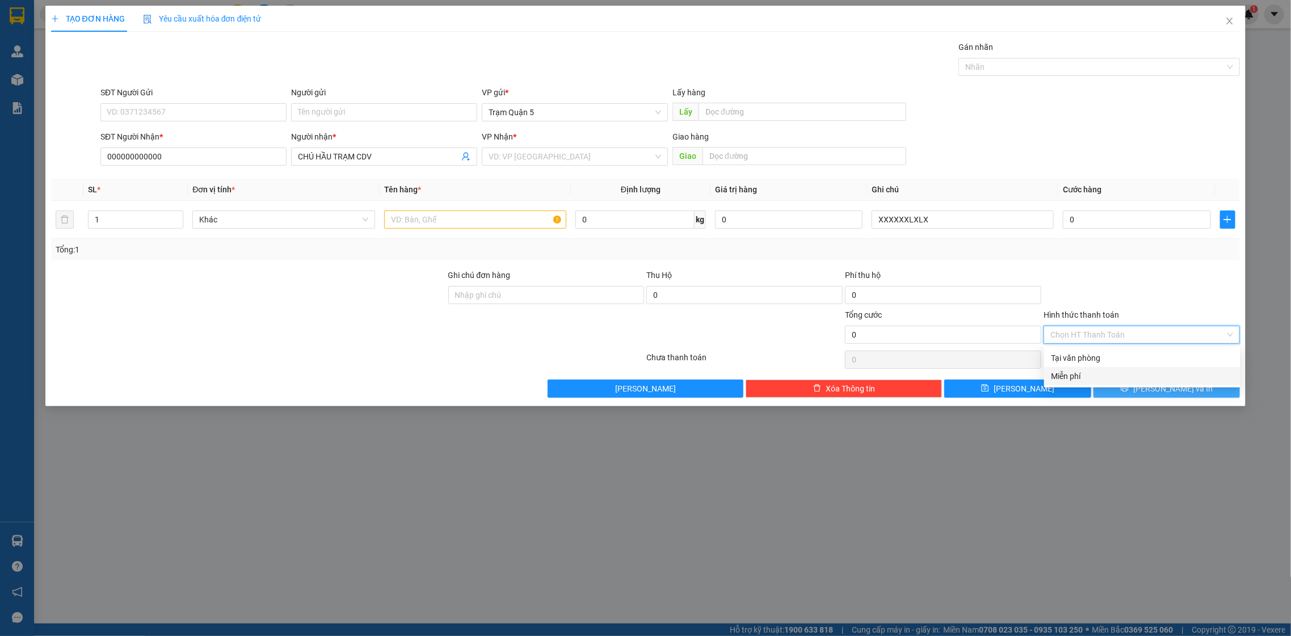
drag, startPoint x: 1137, startPoint y: 374, endPoint x: 1138, endPoint y: 385, distance: 11.4
click at [1137, 376] on div "Miễn phí" at bounding box center [1142, 376] width 183 height 12
click at [1145, 406] on div "TẠO ĐƠN HÀNG Yêu cầu xuất hóa đơn điện tử Transit Pickup Surcharge Ids Transit …" at bounding box center [645, 206] width 1201 height 401
click at [1145, 397] on button "[PERSON_NAME] và In" at bounding box center [1167, 389] width 146 height 18
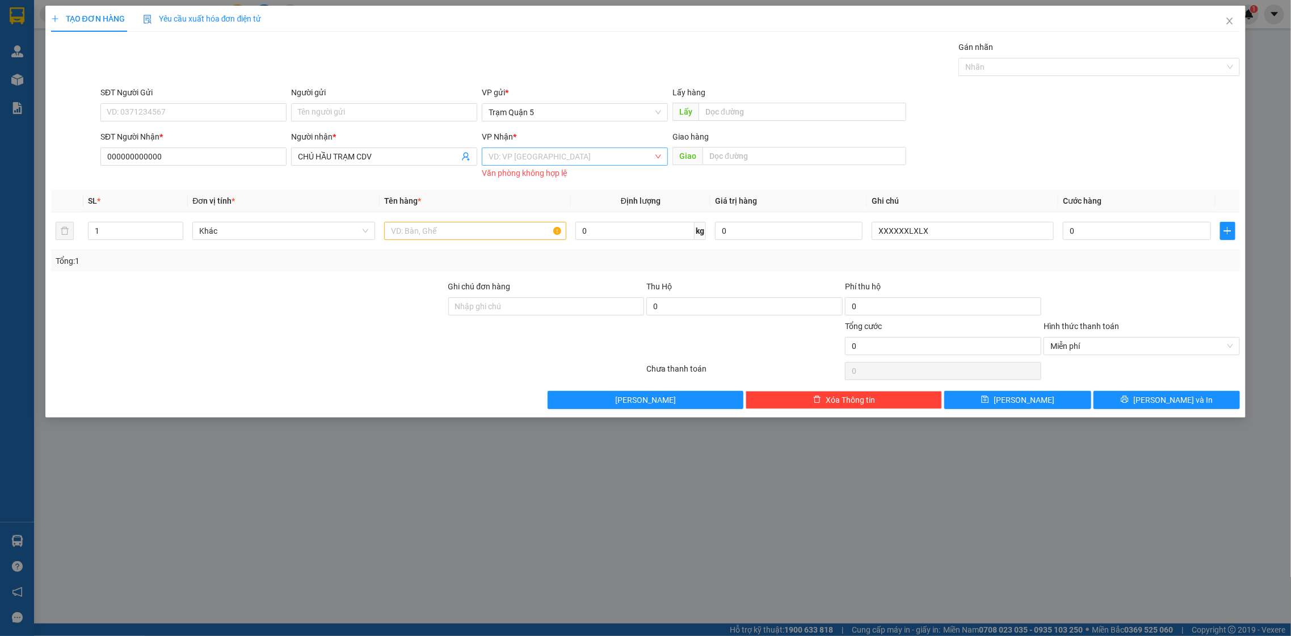
drag, startPoint x: 577, startPoint y: 166, endPoint x: 570, endPoint y: 150, distance: 17.8
click at [574, 145] on div "VP Nhận * VD: VP Sài Gòn Văn phòng không hợp lệ" at bounding box center [575, 156] width 186 height 51
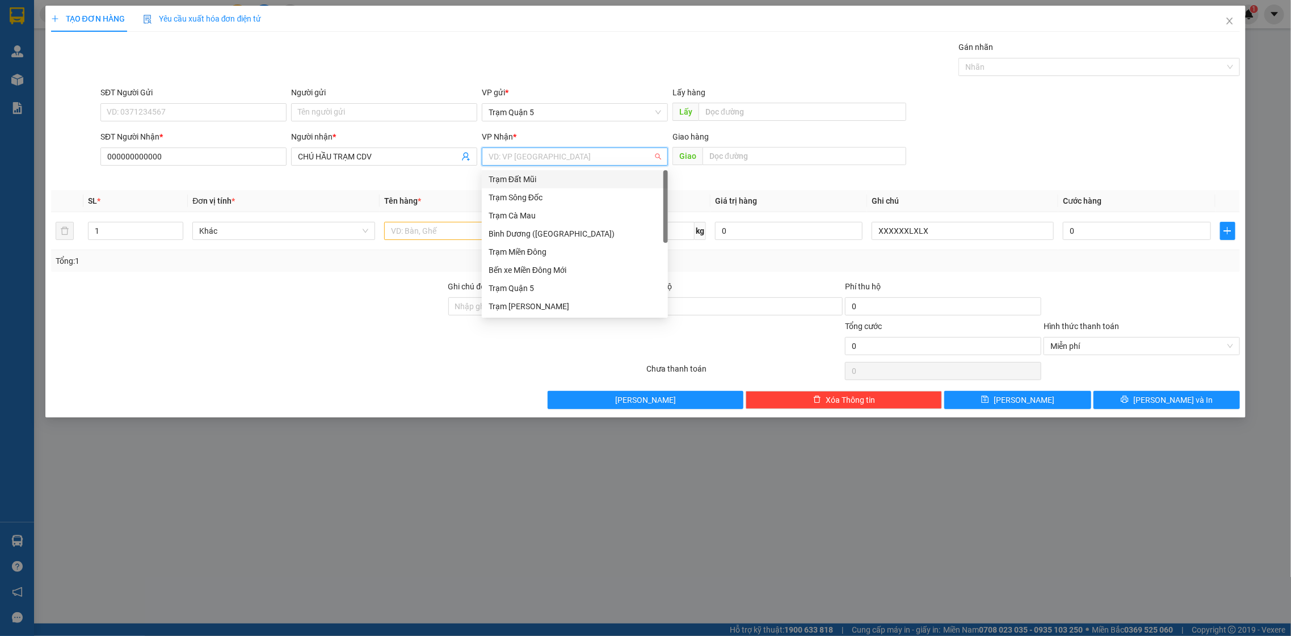
click at [569, 154] on div "VD: VP [GEOGRAPHIC_DATA]" at bounding box center [575, 157] width 186 height 18
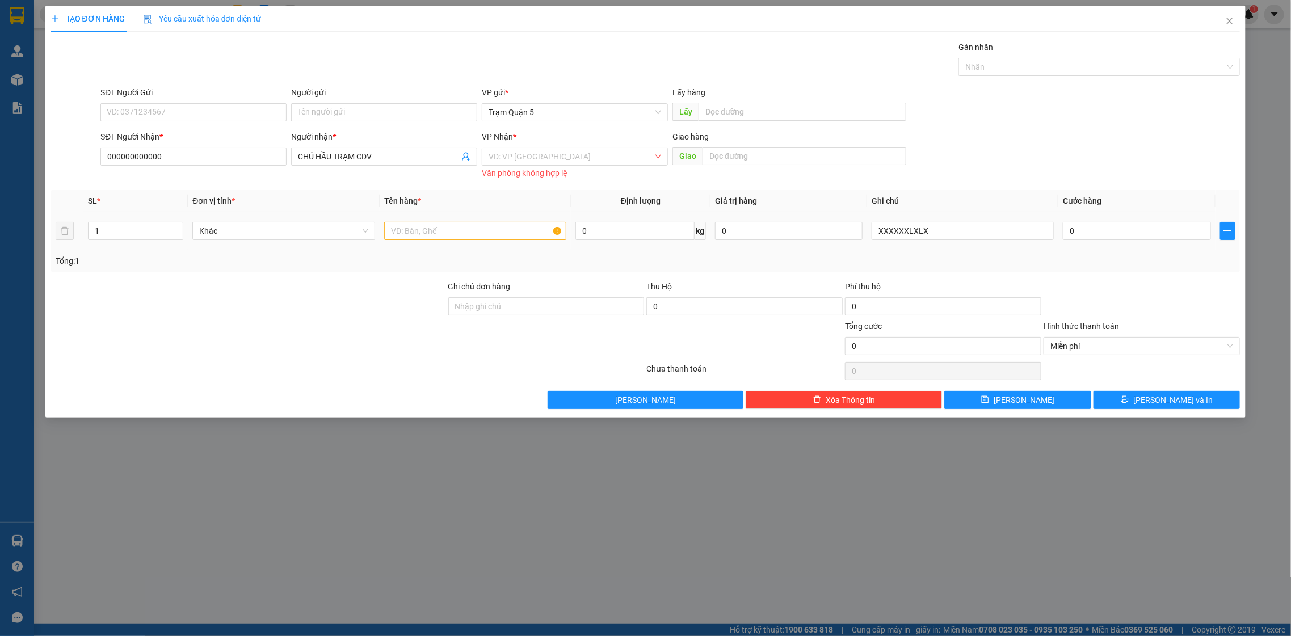
drag, startPoint x: 668, startPoint y: 217, endPoint x: 667, endPoint y: 211, distance: 6.3
click at [667, 213] on td "0 kg" at bounding box center [640, 231] width 139 height 38
click at [656, 160] on div "VD: VP [GEOGRAPHIC_DATA]" at bounding box center [575, 157] width 186 height 18
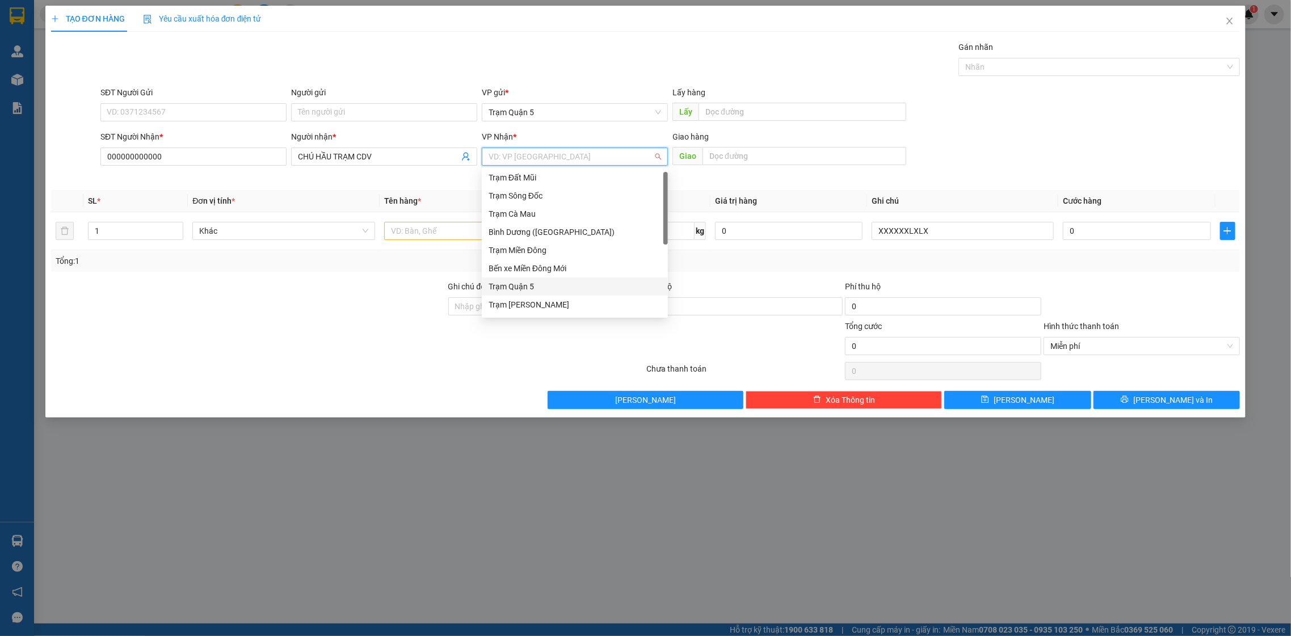
drag, startPoint x: 662, startPoint y: 227, endPoint x: 659, endPoint y: 289, distance: 61.9
click at [659, 289] on div "Trạm Đất Mũi Trạm Sông Đốc Trạm Cà Mau Bình Dương (BX Bàu Bàng) Trạm Miền Đông …" at bounding box center [575, 260] width 186 height 182
click at [638, 161] on input "search" at bounding box center [571, 156] width 165 height 17
drag, startPoint x: 663, startPoint y: 232, endPoint x: 632, endPoint y: 344, distance: 116.6
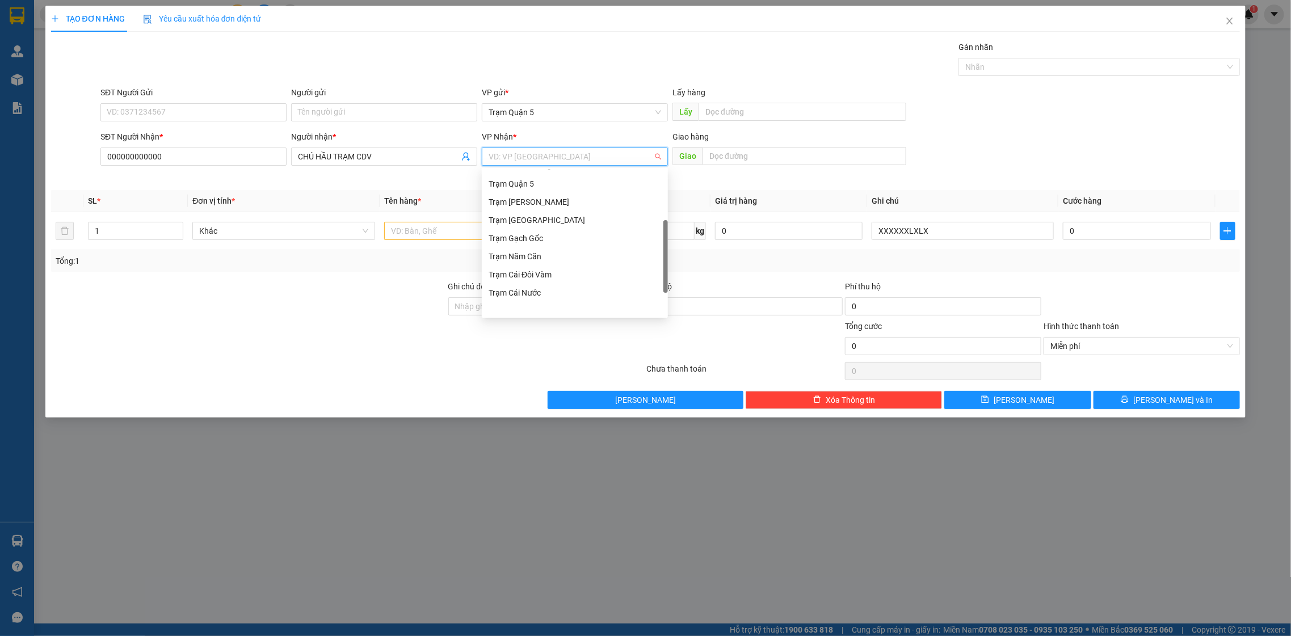
click at [632, 344] on body "Kết quả tìm kiếm ( 0 ) Bộ lọc No Data bagaquan5.yenhung 1 Quản Lý Quản lý khách…" at bounding box center [645, 318] width 1291 height 636
click at [567, 211] on div "Trạm Phú Tân" at bounding box center [575, 216] width 173 height 12
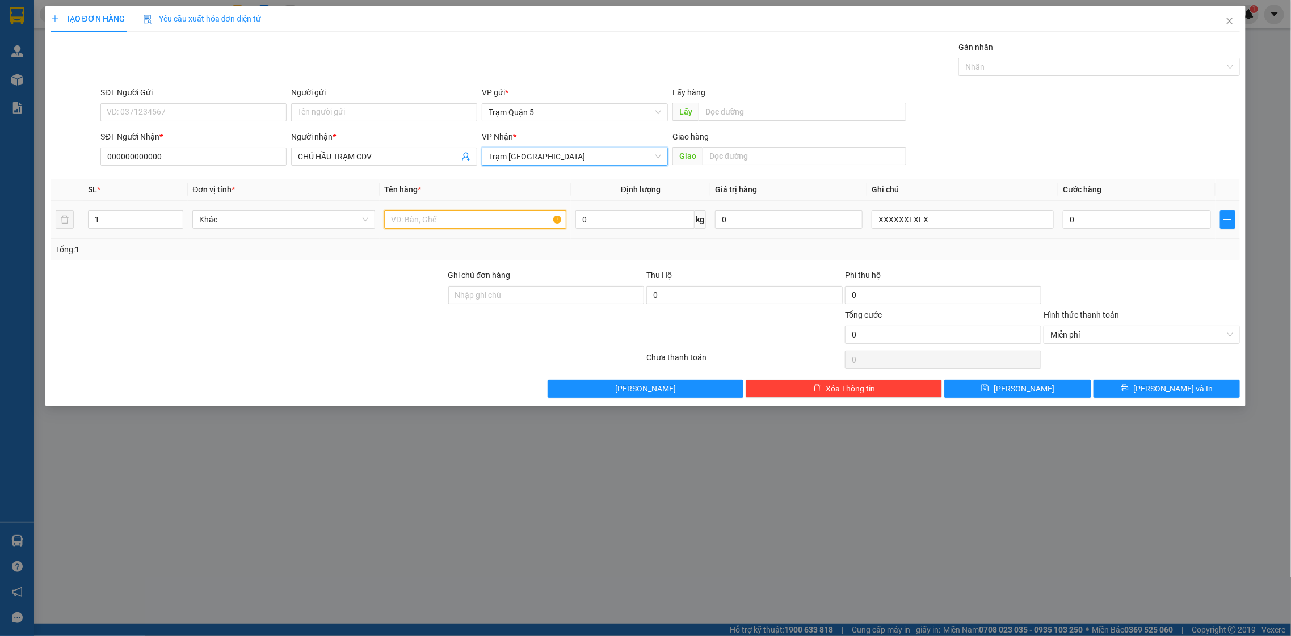
click at [413, 225] on input "text" at bounding box center [475, 220] width 183 height 18
click at [183, 219] on div "1" at bounding box center [135, 220] width 95 height 18
click at [180, 215] on span "up" at bounding box center [177, 216] width 7 height 7
type input "3"
click at [180, 215] on span "up" at bounding box center [177, 216] width 7 height 7
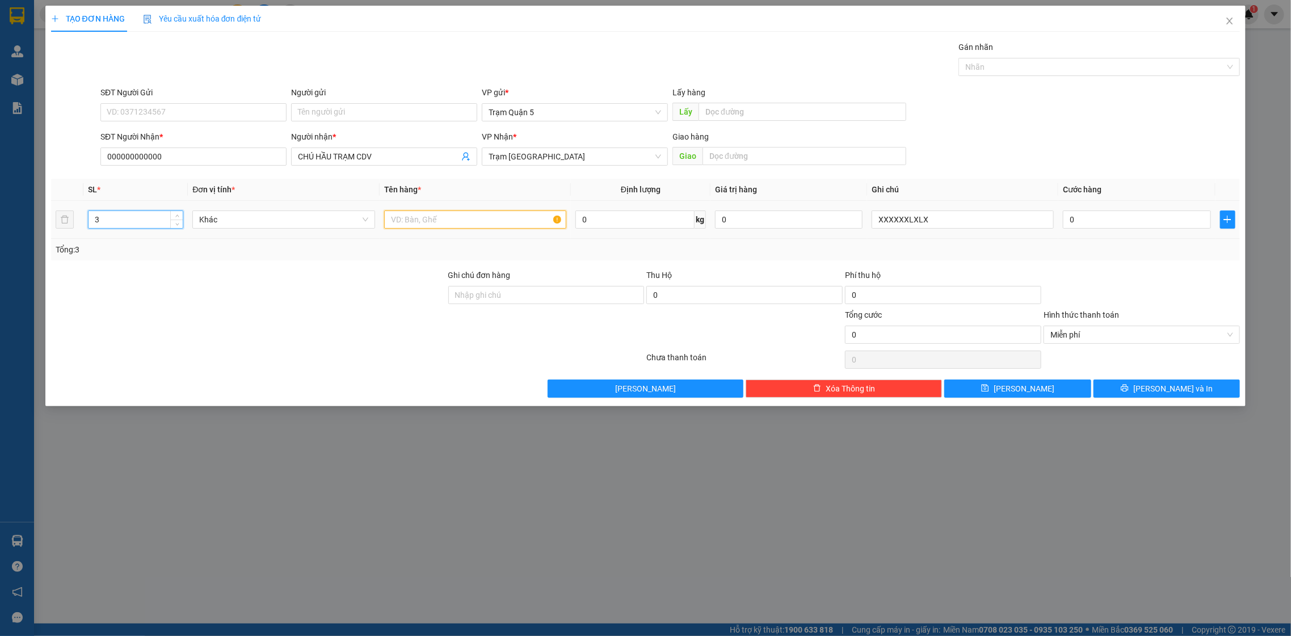
click at [454, 229] on input "text" at bounding box center [475, 220] width 183 height 18
type input "BB"
click at [1103, 428] on div "TẠO ĐƠN HÀNG Yêu cầu xuất hóa đơn điện tử Transit Pickup Surcharge Ids Transit …" at bounding box center [645, 318] width 1291 height 636
click at [1120, 382] on button "[PERSON_NAME] và In" at bounding box center [1167, 389] width 146 height 18
drag, startPoint x: 1120, startPoint y: 382, endPoint x: 1121, endPoint y: 376, distance: 5.7
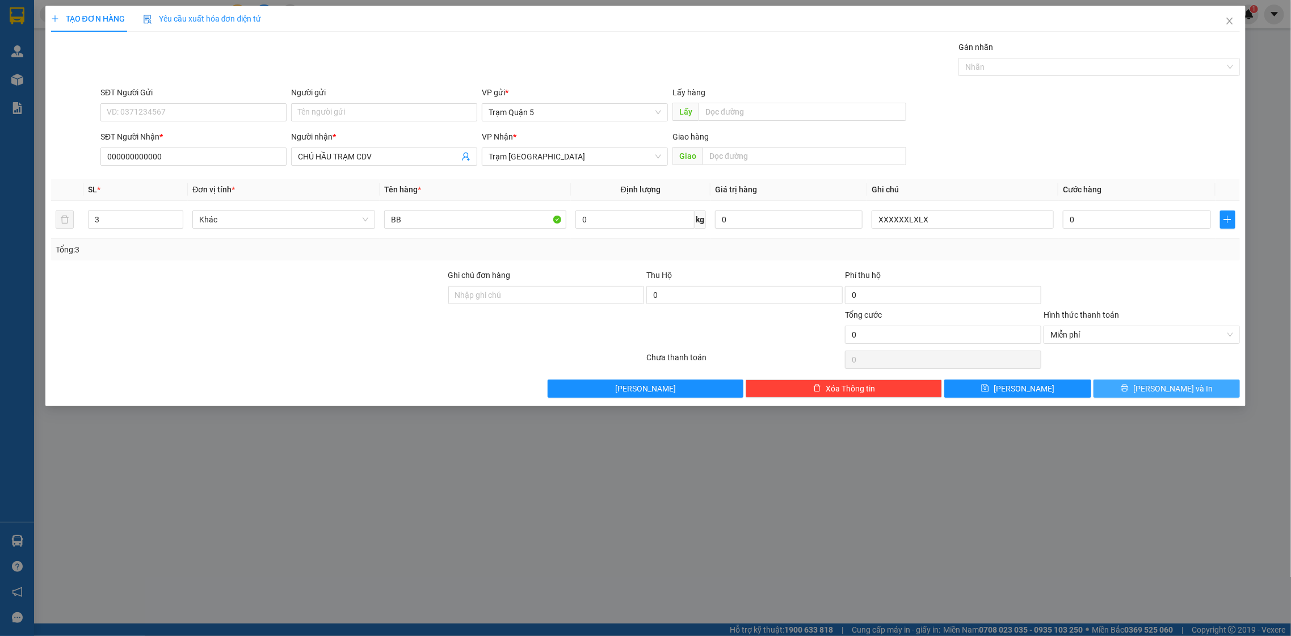
click at [1121, 377] on div "Transit Pickup Surcharge Ids Transit Deliver Surcharge Ids Transit Deliver Surc…" at bounding box center [646, 219] width 1190 height 357
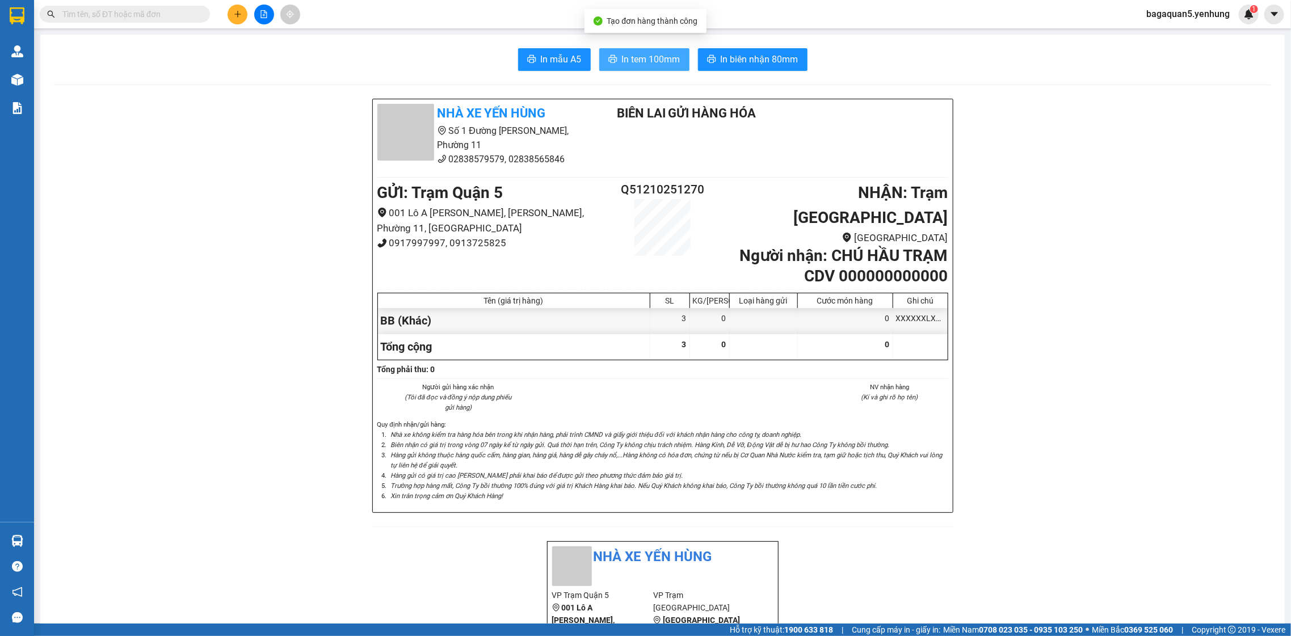
click at [638, 61] on span "In tem 100mm" at bounding box center [651, 59] width 58 height 14
click at [237, 15] on icon "plus" at bounding box center [238, 14] width 8 height 8
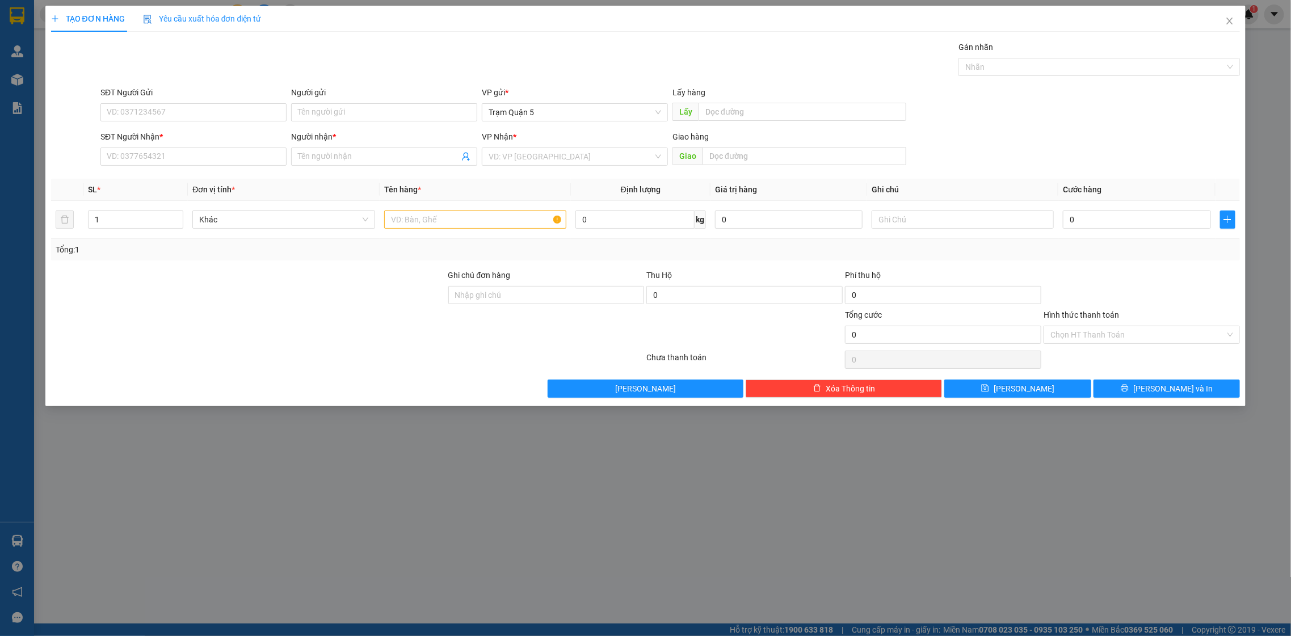
click at [211, 174] on div "Transit Pickup Surcharge Ids Transit Deliver Surcharge Ids Transit Deliver Surc…" at bounding box center [646, 219] width 1190 height 357
drag, startPoint x: 203, startPoint y: 138, endPoint x: 196, endPoint y: 120, distance: 20.1
click at [203, 138] on div "SĐT Người Nhận *" at bounding box center [193, 137] width 186 height 12
click at [203, 148] on input "SĐT Người Nhận *" at bounding box center [193, 157] width 186 height 18
drag, startPoint x: 174, startPoint y: 166, endPoint x: 174, endPoint y: 158, distance: 7.4
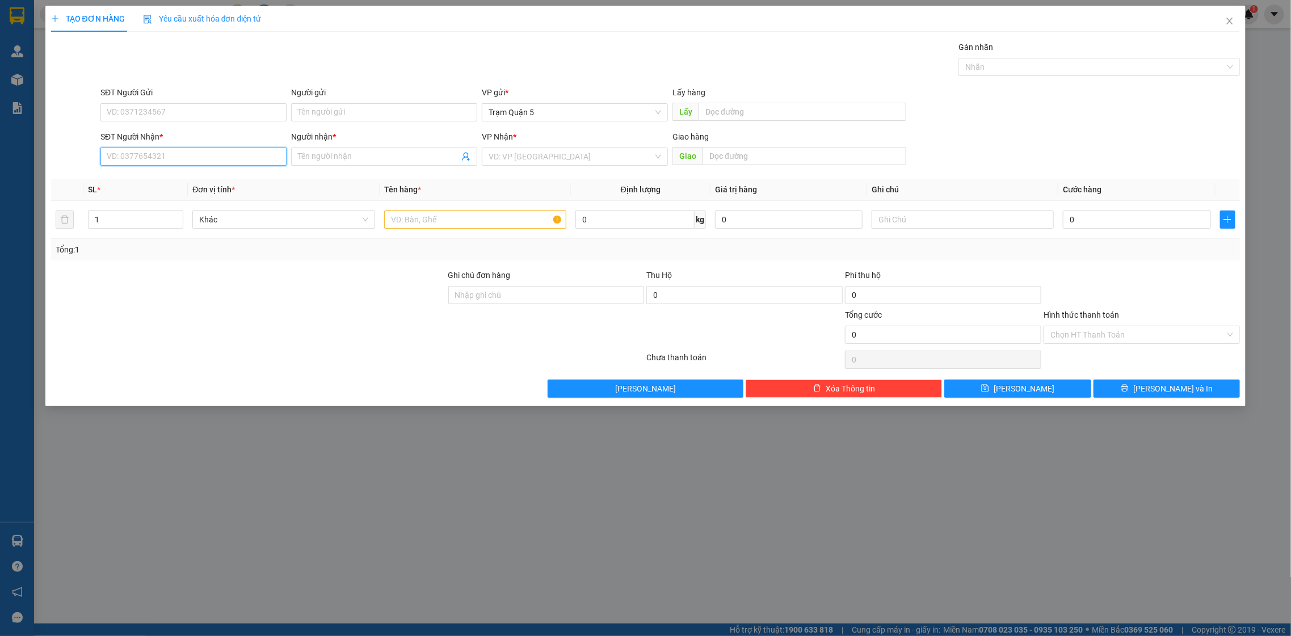
click at [174, 158] on input "SĐT Người Nhận *" at bounding box center [193, 157] width 186 height 18
drag, startPoint x: 131, startPoint y: 184, endPoint x: 122, endPoint y: 184, distance: 8.5
click at [129, 184] on div "0949799452 - KHANH" at bounding box center [193, 180] width 173 height 12
type input "0949799452"
type input "KHANH"
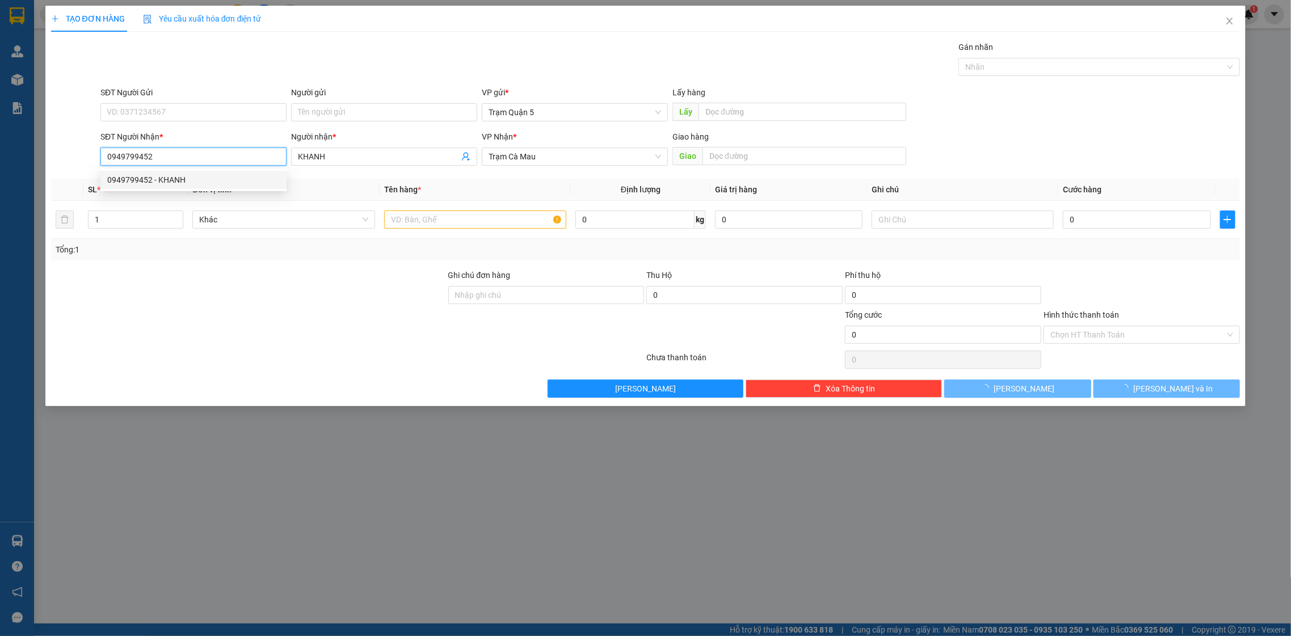
type input "50.000"
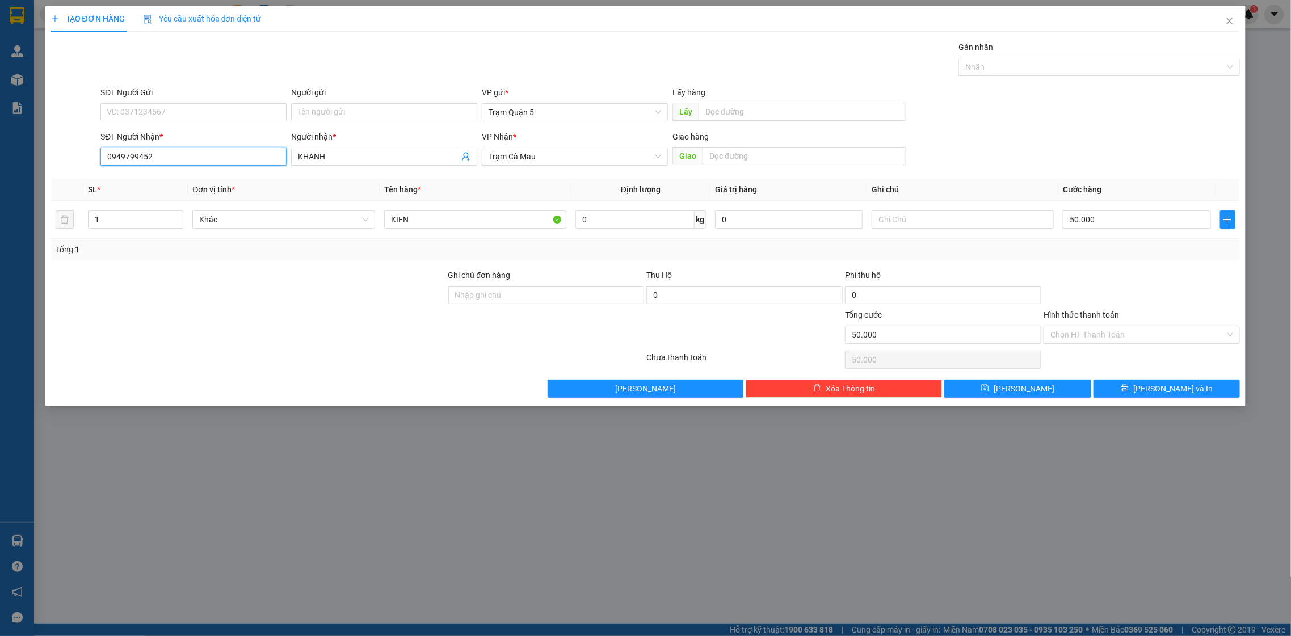
type input "0949799452"
drag, startPoint x: 1120, startPoint y: 379, endPoint x: 1116, endPoint y: 383, distance: 6.0
click at [1120, 379] on div "Transit Pickup Surcharge Ids Transit Deliver Surcharge Ids Transit Deliver Surc…" at bounding box center [646, 219] width 1190 height 357
drag, startPoint x: 1116, startPoint y: 393, endPoint x: 1098, endPoint y: 400, distance: 19.4
click at [1115, 393] on button "[PERSON_NAME] và In" at bounding box center [1167, 389] width 146 height 18
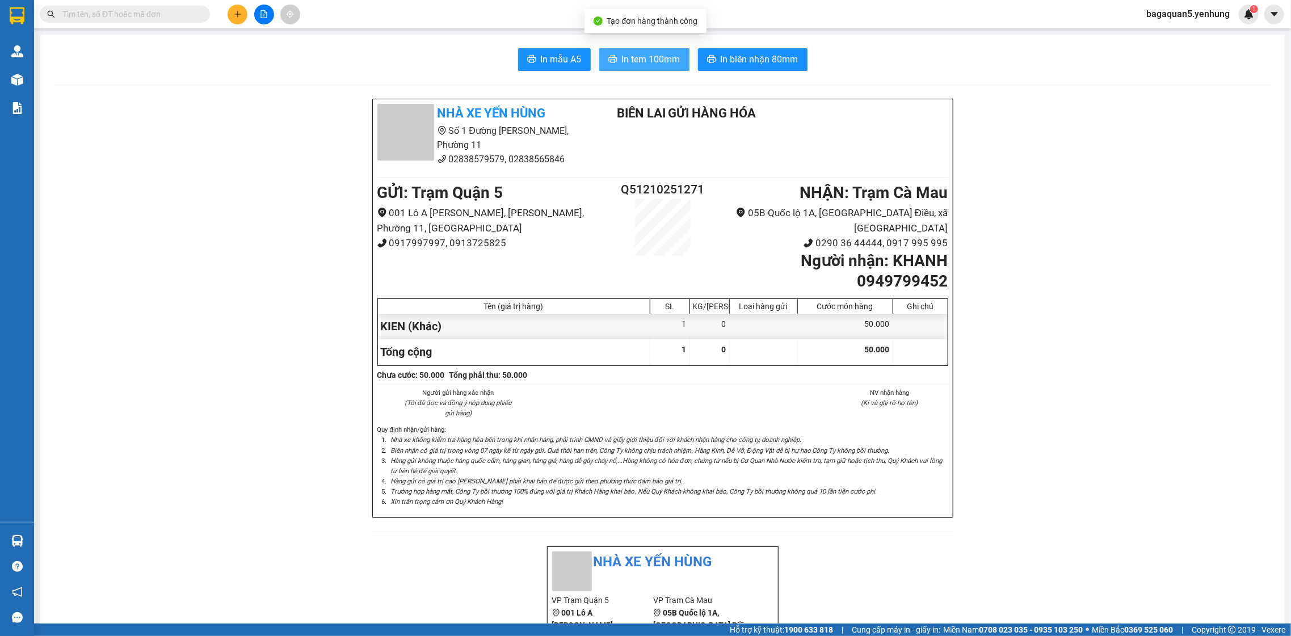
click at [655, 56] on span "In tem 100mm" at bounding box center [651, 59] width 58 height 14
click at [240, 19] on button at bounding box center [238, 15] width 20 height 20
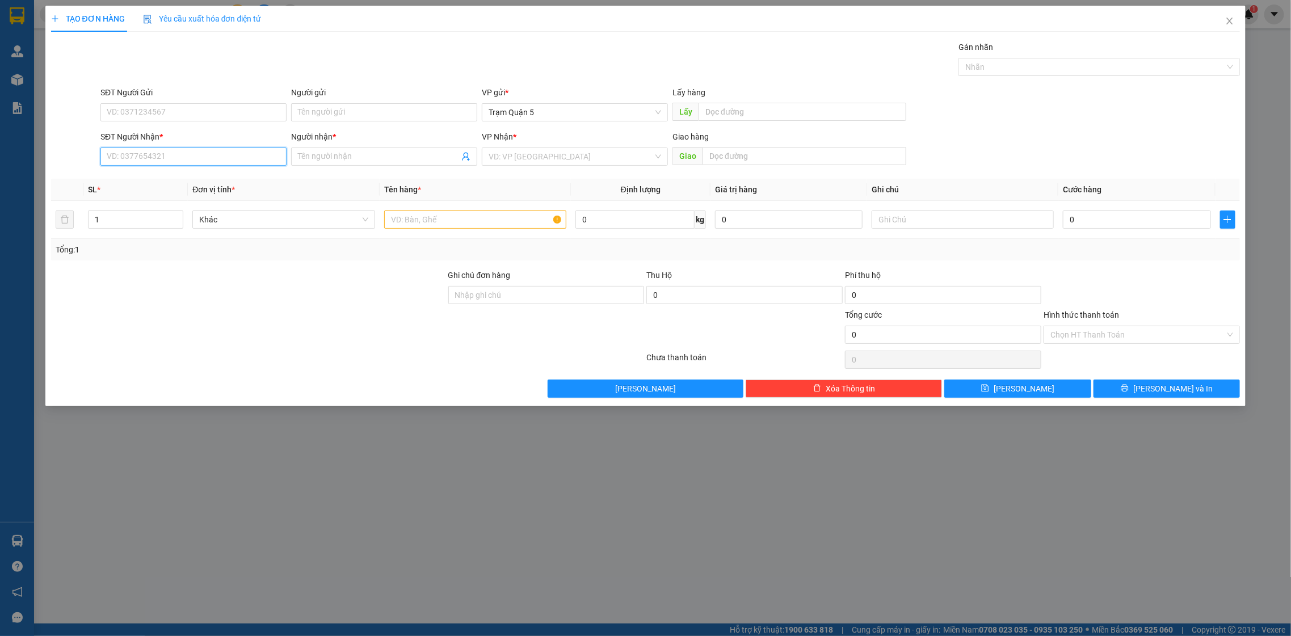
click at [221, 155] on input "SĐT Người Nhận *" at bounding box center [193, 157] width 186 height 18
click at [99, 145] on div "SĐT Người Nhận * 549" at bounding box center [193, 151] width 191 height 40
click at [100, 154] on input "549" at bounding box center [193, 157] width 186 height 18
type input "0918330549"
drag, startPoint x: 167, startPoint y: 205, endPoint x: 167, endPoint y: 190, distance: 15.3
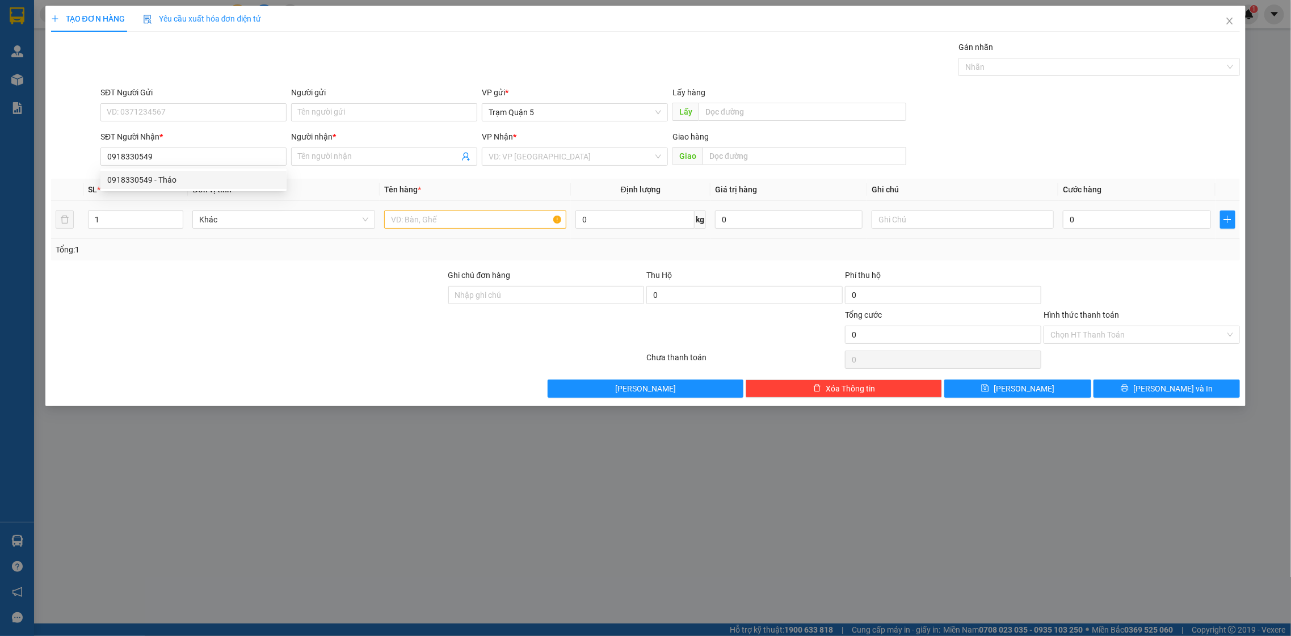
click at [167, 192] on table "SL * Đơn vị tính * Tên hàng * Định lượng Giá trị hàng Ghi chú Cước hàng 1 Khác …" at bounding box center [646, 209] width 1190 height 60
click at [167, 184] on div "SL *" at bounding box center [135, 189] width 95 height 12
click at [167, 163] on input "0918330549" at bounding box center [193, 157] width 186 height 18
drag, startPoint x: 171, startPoint y: 176, endPoint x: 396, endPoint y: 203, distance: 226.9
click at [180, 183] on div "0918330549 - Thảo" at bounding box center [193, 180] width 173 height 12
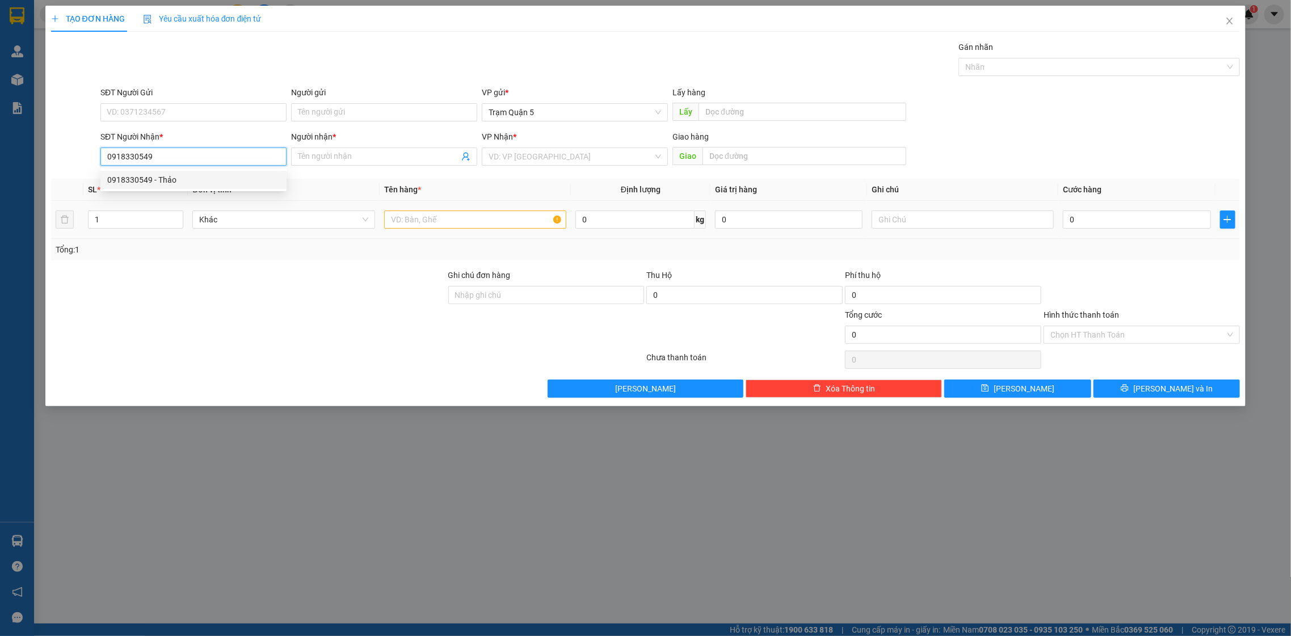
type input "Thảo"
type input "Đg nhận"
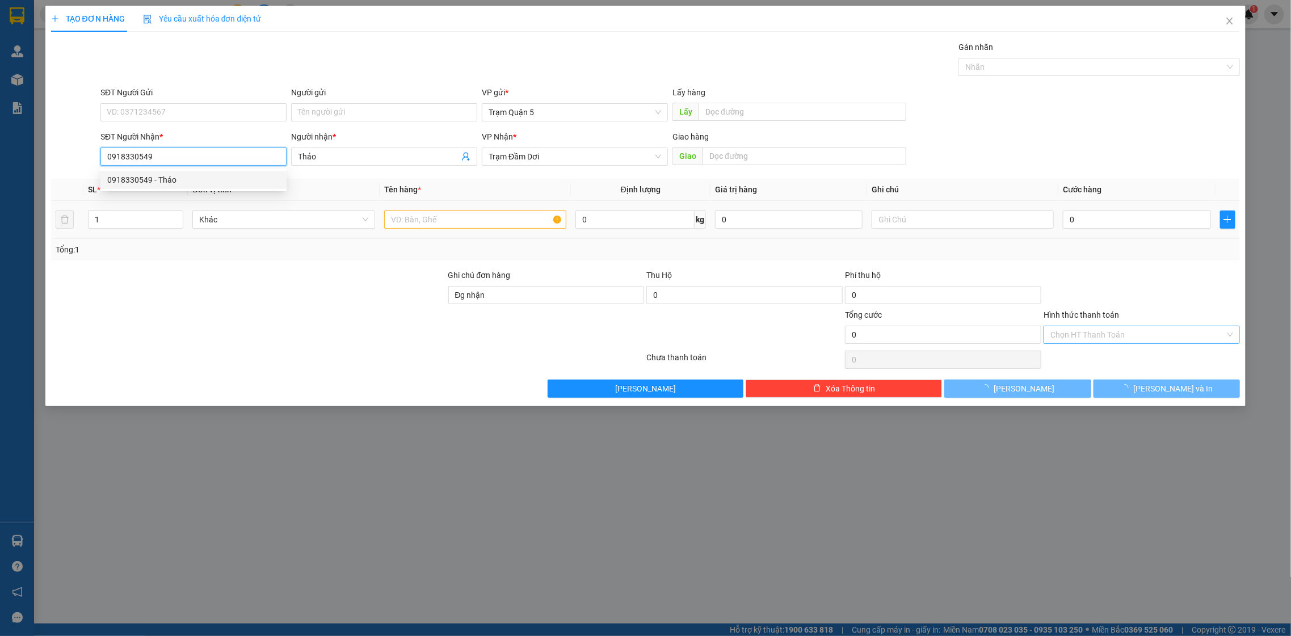
type input "70.000"
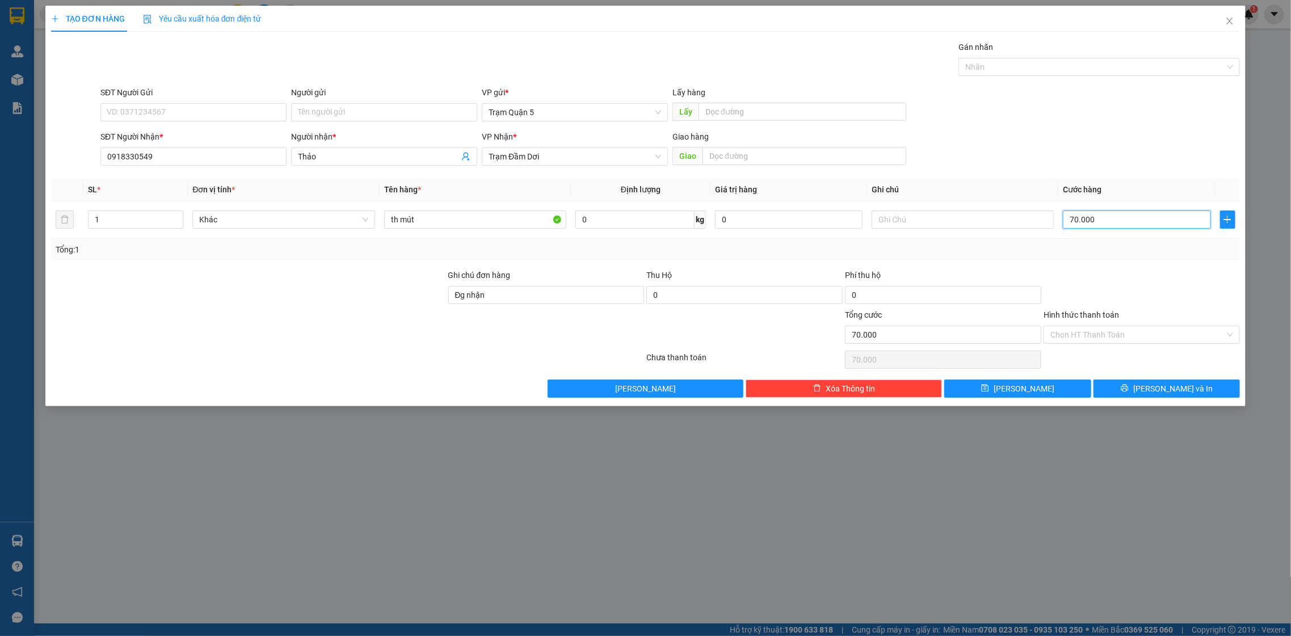
type input "0"
type input "8"
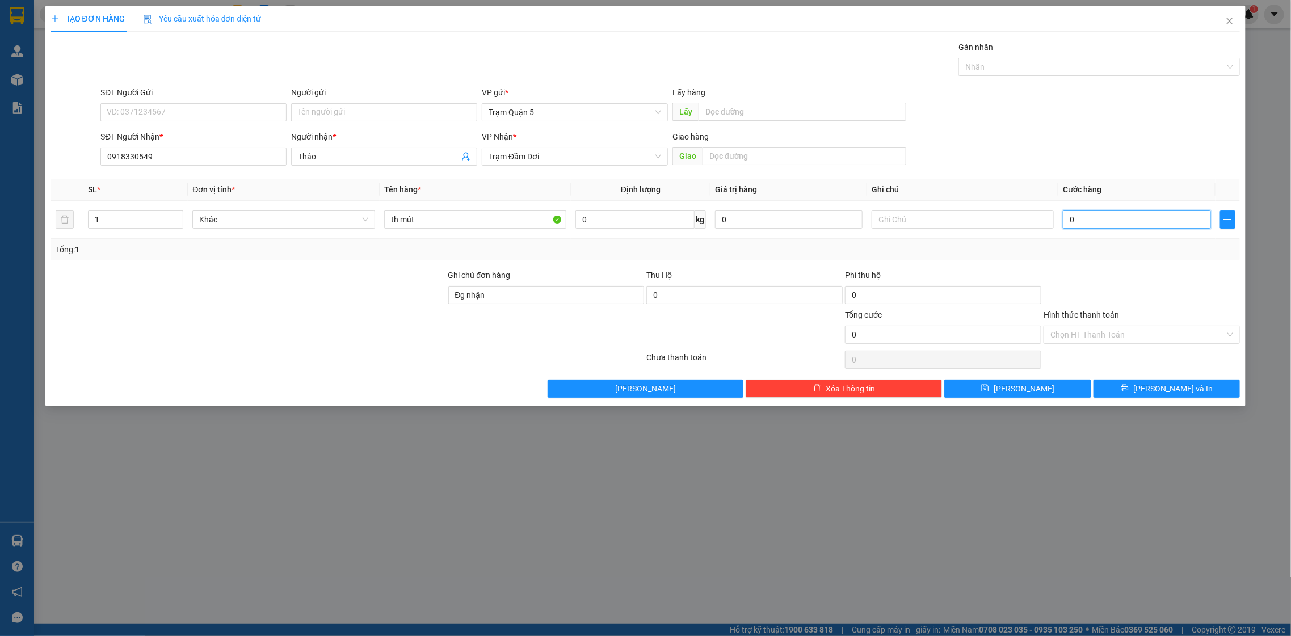
type input "08"
type input "80"
type input "080"
type input "80.000"
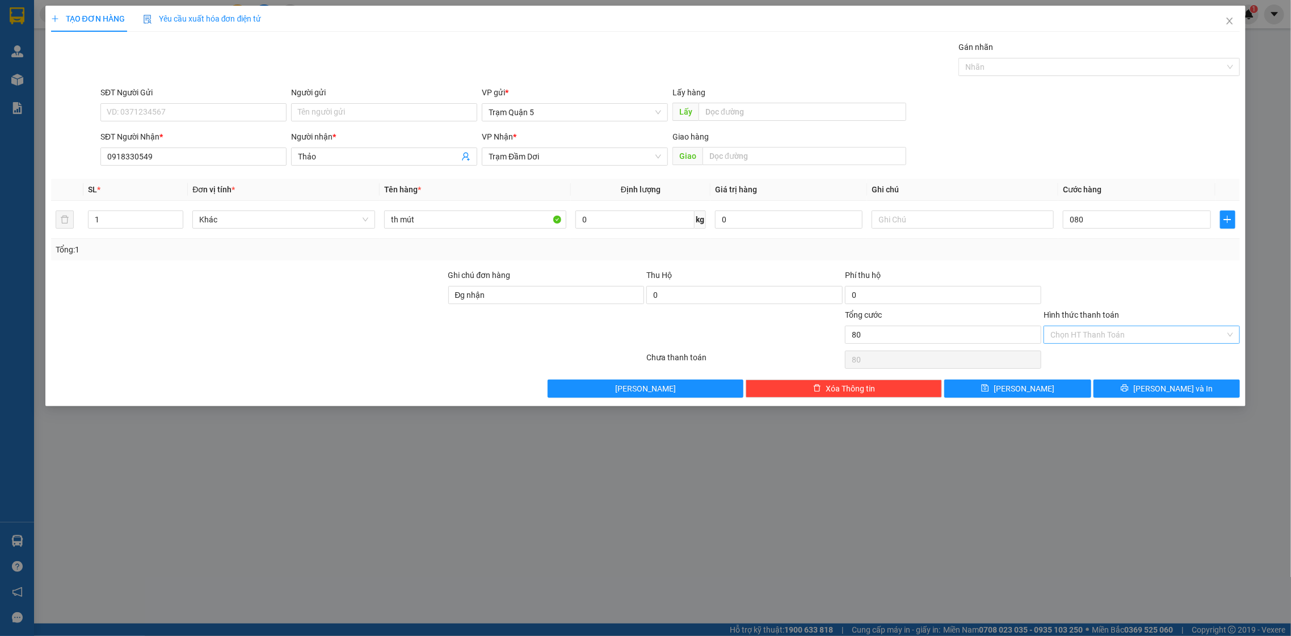
type input "80.000"
click at [1117, 338] on input "Hình thức thanh toán" at bounding box center [1138, 334] width 175 height 17
click at [1111, 296] on div at bounding box center [1142, 289] width 199 height 40
click at [1104, 390] on button "[PERSON_NAME] và In" at bounding box center [1167, 389] width 146 height 18
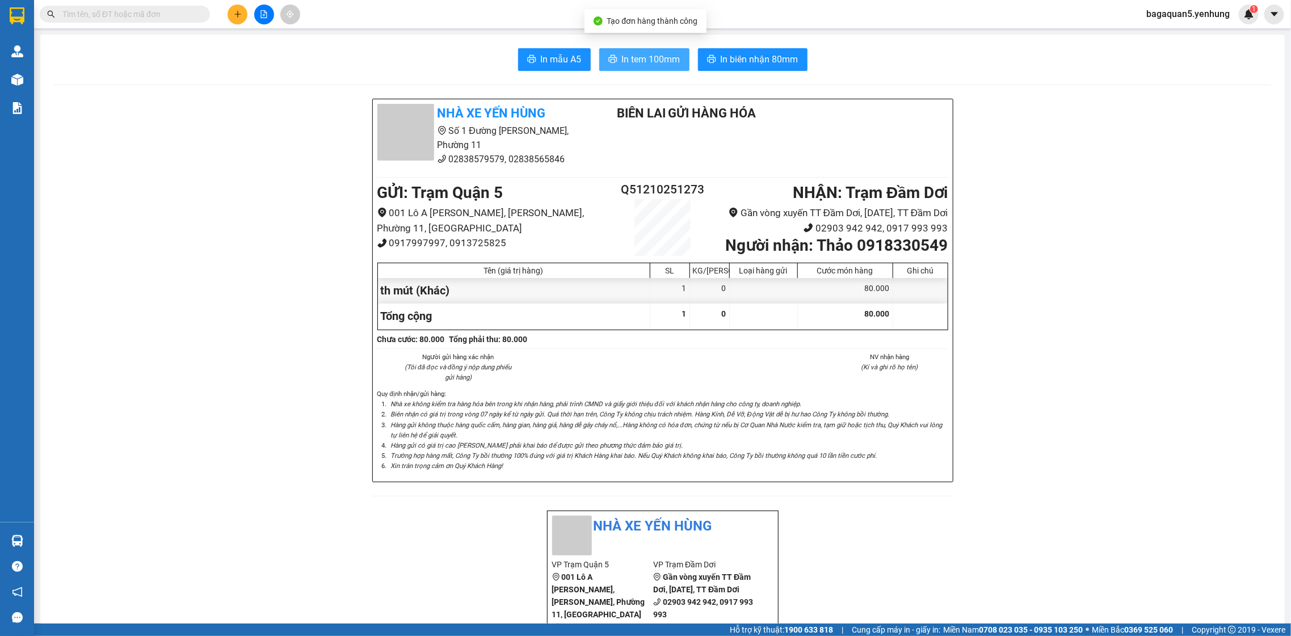
click at [633, 68] on button "In tem 100mm" at bounding box center [644, 59] width 90 height 23
drag, startPoint x: 470, startPoint y: 520, endPoint x: 432, endPoint y: 461, distance: 70.4
click at [455, 495] on div "Nhà xe Yến Hùng Số 1 Đường Đặng Thái Thân, Phường 11 02838579579, 02838565846 B…" at bounding box center [662, 304] width 581 height 411
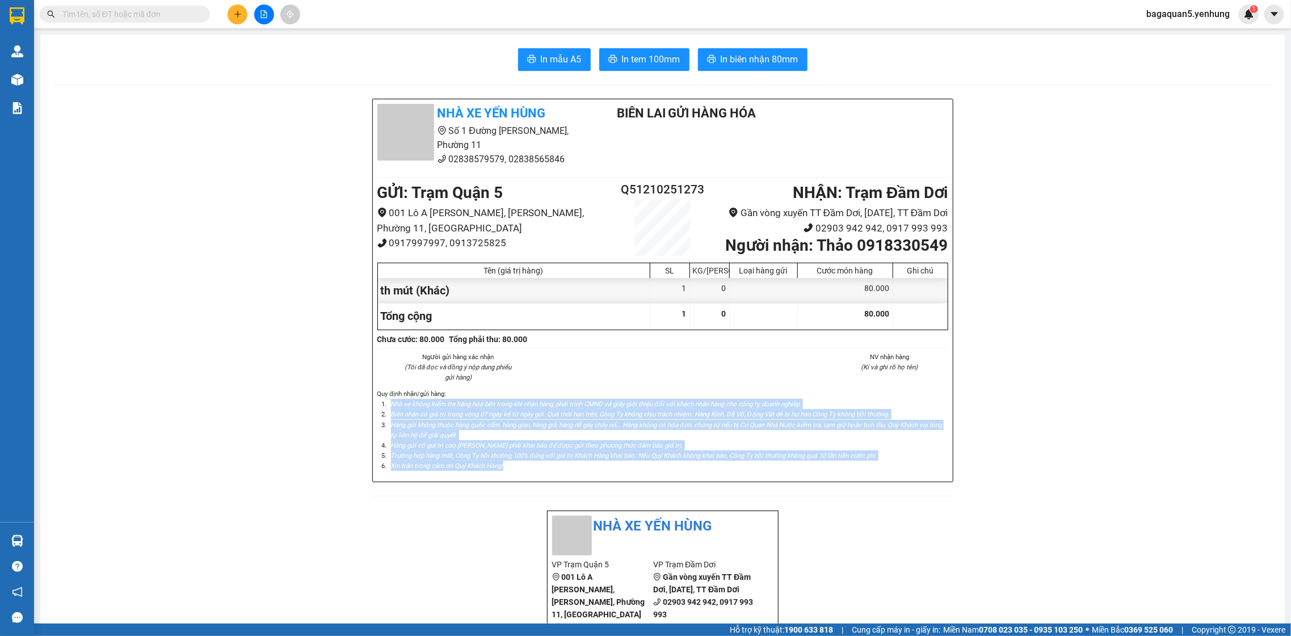
drag, startPoint x: 617, startPoint y: 435, endPoint x: 650, endPoint y: 491, distance: 64.8
click at [650, 477] on div "Quy định nhận/gửi hàng : Nhà xe không kiểm tra hàng hóa bên trong khi nhận hàng…" at bounding box center [662, 433] width 575 height 89
drag, startPoint x: 238, startPoint y: 10, endPoint x: 242, endPoint y: 18, distance: 9.4
click at [242, 18] on button at bounding box center [238, 15] width 20 height 20
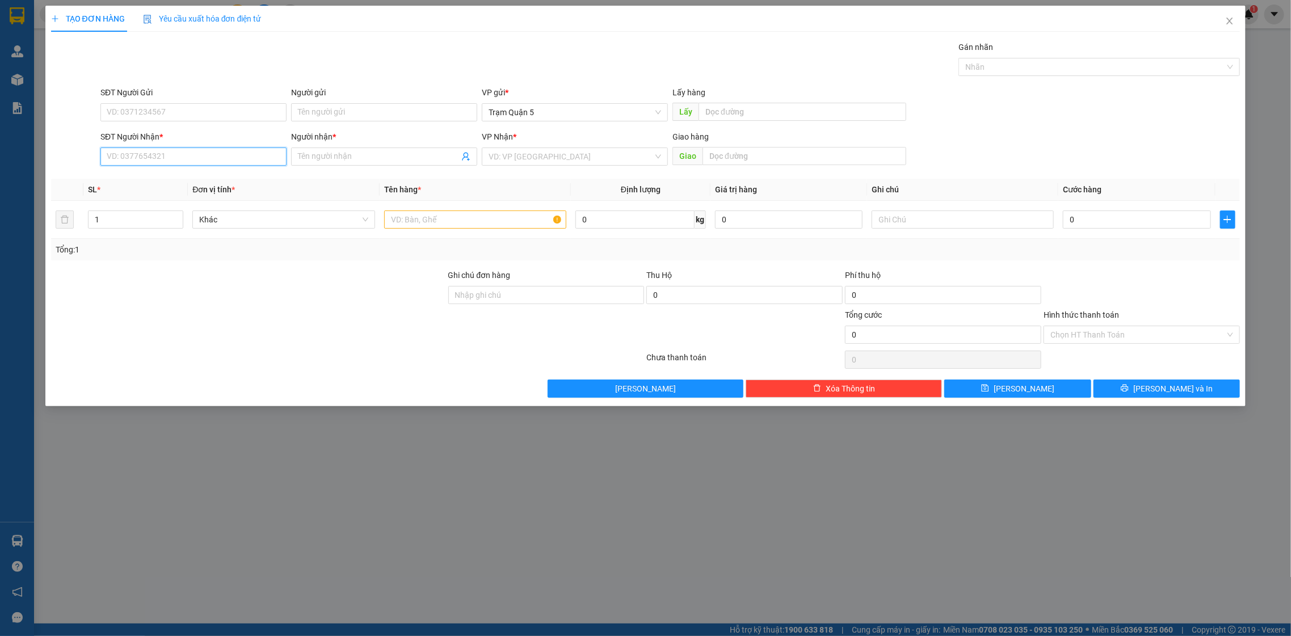
click at [191, 154] on input "SĐT Người Nhận *" at bounding box center [193, 157] width 186 height 18
type input "7"
click at [163, 176] on div "0916621884 - bs niem" at bounding box center [193, 180] width 173 height 12
type input "0916621884"
type input "bs niem"
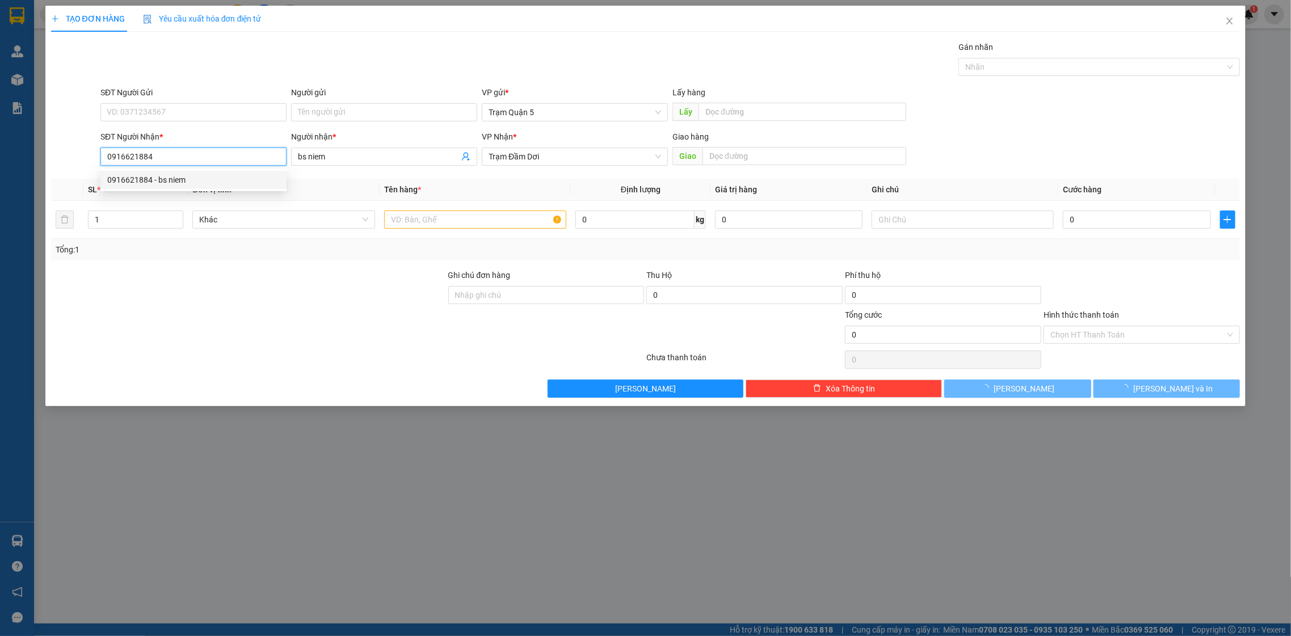
type input "30.000"
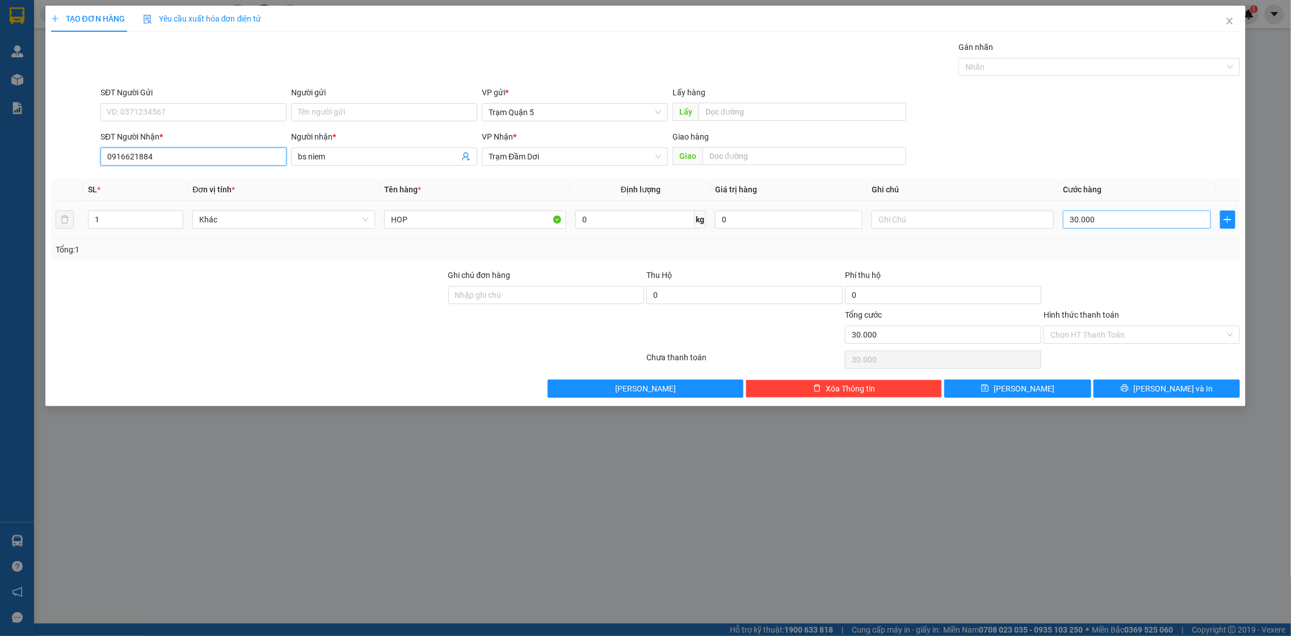
type input "0916621884"
type input "0"
type input "1"
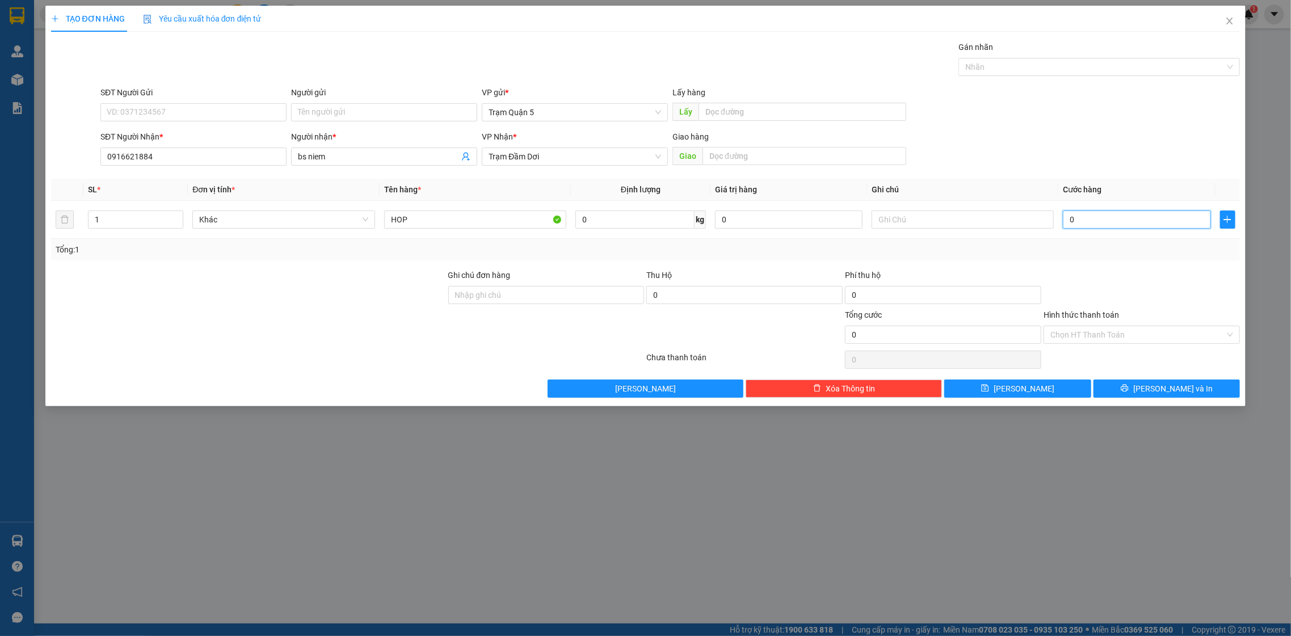
type input "1"
type input "010"
type input "10"
type input "1"
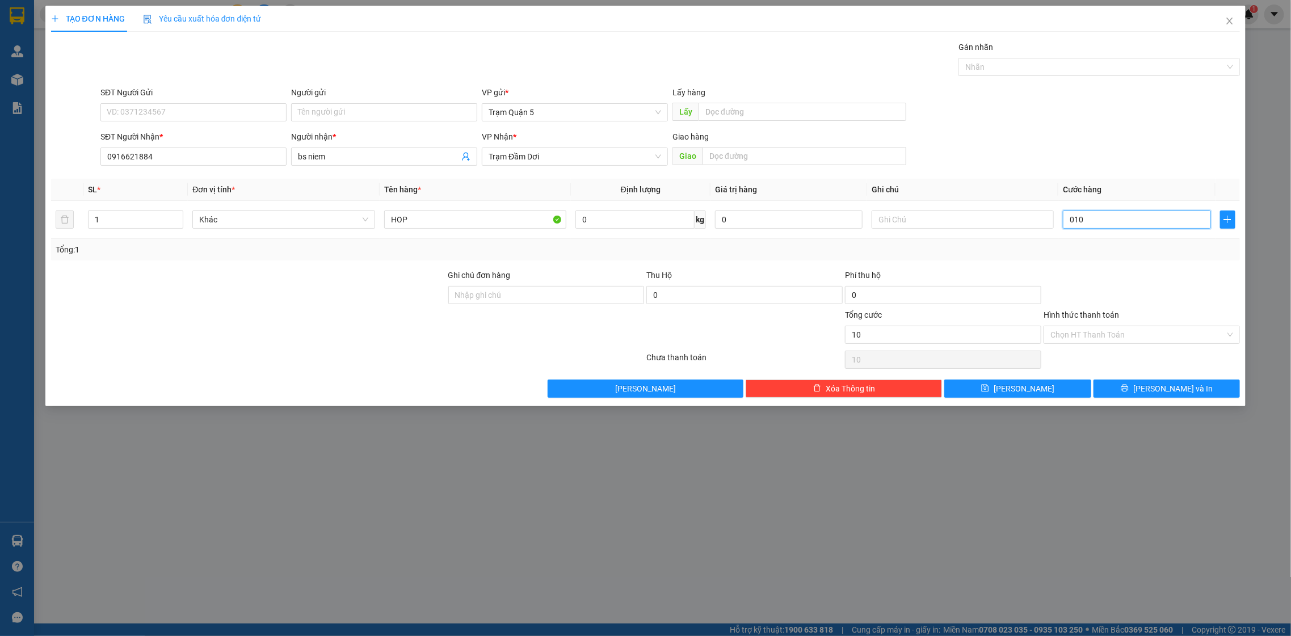
type input "1"
type input "01"
type input "1.000"
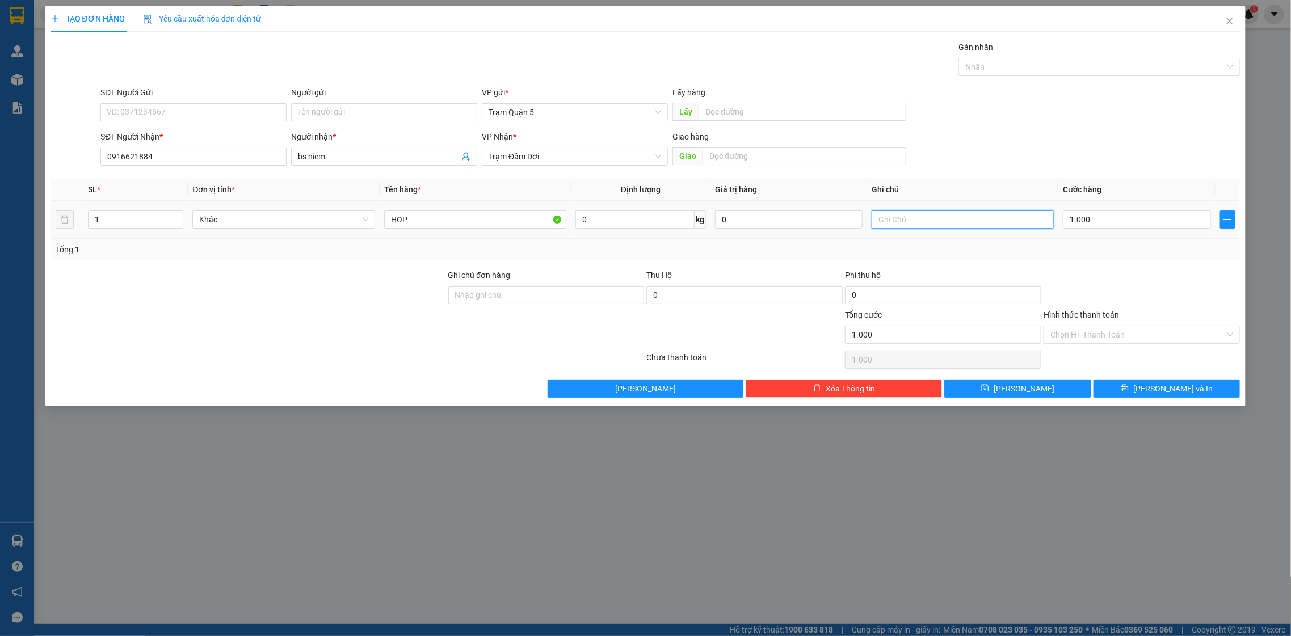
click at [981, 219] on input "text" at bounding box center [963, 220] width 183 height 18
type input "CK 30 C2"
click at [1150, 331] on input "Hình thức thanh toán" at bounding box center [1138, 334] width 175 height 17
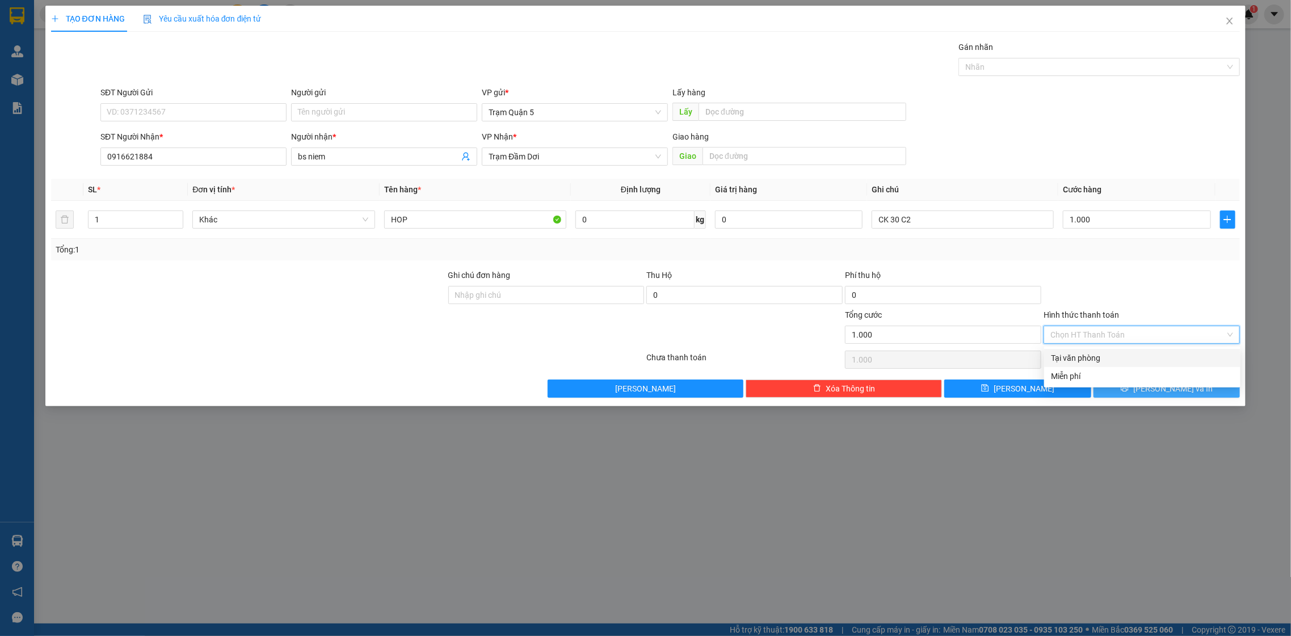
drag, startPoint x: 1151, startPoint y: 354, endPoint x: 1155, endPoint y: 387, distance: 33.2
click at [1151, 357] on div "Tại văn phòng" at bounding box center [1142, 358] width 183 height 12
type input "0"
click at [1157, 387] on button "[PERSON_NAME] và In" at bounding box center [1167, 389] width 146 height 18
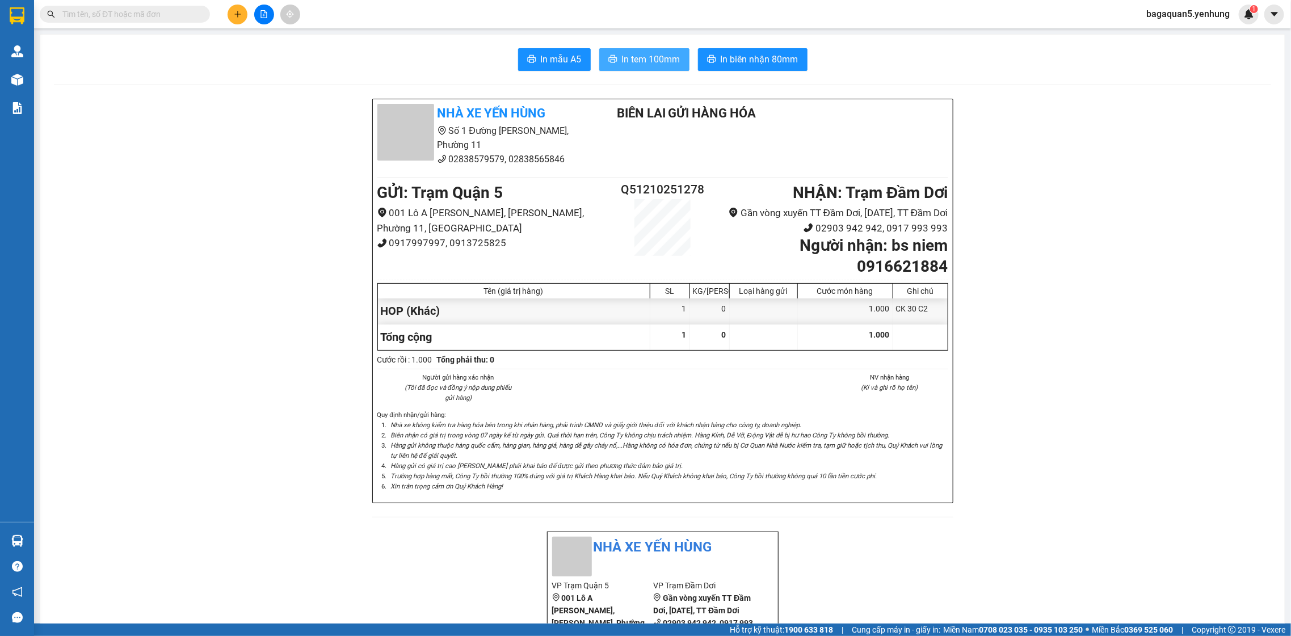
click at [619, 54] on button "In tem 100mm" at bounding box center [644, 59] width 90 height 23
click at [35, 624] on div "Hỗ trợ kỹ thuật: 1900 633 818 | Cung cấp máy in - giấy in: Miền Nam 0708 023 03…" at bounding box center [642, 630] width 1285 height 12
